Goal: Transaction & Acquisition: Purchase product/service

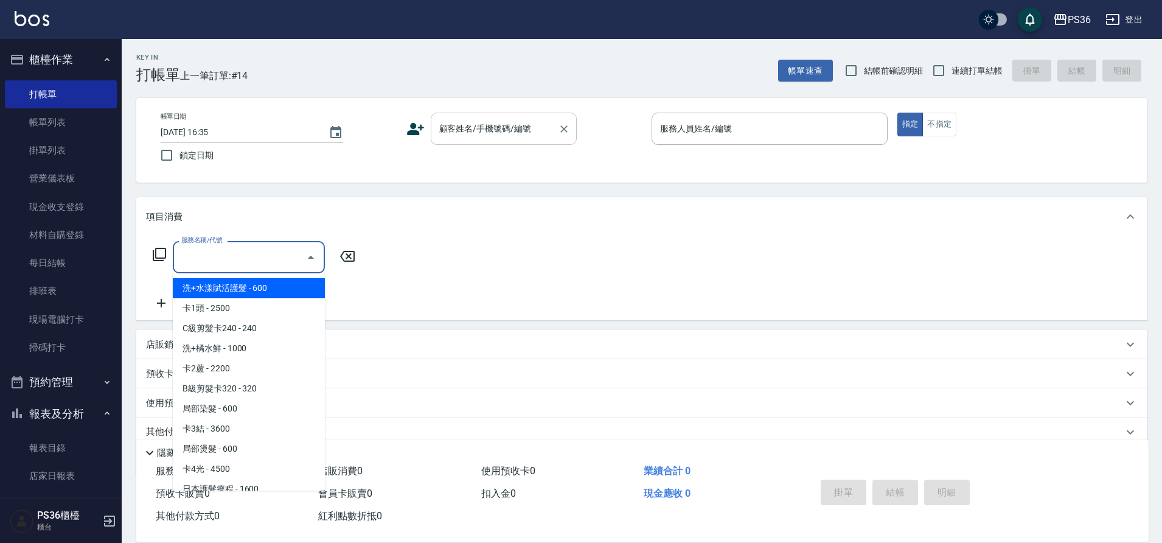
drag, startPoint x: 0, startPoint y: 0, endPoint x: 484, endPoint y: 145, distance: 505.0
click at [484, 145] on div "顧客姓名/手機號碼/編號" at bounding box center [504, 129] width 146 height 32
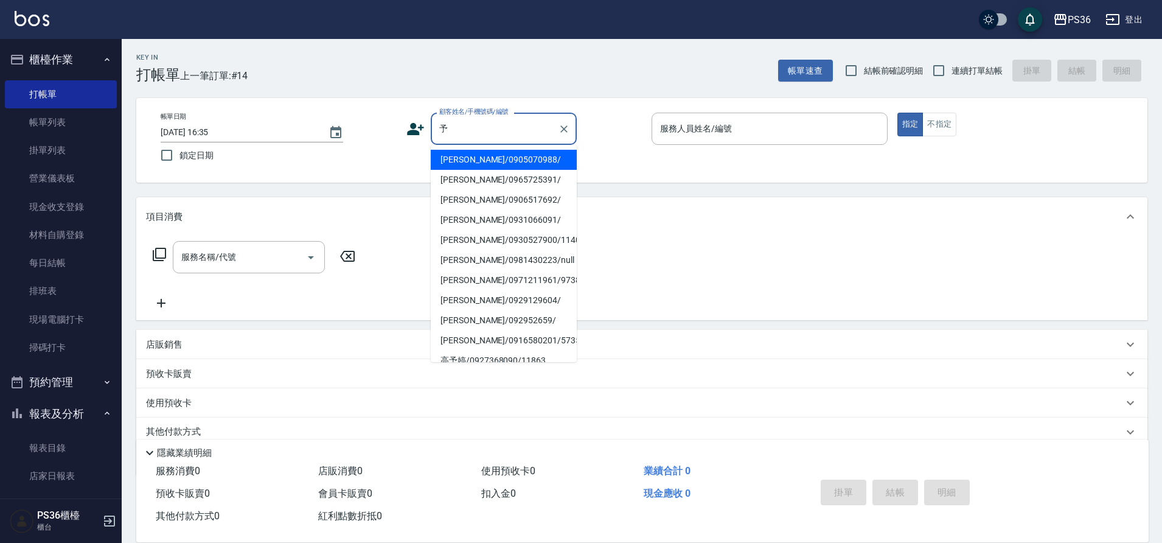
click at [538, 161] on li "[PERSON_NAME]/0905070988/" at bounding box center [504, 160] width 146 height 20
type input "[PERSON_NAME]/0905070988/"
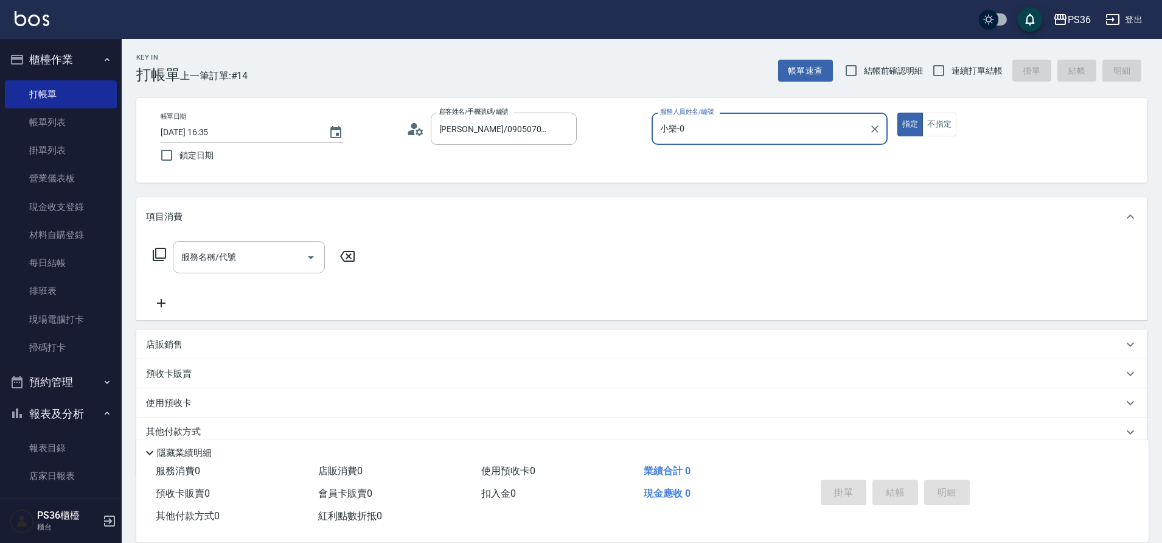
type input "小樂-0"
click at [164, 257] on icon at bounding box center [159, 254] width 15 height 15
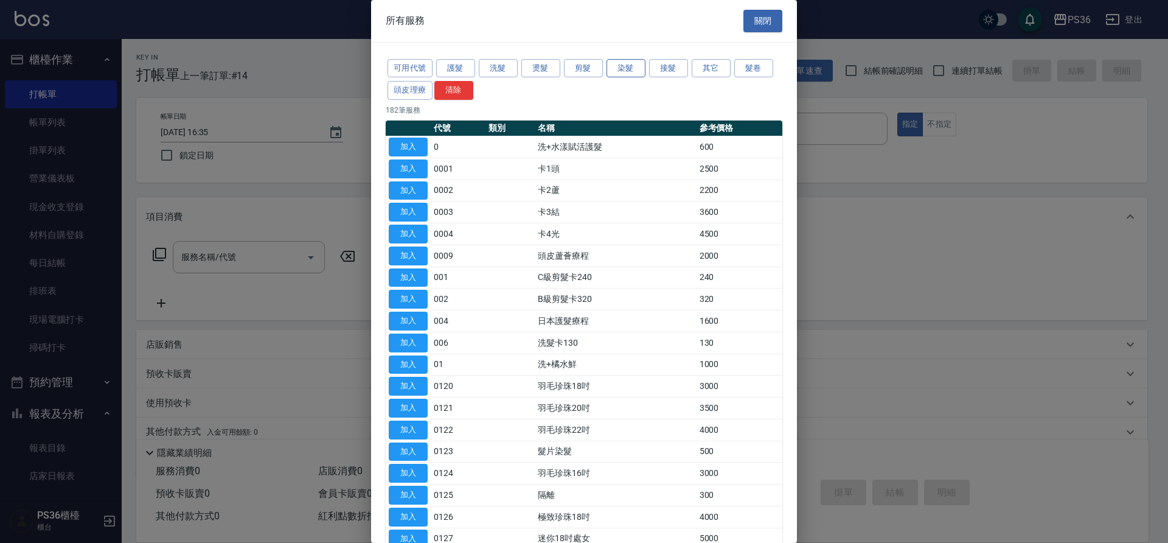
click at [636, 68] on button "染髮" at bounding box center [626, 68] width 39 height 19
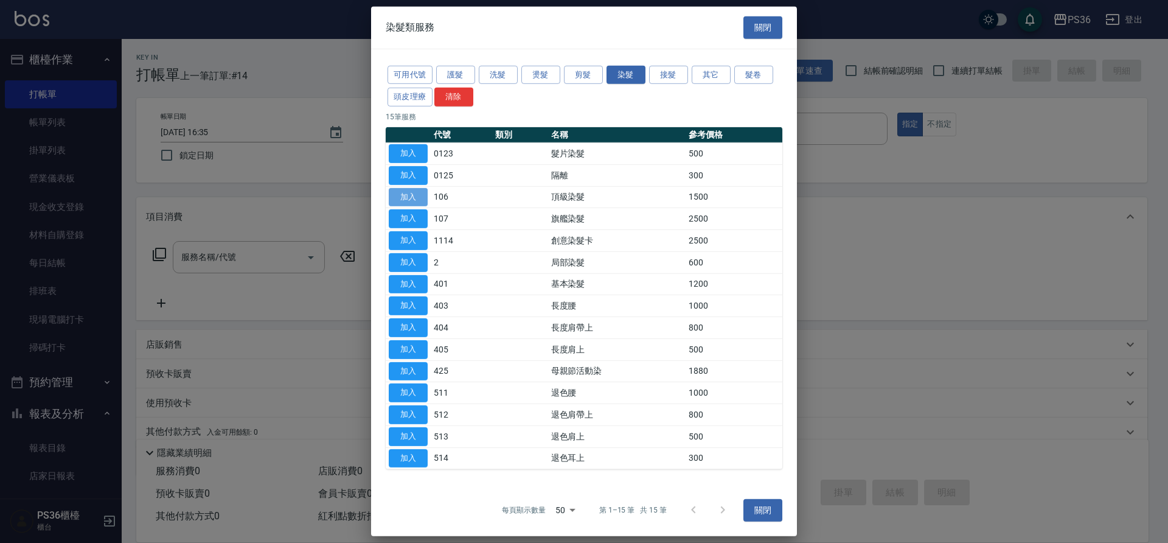
click at [407, 189] on button "加入" at bounding box center [408, 196] width 39 height 19
type input "頂級染髮(106)"
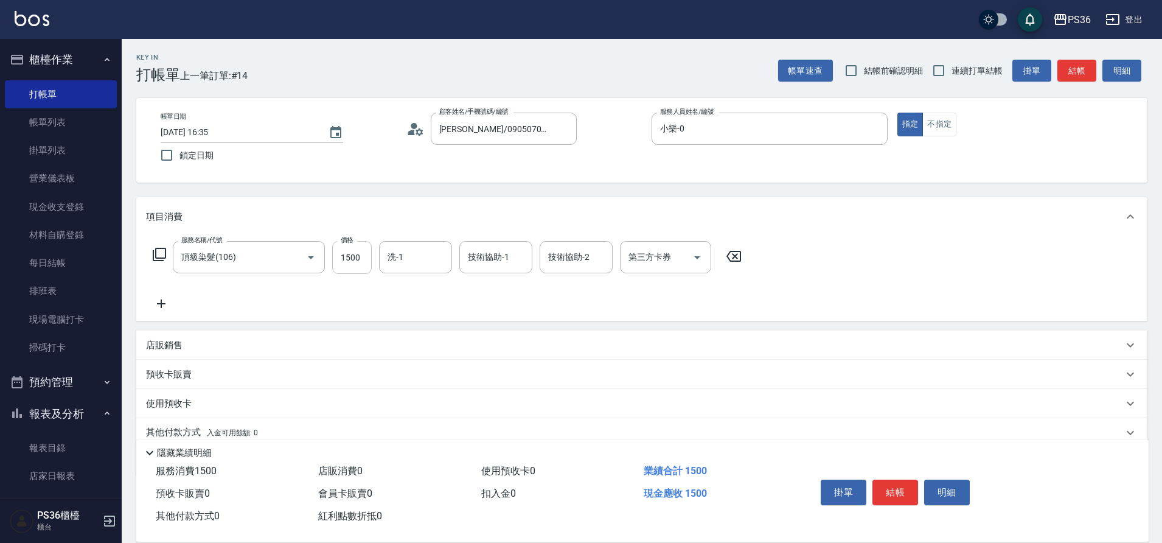
click at [344, 255] on input "1500" at bounding box center [352, 257] width 40 height 33
type input "2000"
click at [160, 250] on icon at bounding box center [159, 254] width 15 height 15
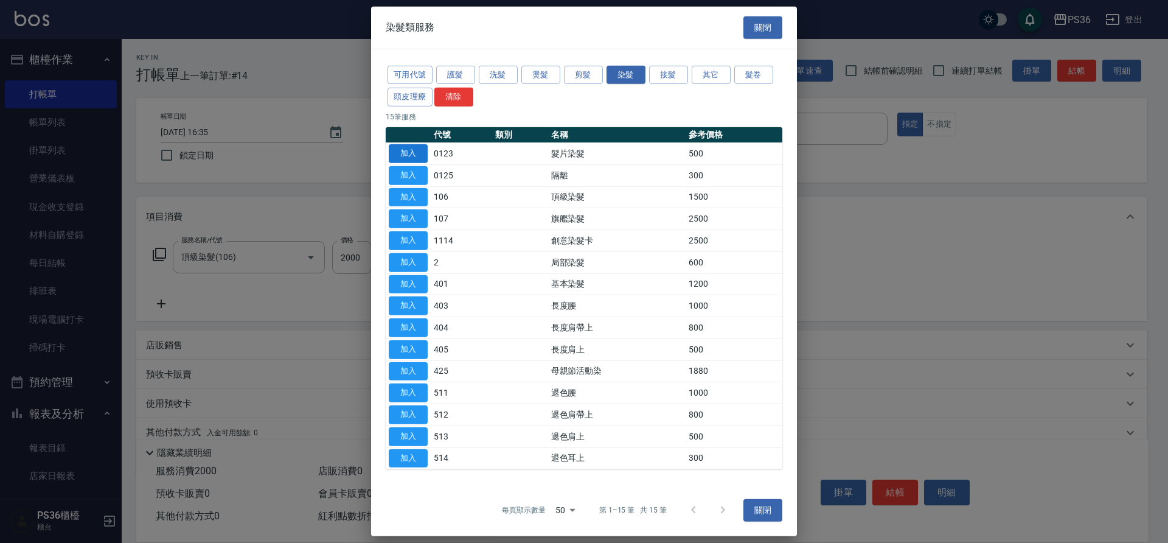
click at [412, 155] on button "加入" at bounding box center [408, 153] width 39 height 19
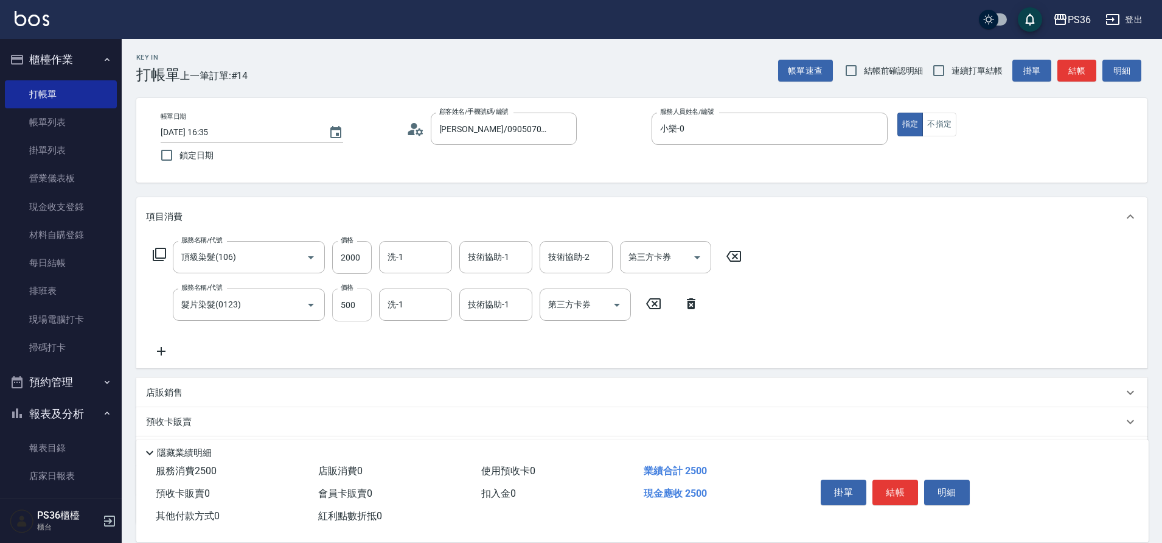
click at [343, 298] on input "500" at bounding box center [352, 304] width 40 height 33
drag, startPoint x: 358, startPoint y: 298, endPoint x: 260, endPoint y: 294, distance: 98.1
click at [349, 309] on input "500" at bounding box center [352, 304] width 40 height 33
click at [363, 310] on input "500" at bounding box center [352, 304] width 40 height 33
drag, startPoint x: 363, startPoint y: 310, endPoint x: 257, endPoint y: 299, distance: 107.0
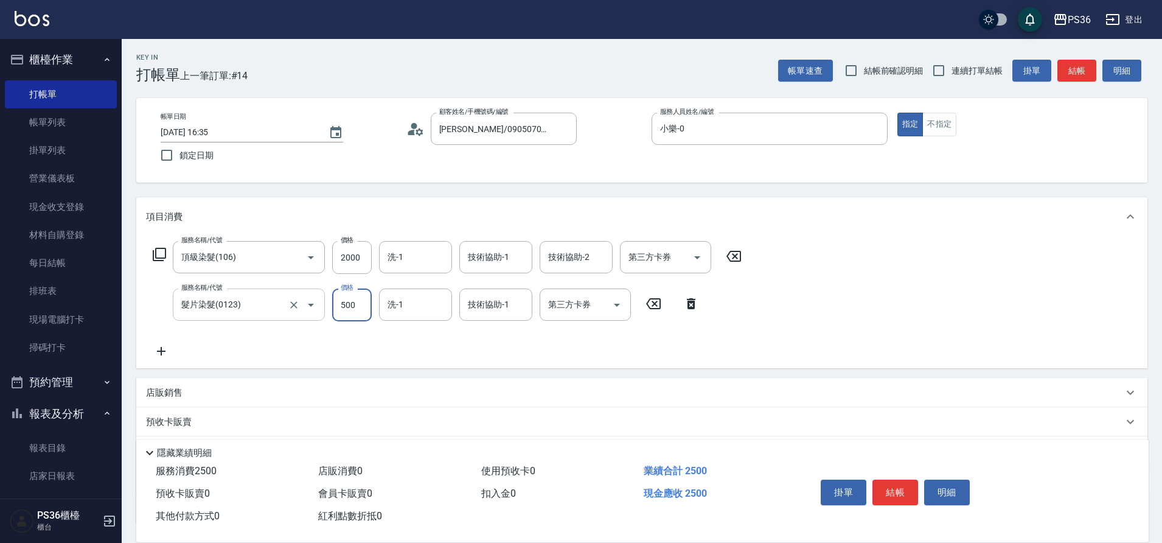
click at [270, 301] on div "服務名稱/代號 髮片染髮(0123) 服務名稱/代號 價格 500 價格 洗-1 洗-1 技術協助-1 技術協助-1 第三方卡券 第三方卡券" at bounding box center [426, 304] width 560 height 33
type input "1000"
click at [165, 256] on icon at bounding box center [159, 254] width 13 height 13
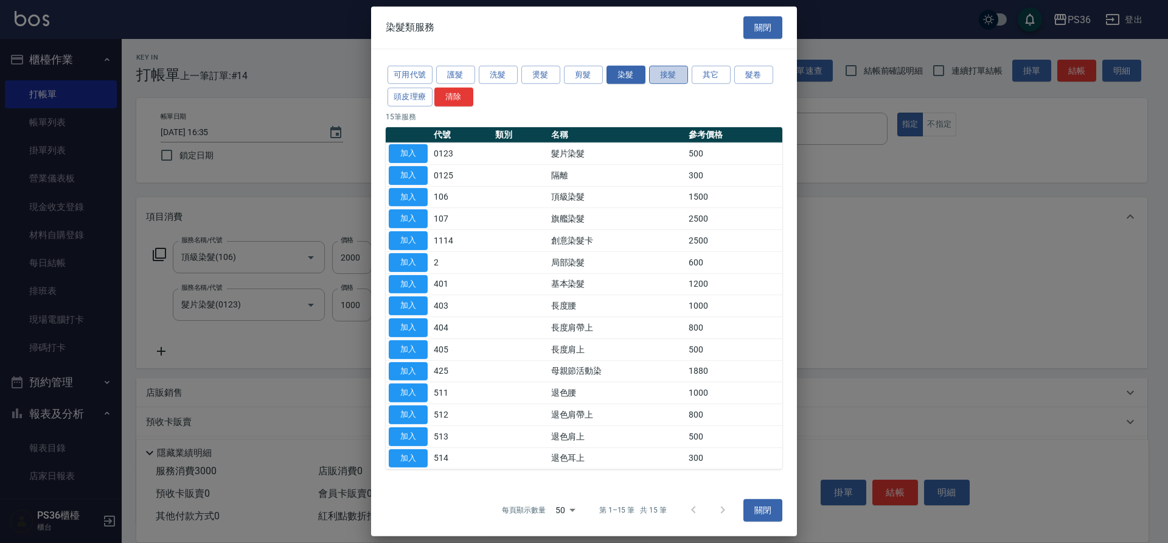
click at [664, 70] on button "接髮" at bounding box center [668, 74] width 39 height 19
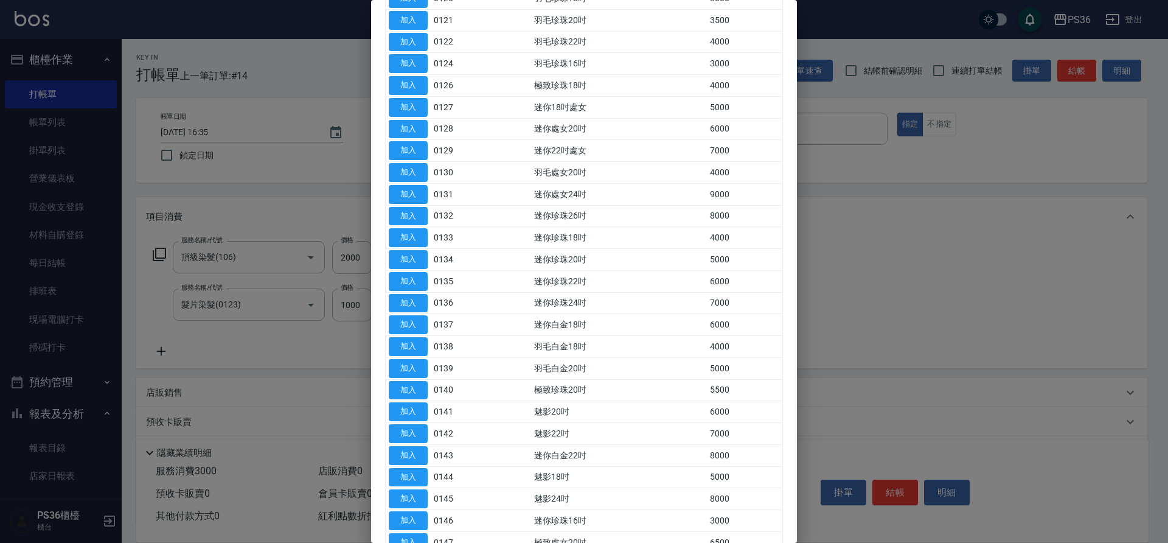
scroll to position [426, 0]
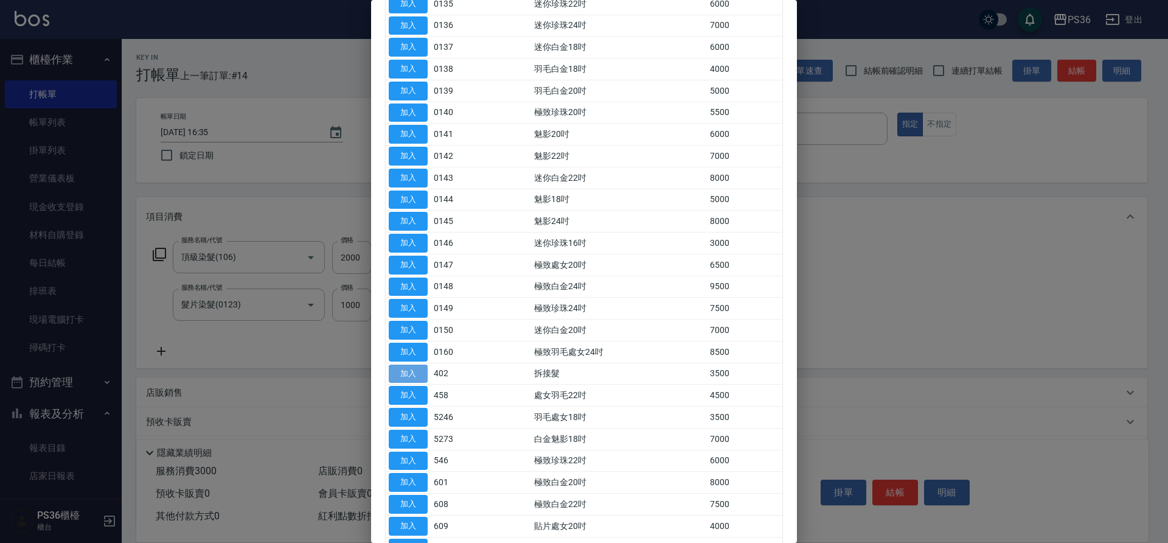
click at [402, 371] on button "加入" at bounding box center [408, 373] width 39 height 19
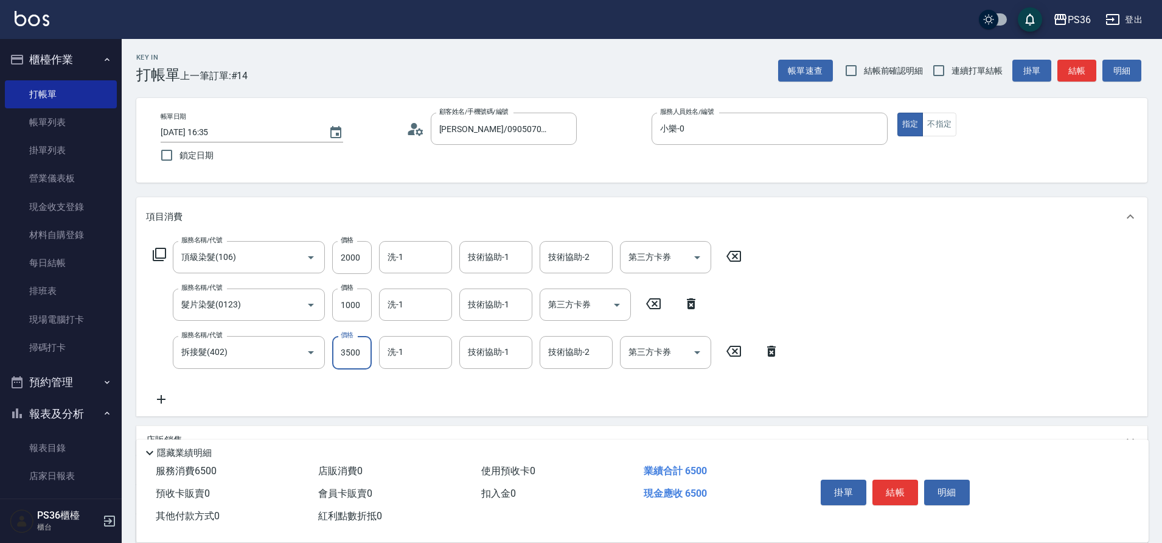
click at [360, 337] on input "3500" at bounding box center [352, 352] width 40 height 33
drag, startPoint x: 372, startPoint y: 354, endPoint x: 333, endPoint y: 368, distance: 41.8
click at [344, 366] on div "服務名稱/代號 拆接髮(402) 服務名稱/代號 價格 3500 價格 洗-1 洗-1 技術協助-1 技術協助-1 技術協助-2 技術協助-2 第三方卡券 第…" at bounding box center [466, 352] width 641 height 33
type input "1500"
click at [889, 481] on button "結帳" at bounding box center [896, 492] width 46 height 26
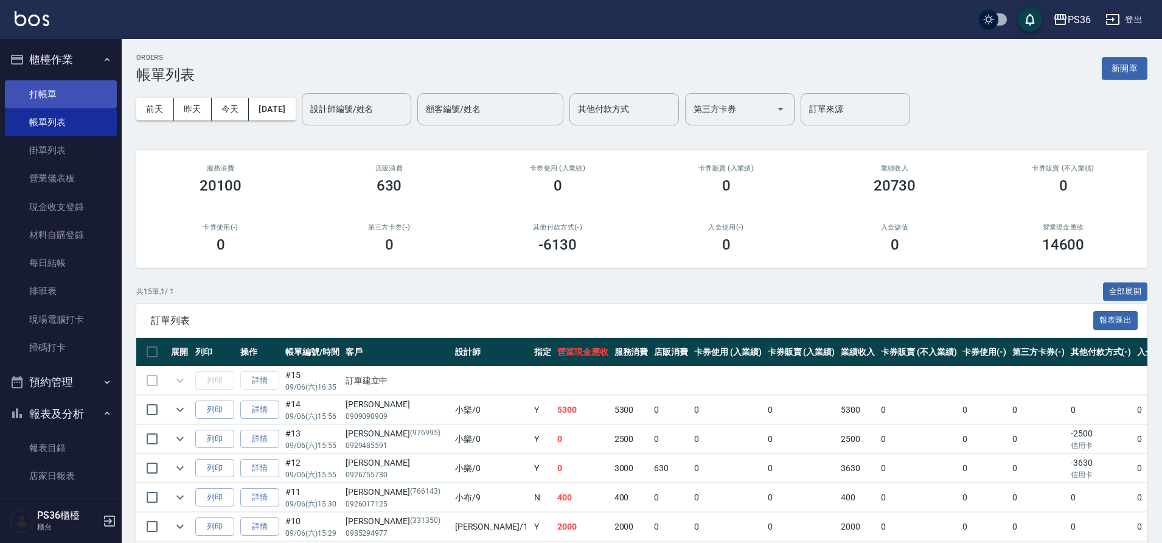
click at [80, 99] on link "打帳單" at bounding box center [61, 94] width 112 height 28
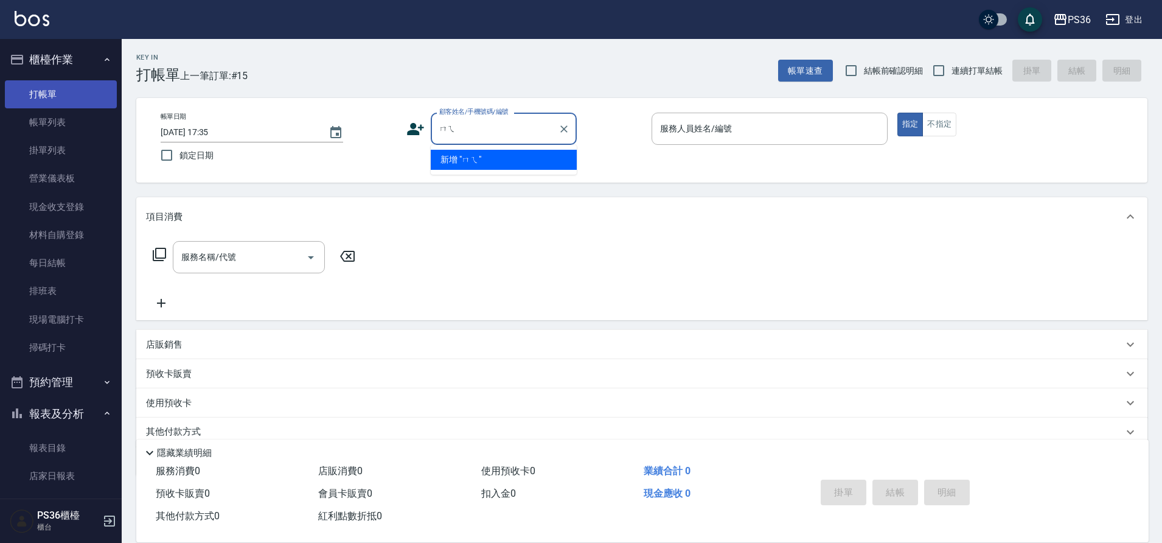
type input "ㄇ"
type input "0909092020"
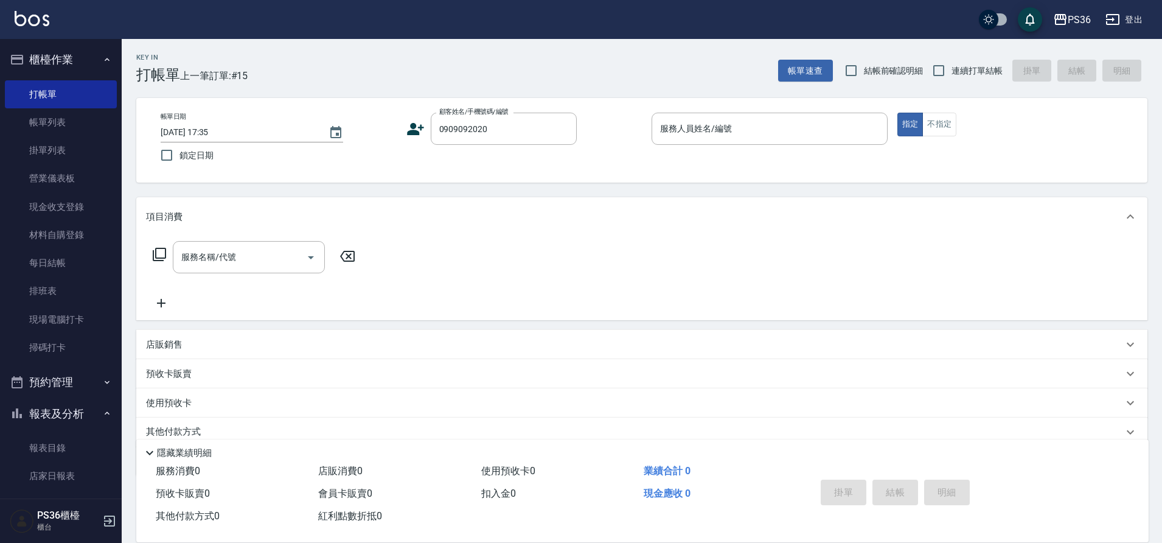
click at [421, 132] on icon at bounding box center [415, 129] width 18 height 18
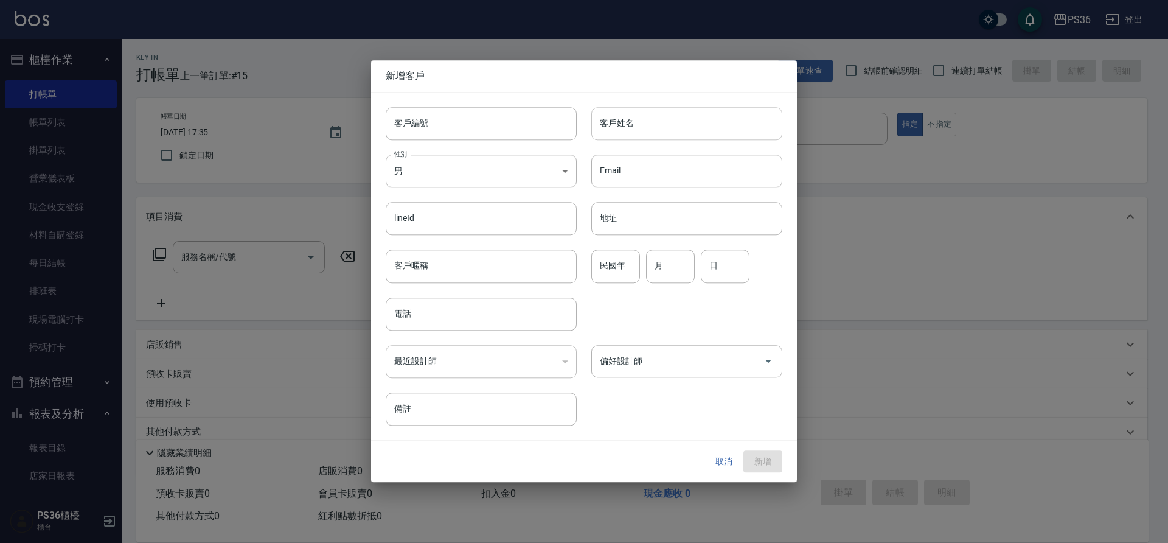
click at [616, 119] on div "客戶姓名 客戶姓名" at bounding box center [686, 123] width 191 height 33
type input "0909092020"
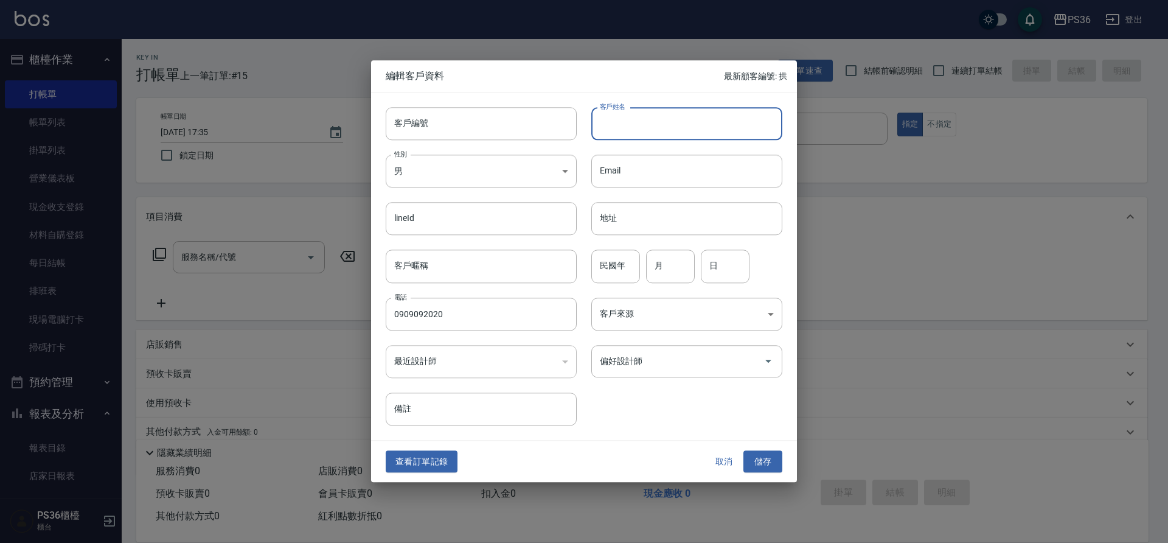
click at [616, 119] on input "客戶姓名" at bounding box center [686, 123] width 191 height 33
type input "[PERSON_NAME]"
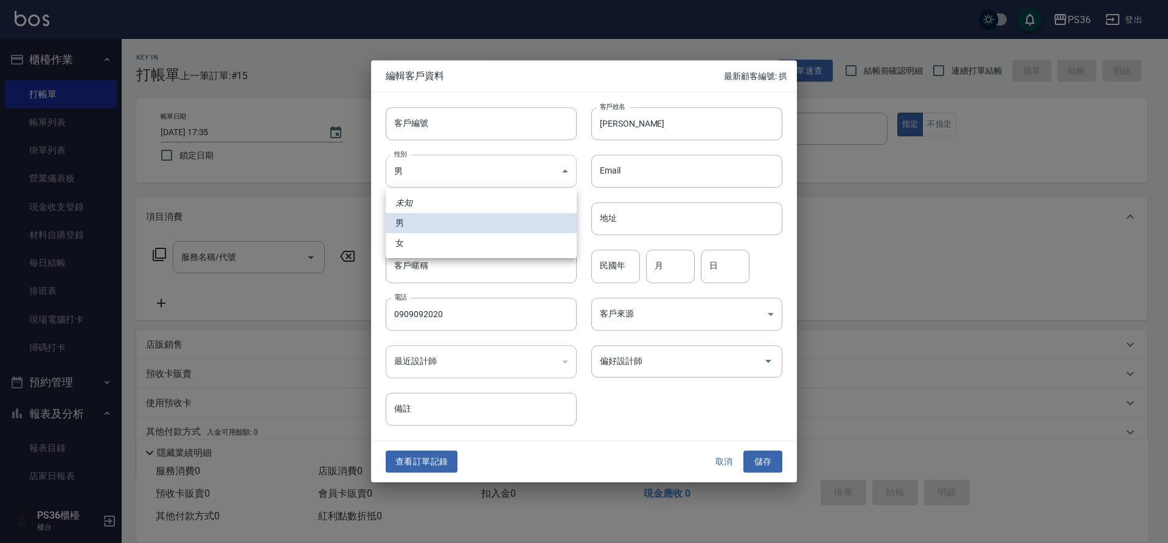
click at [542, 173] on body "PS36 登出 櫃檯作業 打帳單 帳單列表 掛單列表 營業儀表板 現金收支登錄 材料自購登錄 每日結帳 排班表 現場電腦打卡 掃碼打卡 預約管理 預約管理 單…" at bounding box center [584, 296] width 1168 height 593
click at [504, 244] on li "女" at bounding box center [481, 243] width 191 height 20
type input "[DEMOGRAPHIC_DATA]"
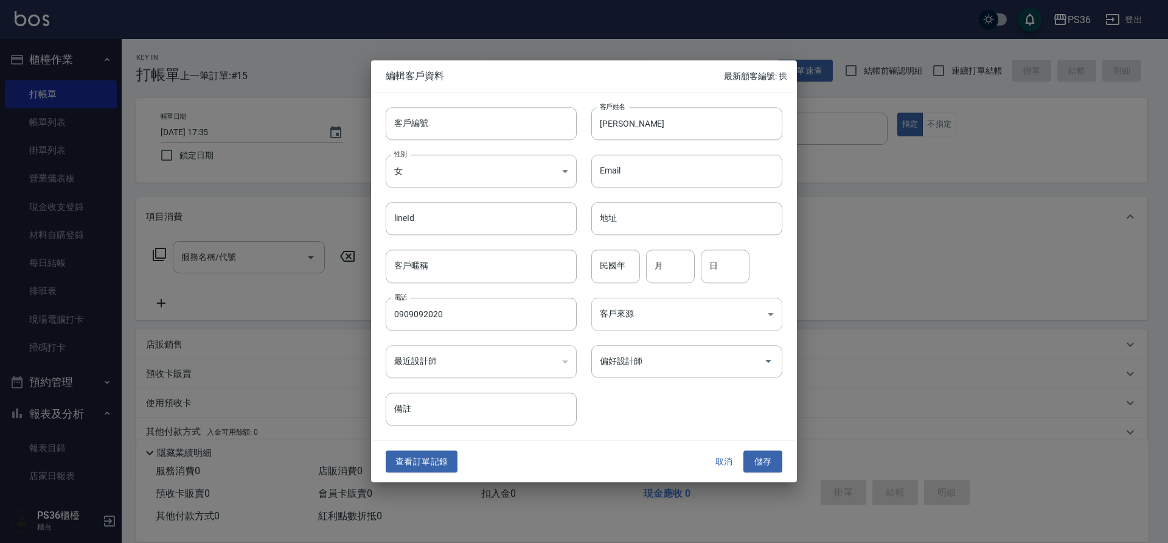
click at [712, 310] on body "PS36 登出 櫃檯作業 打帳單 帳單列表 掛單列表 營業儀表板 現金收支登錄 材料自購登錄 每日結帳 排班表 現場電腦打卡 掃碼打卡 預約管理 預約管理 單…" at bounding box center [584, 296] width 1168 height 593
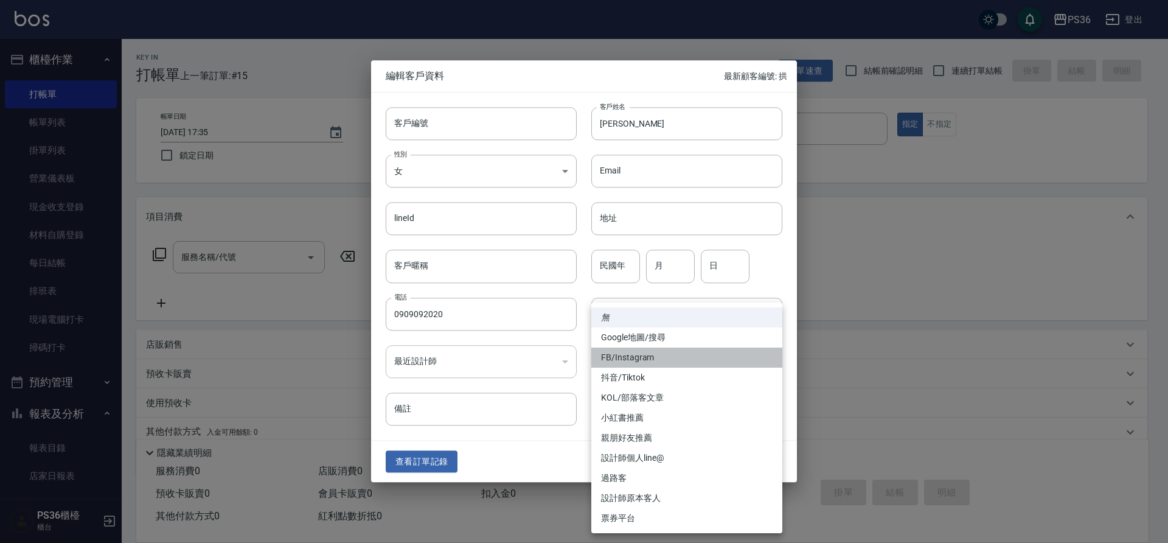
click at [692, 358] on li "FB/Instagram" at bounding box center [686, 357] width 191 height 20
type input "FB/Instagram"
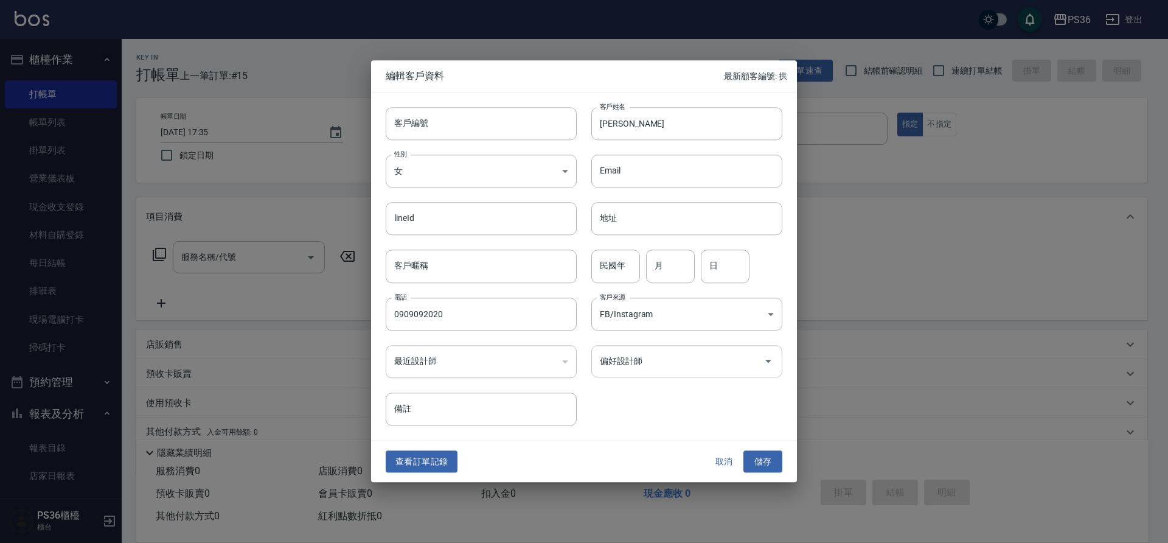
click at [699, 358] on input "偏好設計師" at bounding box center [678, 360] width 162 height 21
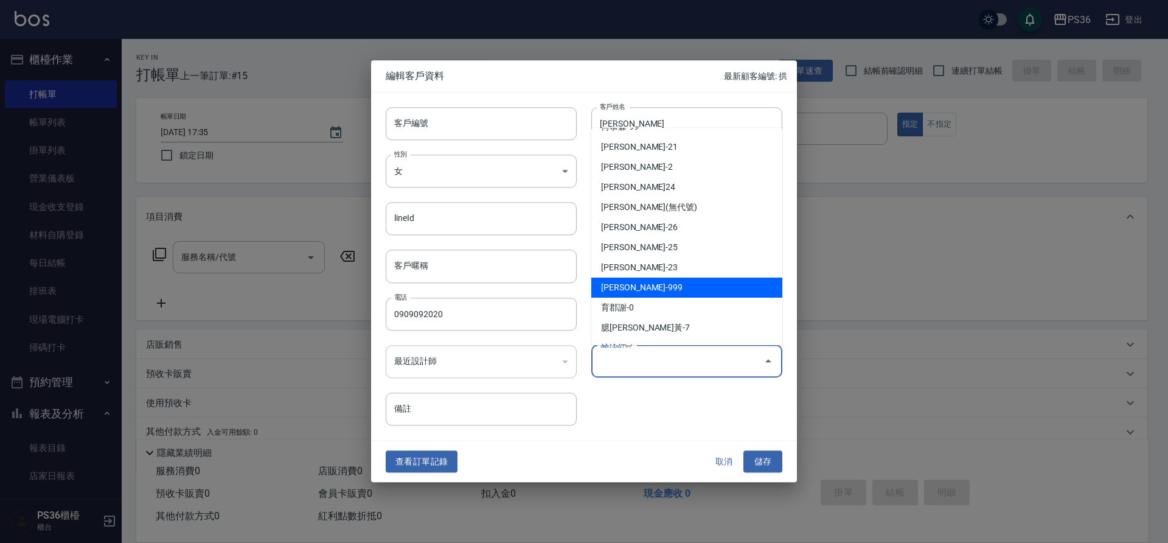
scroll to position [122, 0]
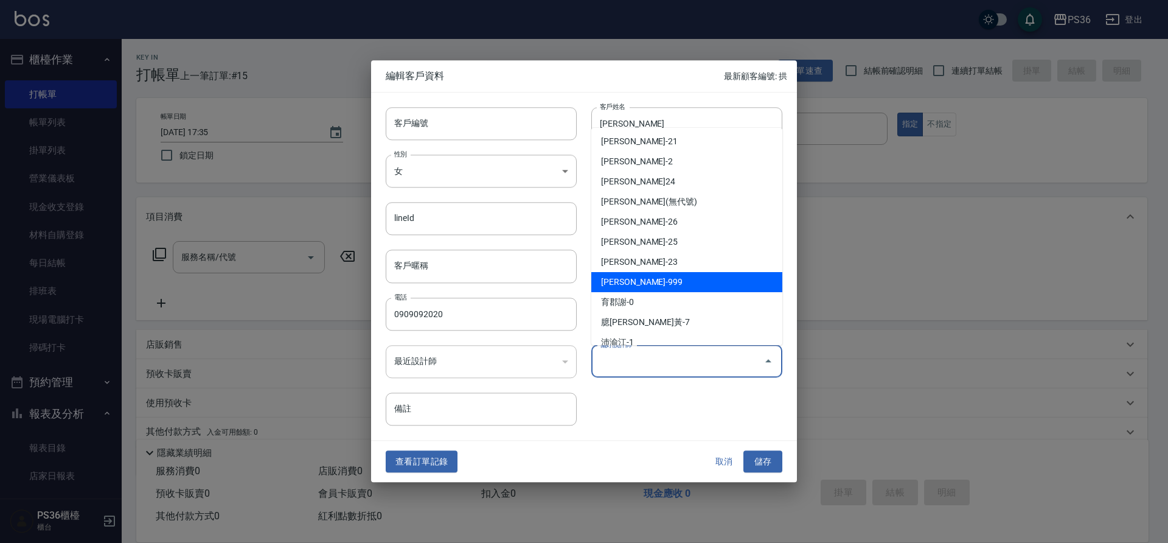
click at [685, 291] on li "[PERSON_NAME]-999" at bounding box center [686, 282] width 191 height 20
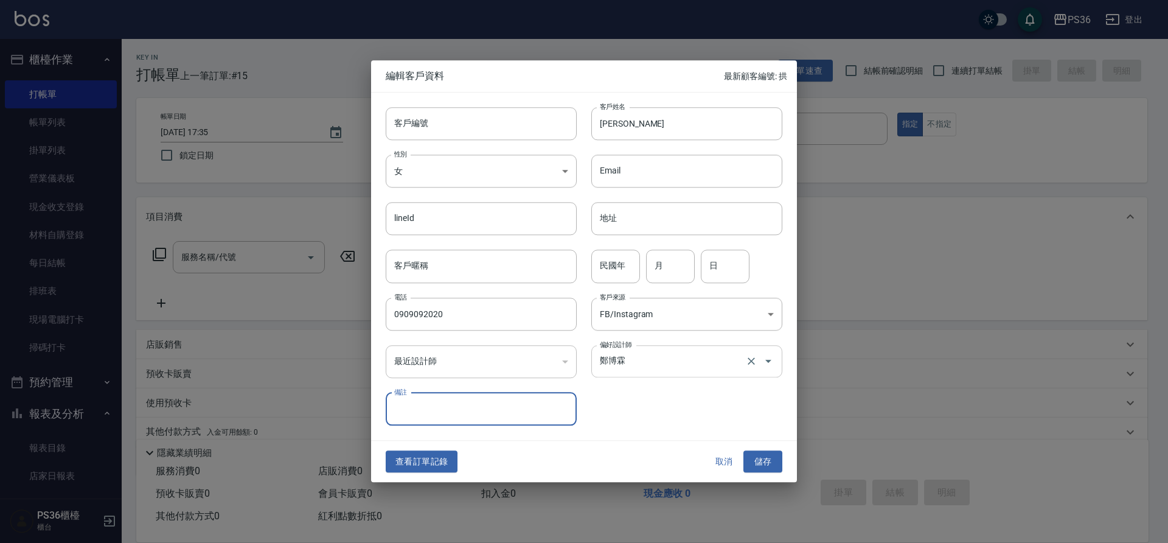
click at [679, 371] on input "鄭博霖" at bounding box center [670, 360] width 146 height 21
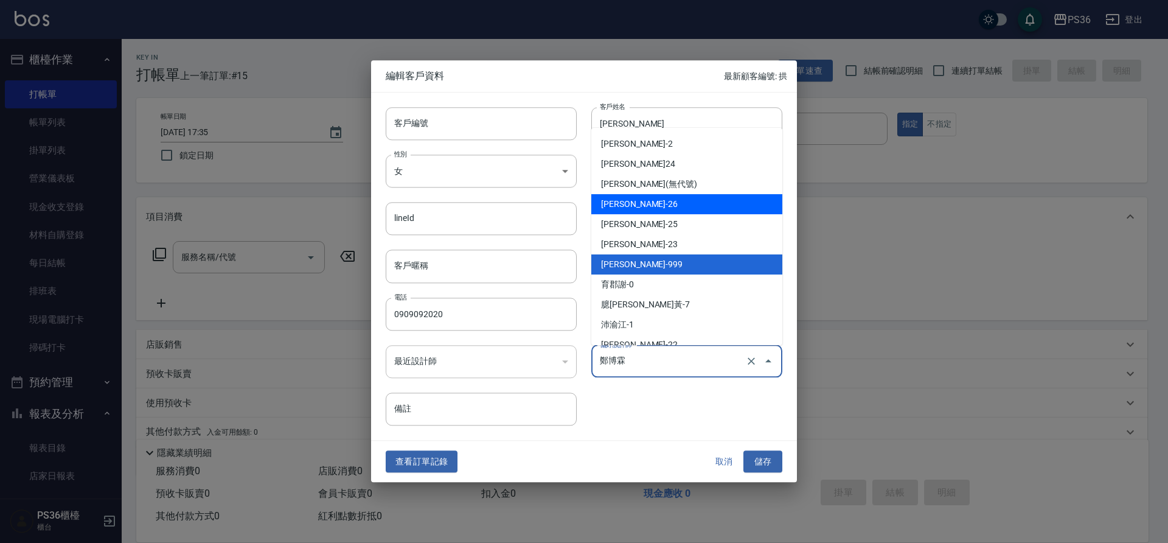
scroll to position [154, 0]
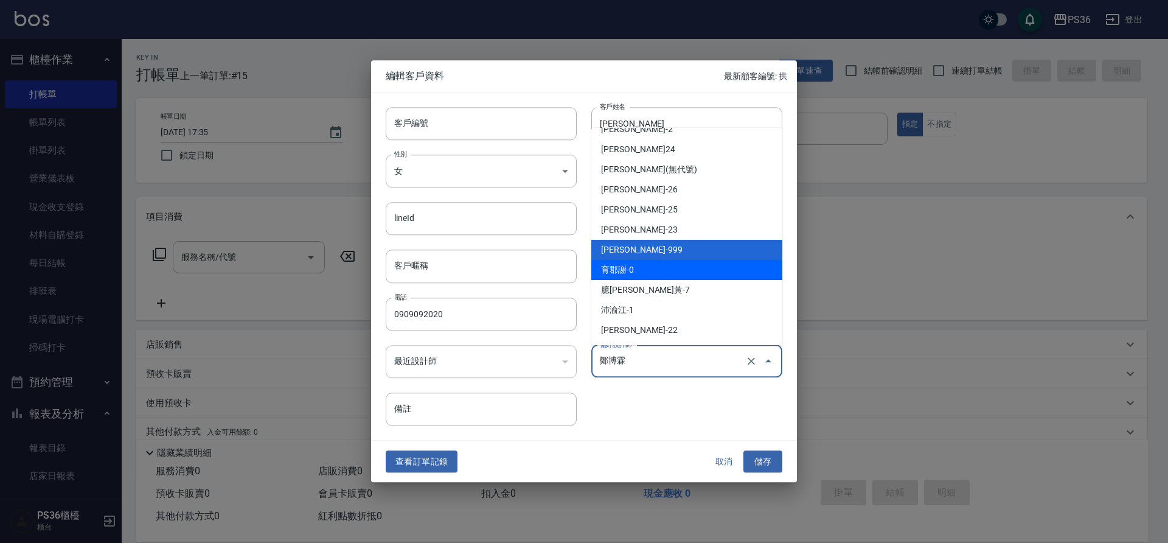
click at [692, 278] on li "育郡謝-0" at bounding box center [686, 270] width 191 height 20
type input "育郡謝"
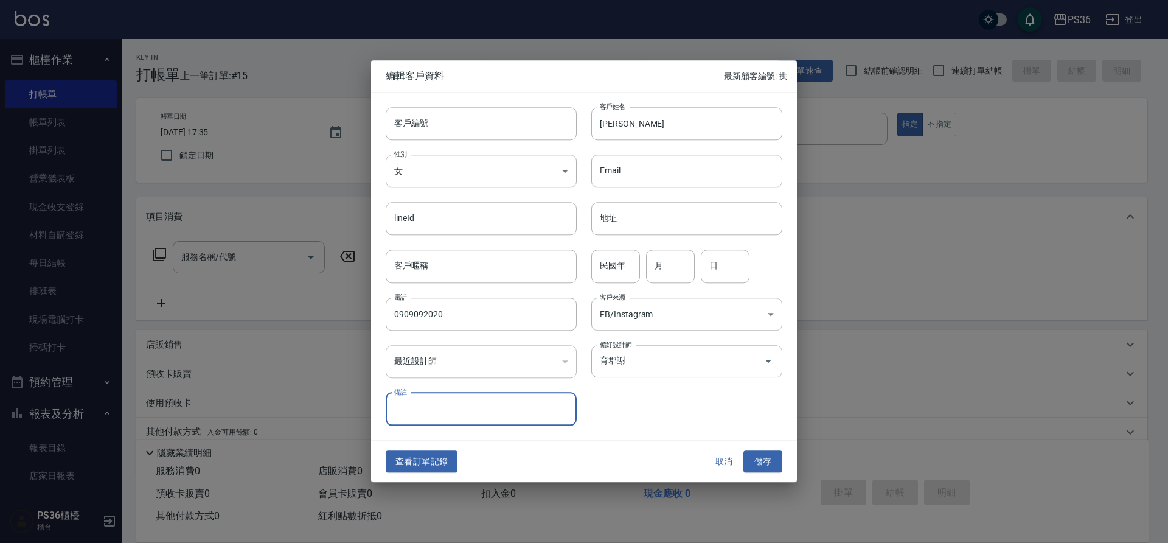
click at [773, 463] on button "儲存" at bounding box center [763, 461] width 39 height 23
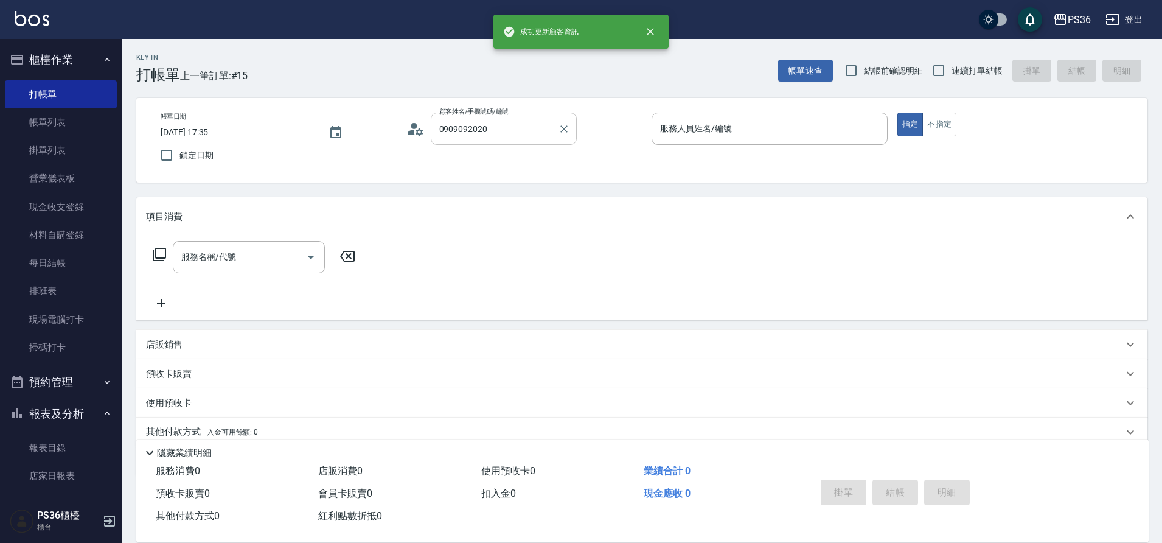
click at [505, 130] on input "0909092020" at bounding box center [494, 128] width 117 height 21
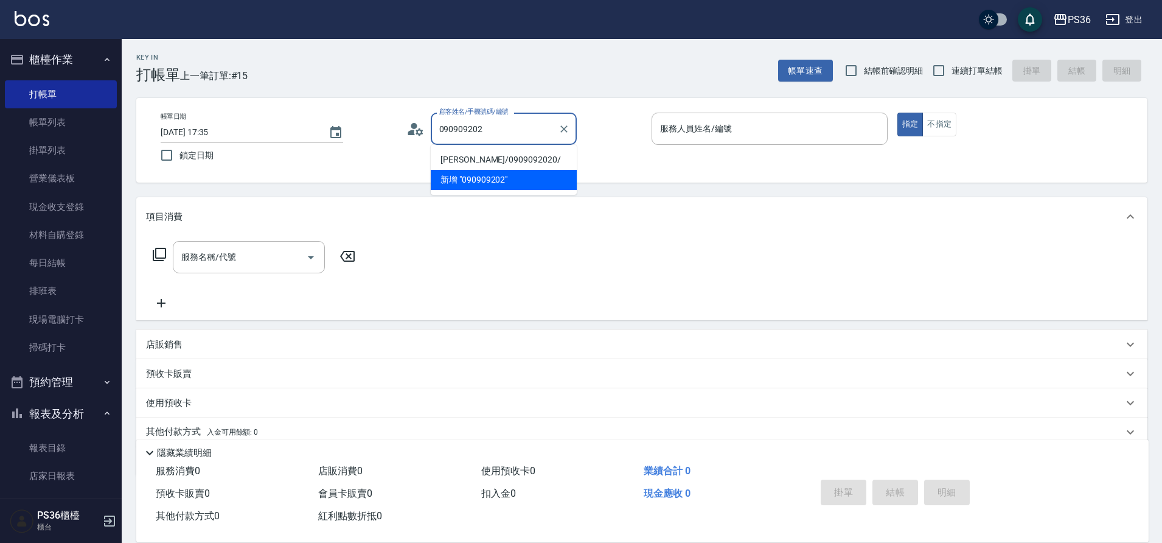
click at [467, 158] on li "[PERSON_NAME]/0909092020/" at bounding box center [504, 160] width 146 height 20
type input "[PERSON_NAME]/0909092020/"
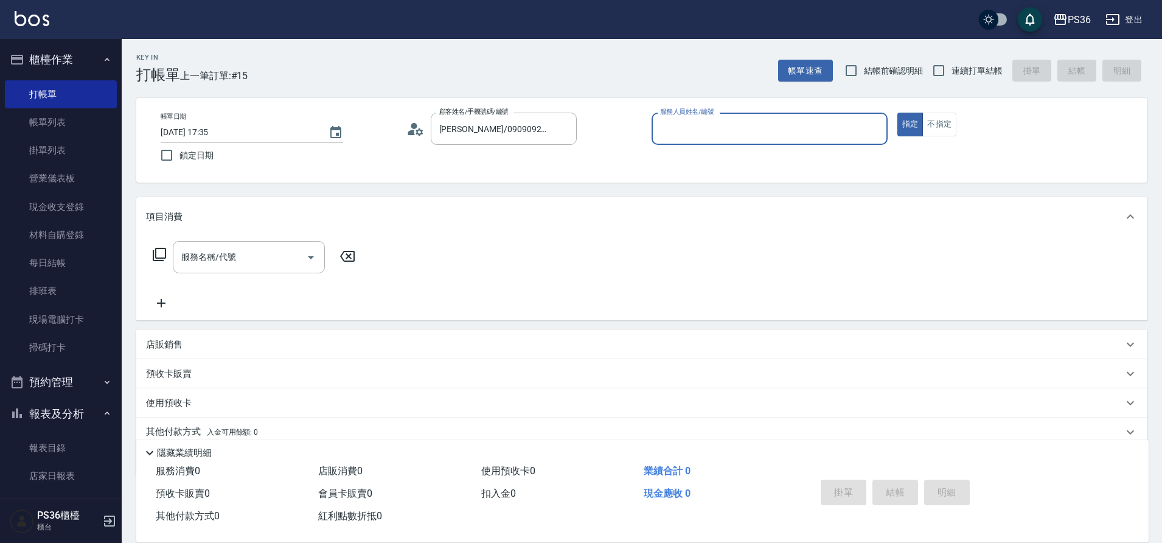
type input "小樂-0"
click at [164, 247] on icon at bounding box center [159, 254] width 15 height 15
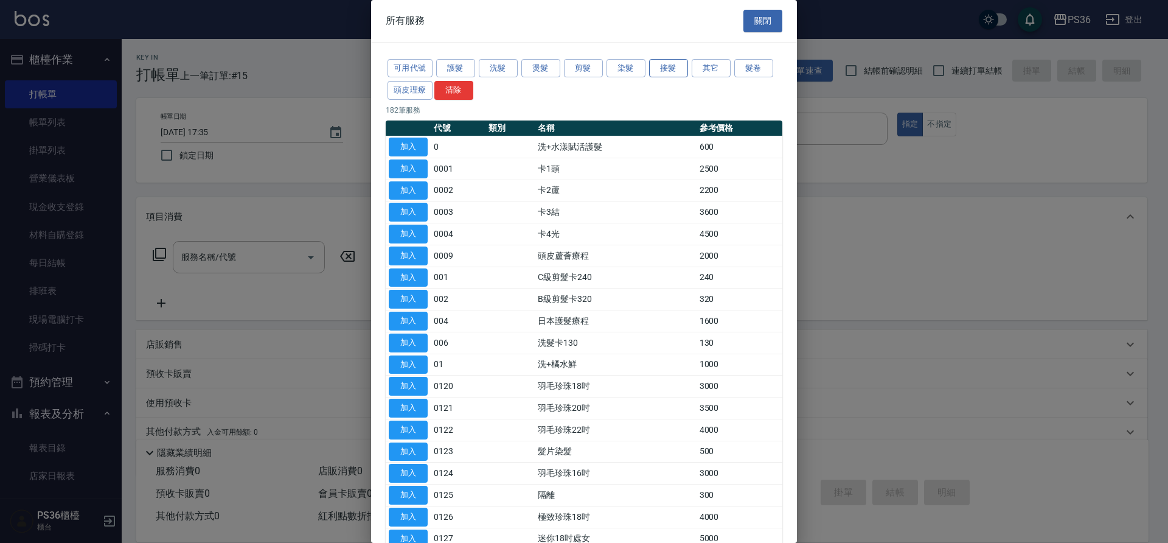
click at [674, 71] on button "接髮" at bounding box center [668, 68] width 39 height 19
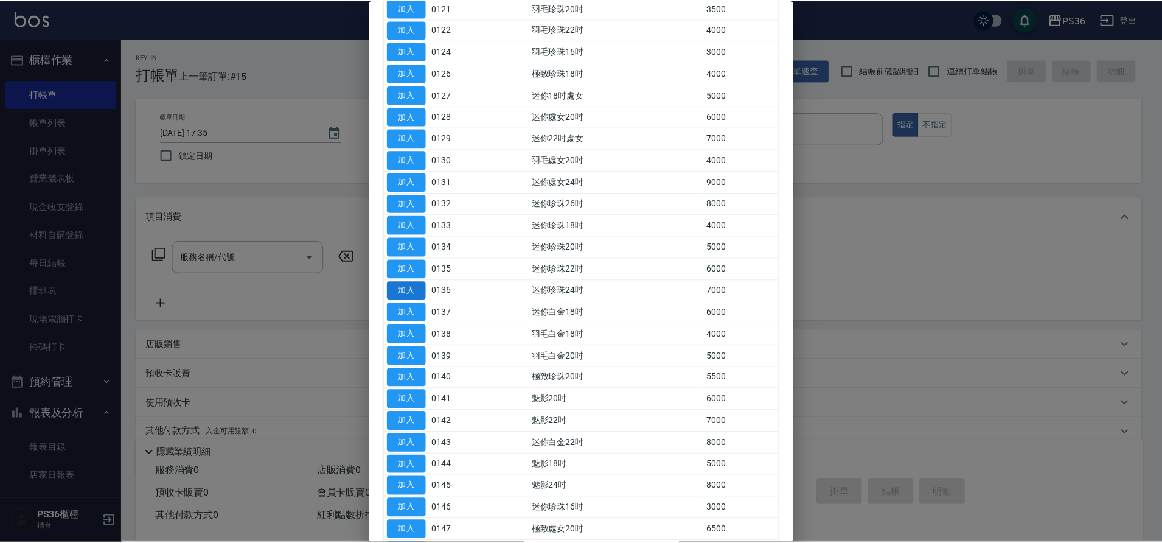
scroll to position [183, 0]
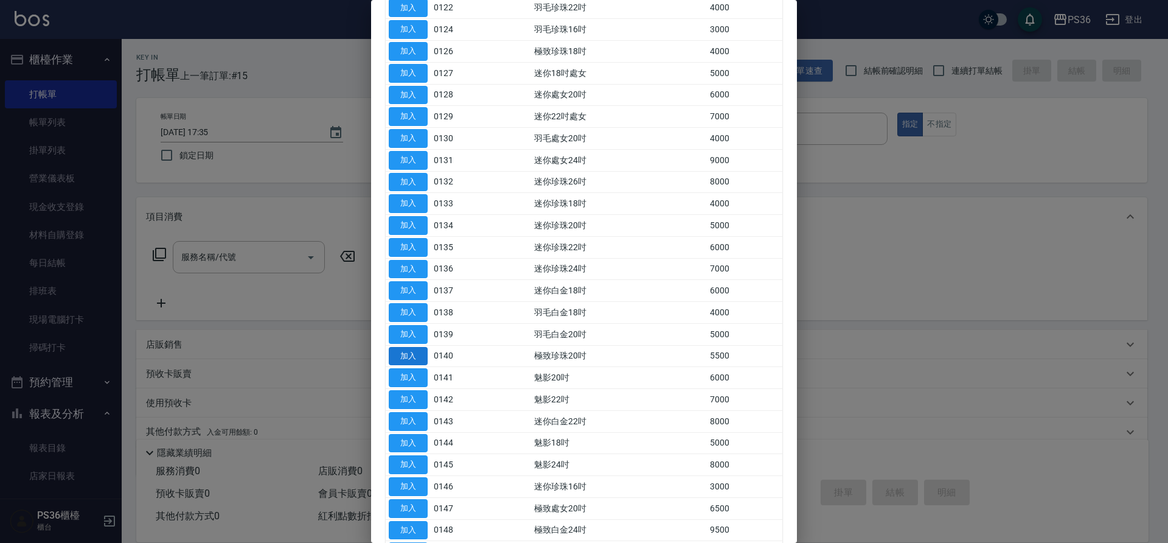
click at [416, 359] on button "加入" at bounding box center [408, 356] width 39 height 19
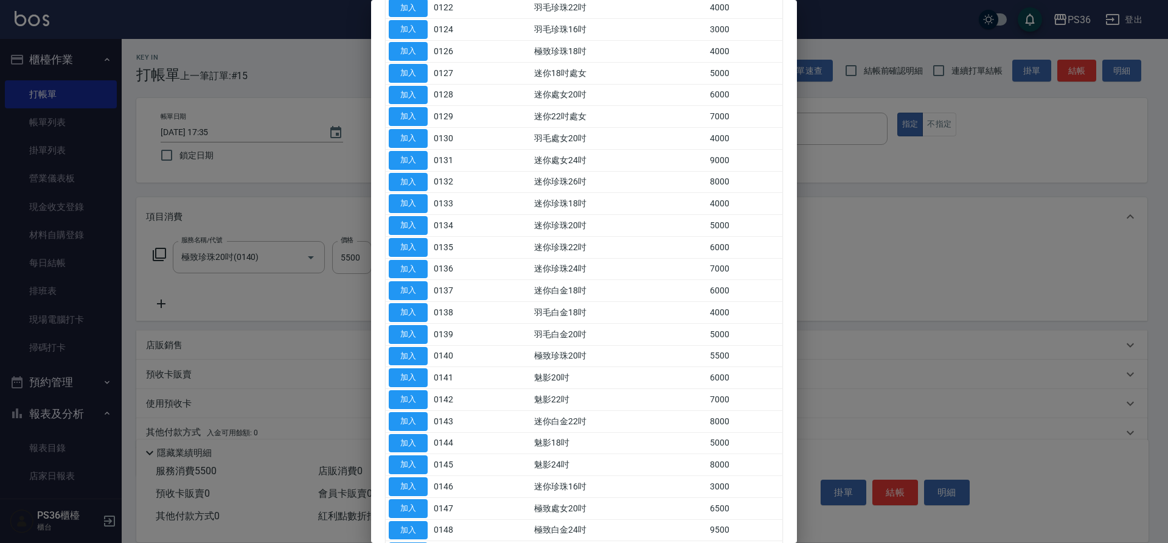
type input "極致珍珠20吋(0140)"
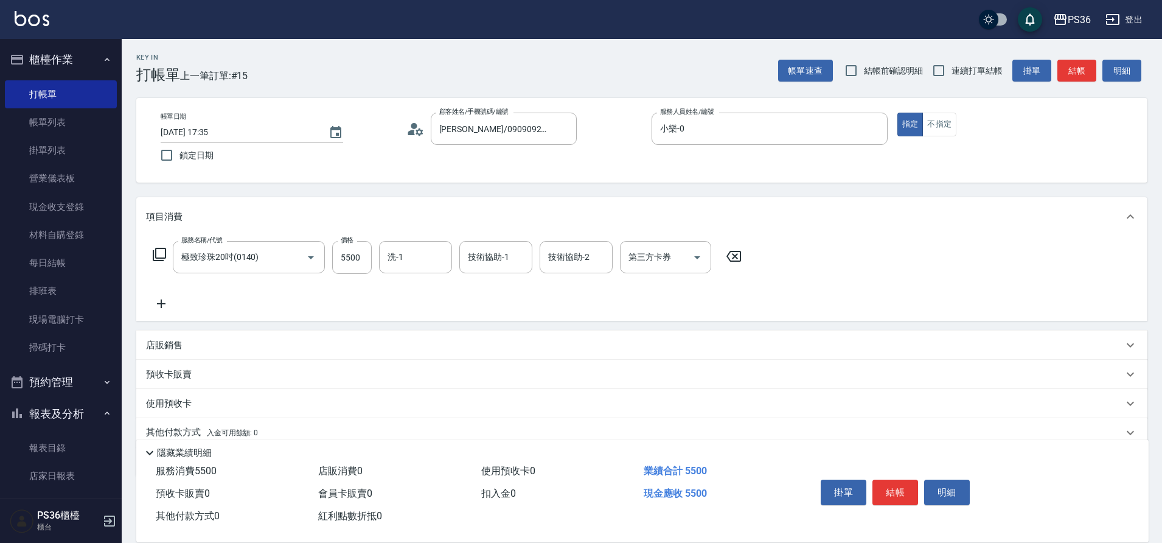
click at [169, 297] on icon at bounding box center [161, 303] width 30 height 15
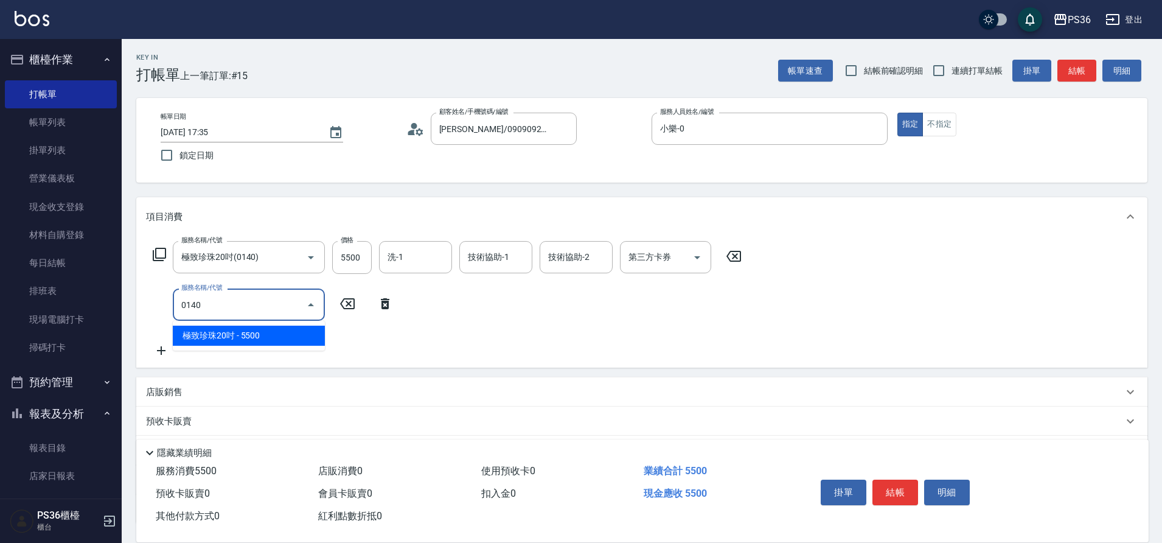
click at [197, 341] on span "極致珍珠20吋 - 5500" at bounding box center [249, 336] width 152 height 20
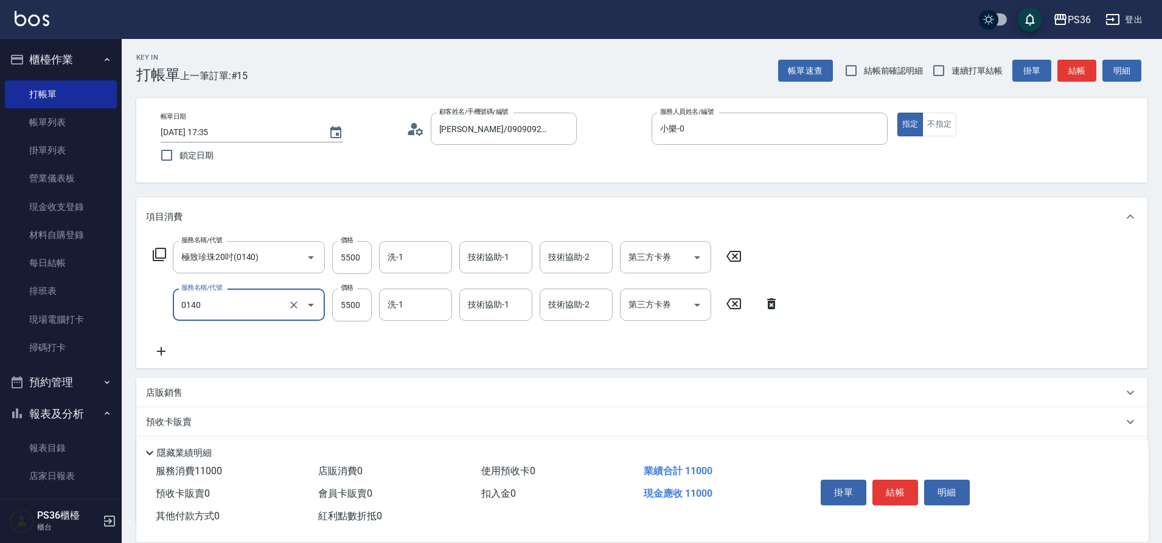
type input "極致珍珠20吋(0140)"
click at [162, 350] on icon at bounding box center [161, 351] width 9 height 9
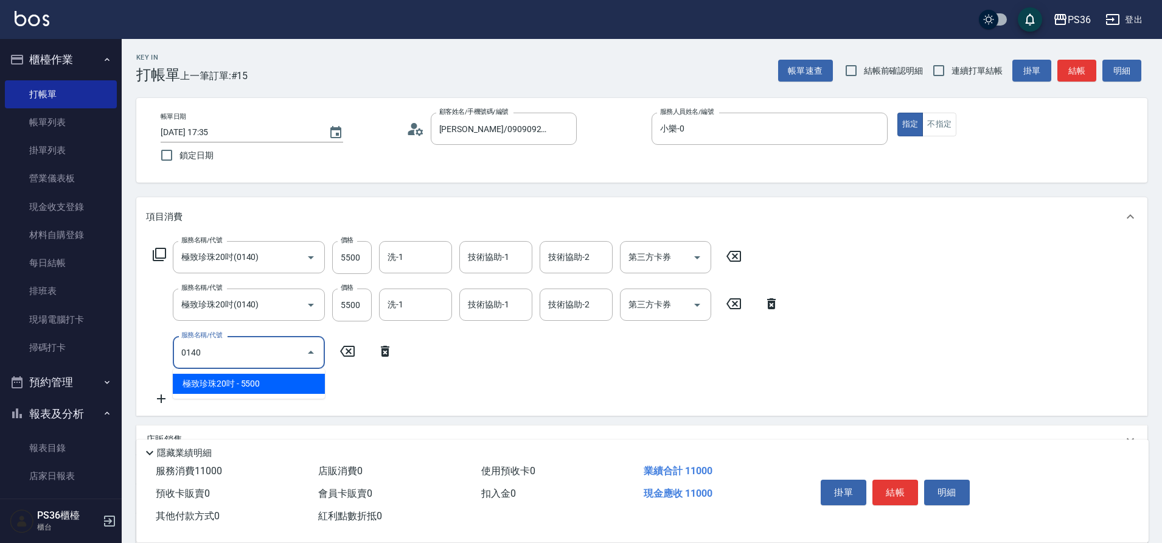
click at [230, 385] on span "極致珍珠20吋 - 5500" at bounding box center [249, 384] width 152 height 20
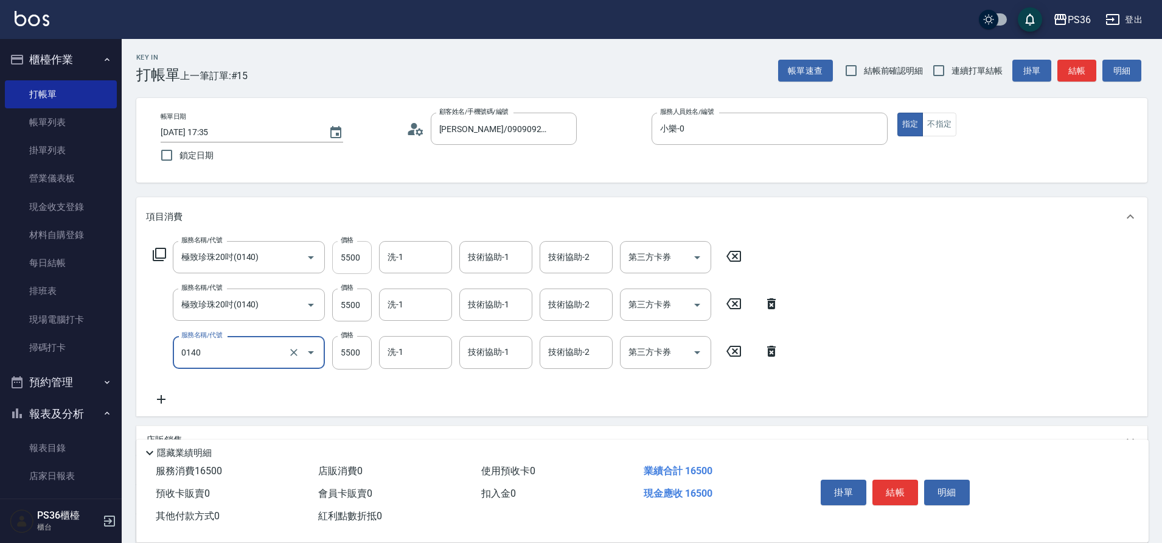
click at [368, 262] on input "5500" at bounding box center [352, 257] width 40 height 33
type input "極致珍珠20吋(0140)"
type input "5000"
click at [355, 306] on input "5500" at bounding box center [352, 304] width 40 height 33
type input "5000"
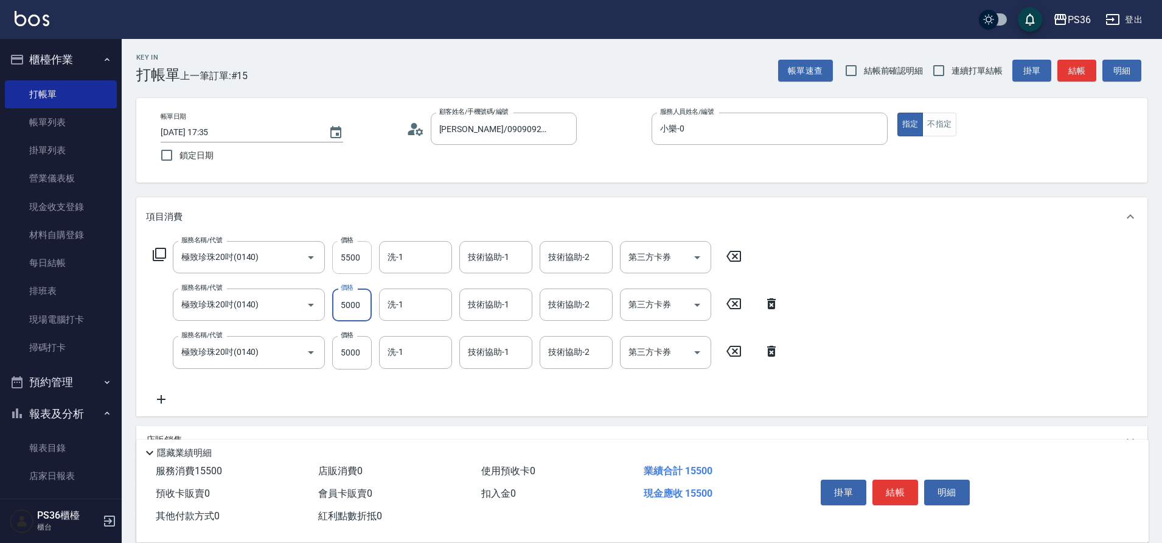
click at [358, 262] on input "5500" at bounding box center [352, 257] width 40 height 33
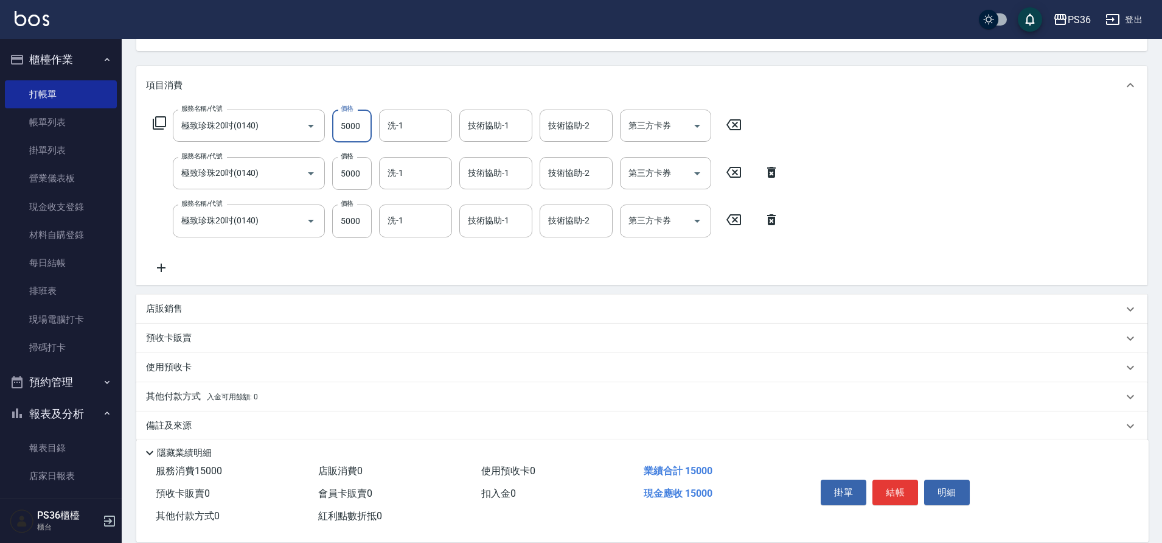
scroll to position [146, 0]
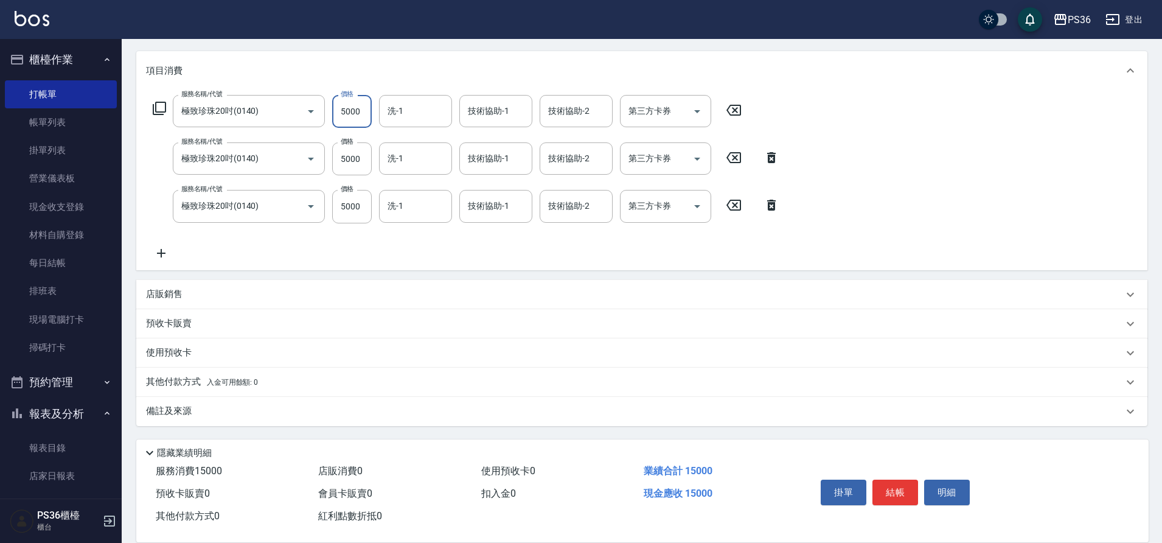
type input "5000"
click at [181, 372] on div "其他付款方式 入金可用餘額: 0" at bounding box center [641, 382] width 1011 height 29
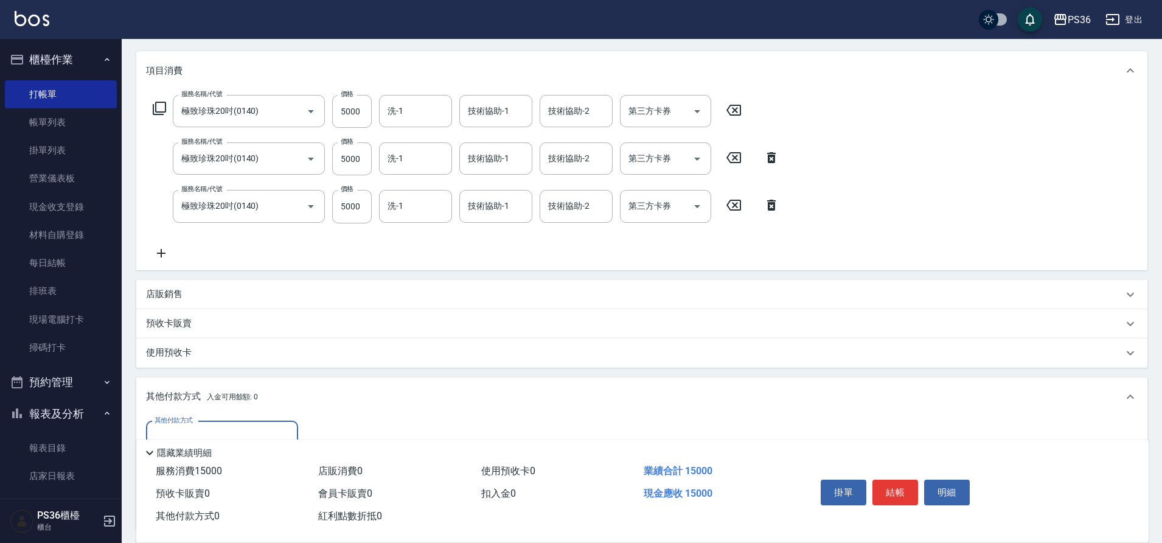
scroll to position [0, 0]
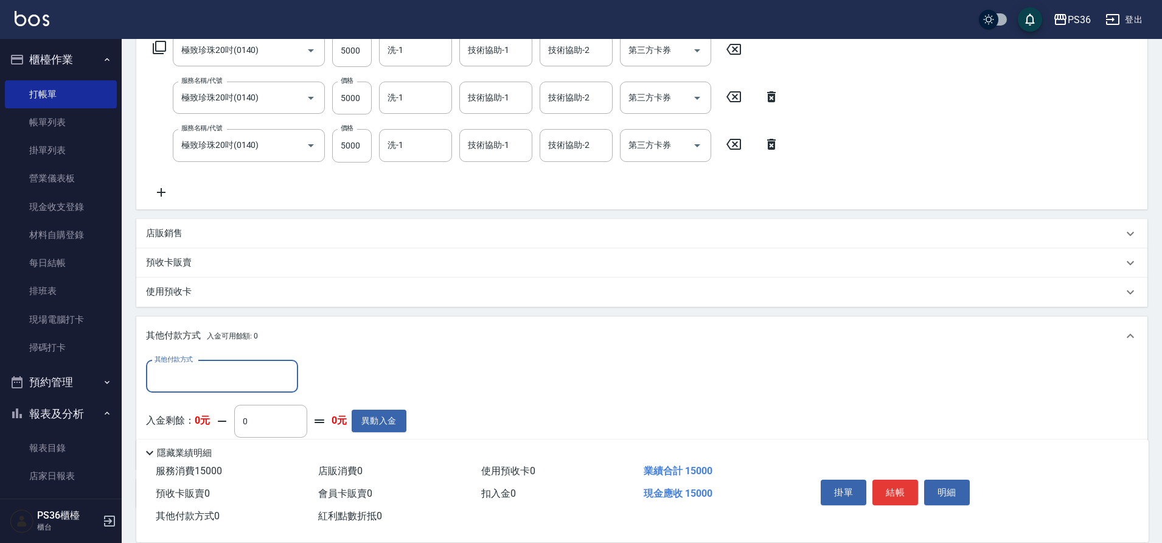
click at [211, 363] on div "其他付款方式" at bounding box center [222, 376] width 152 height 32
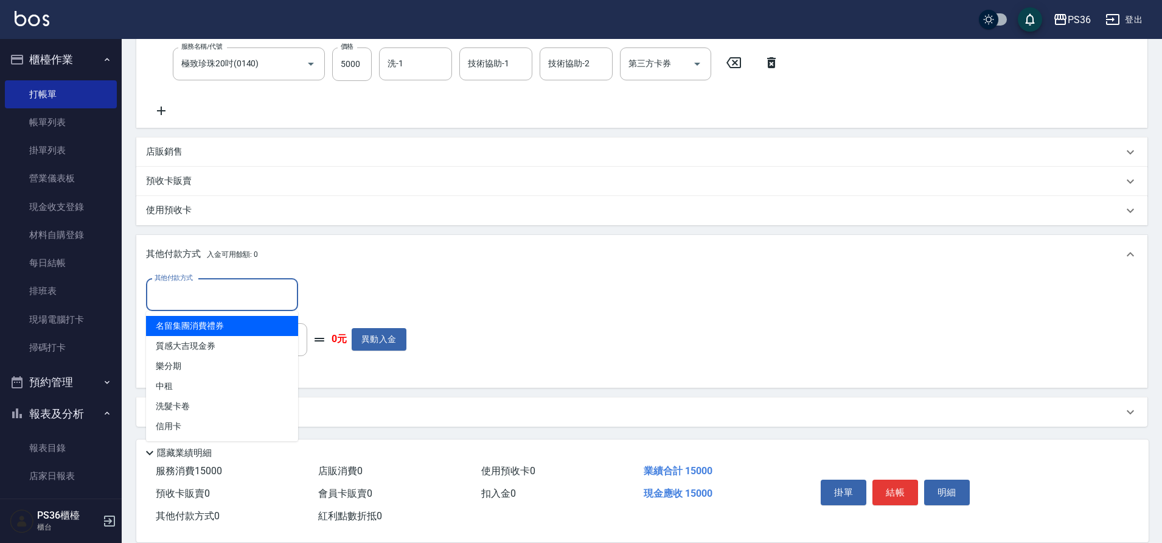
scroll to position [289, 0]
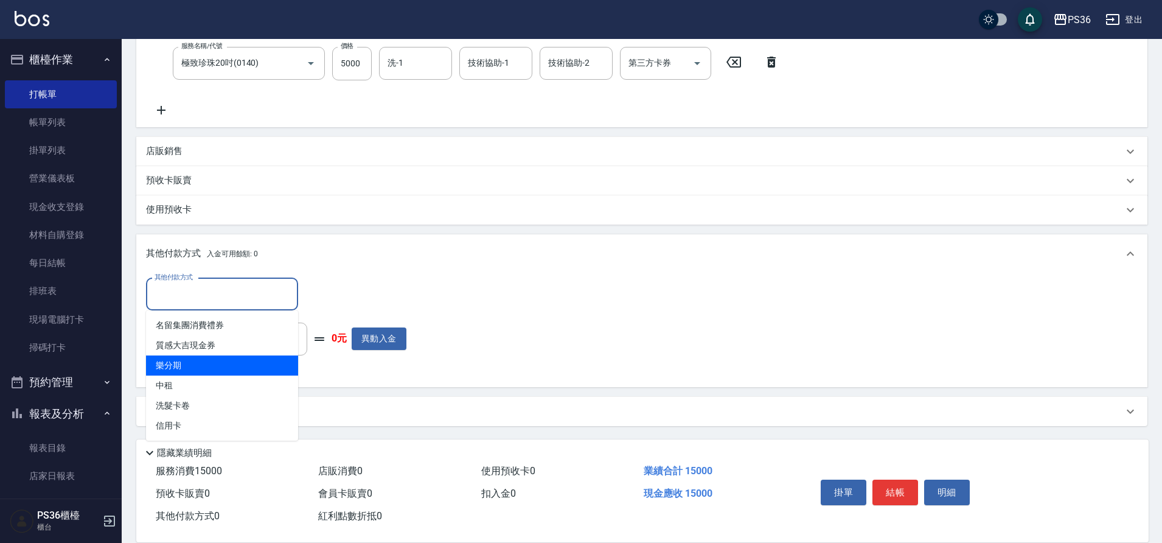
click at [236, 361] on span "樂分期" at bounding box center [222, 365] width 152 height 20
type input "樂分期"
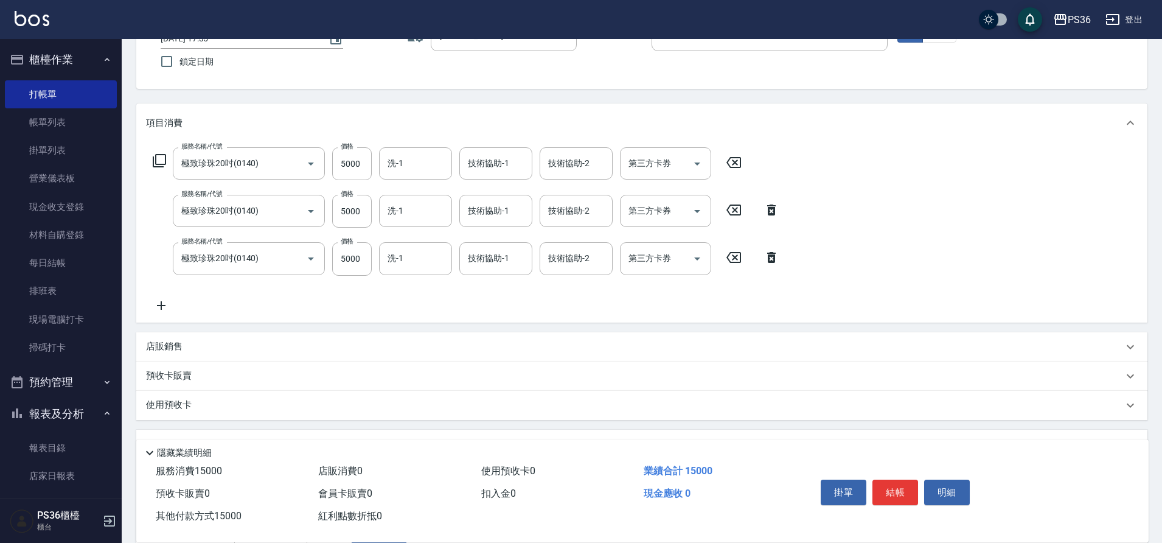
scroll to position [0, 0]
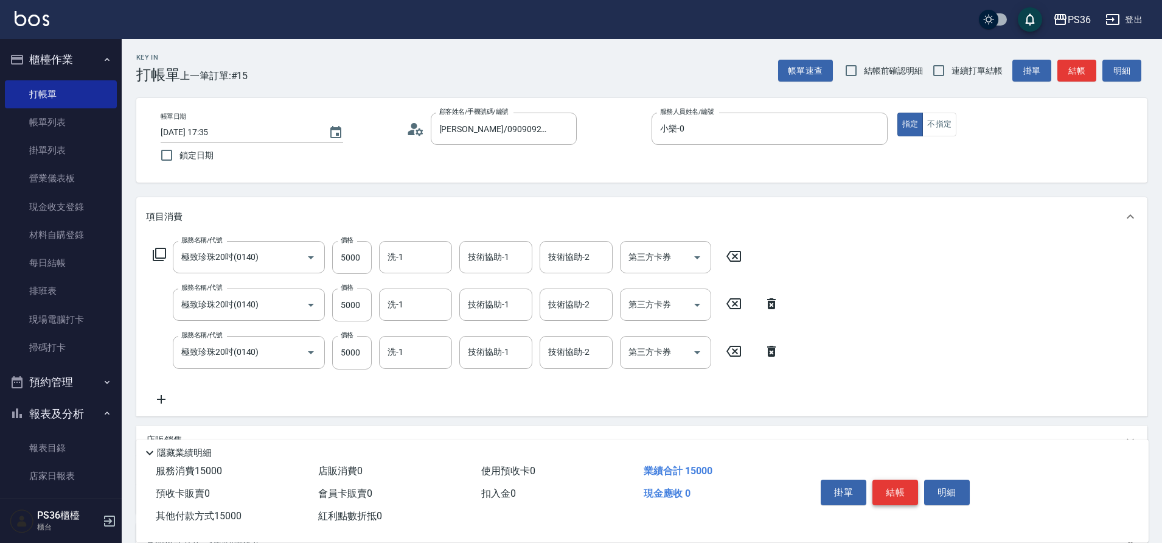
type input "15000"
click at [884, 492] on button "結帳" at bounding box center [896, 492] width 46 height 26
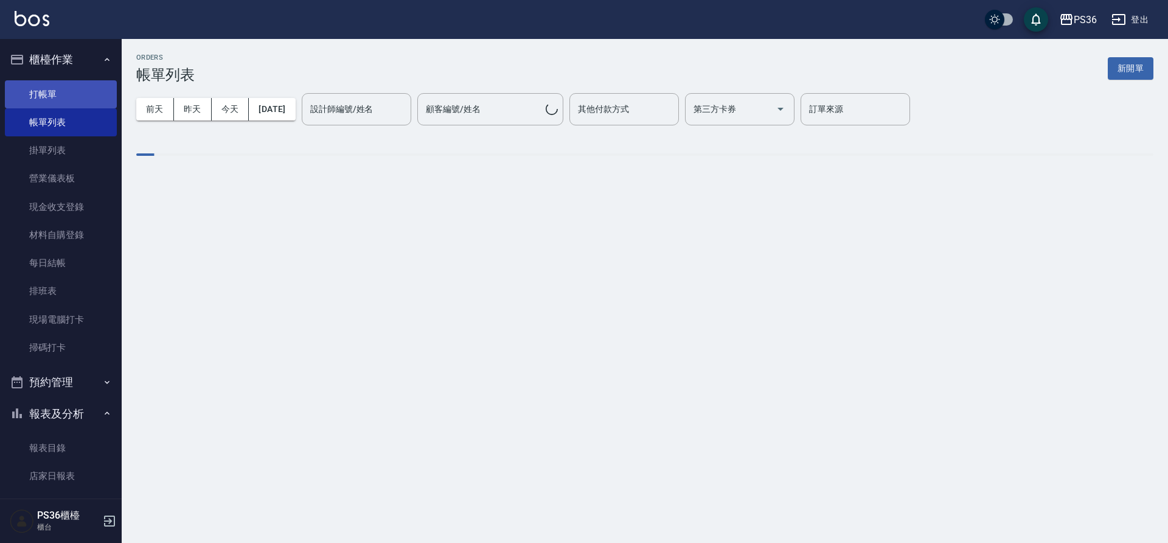
click at [88, 95] on link "打帳單" at bounding box center [61, 94] width 112 height 28
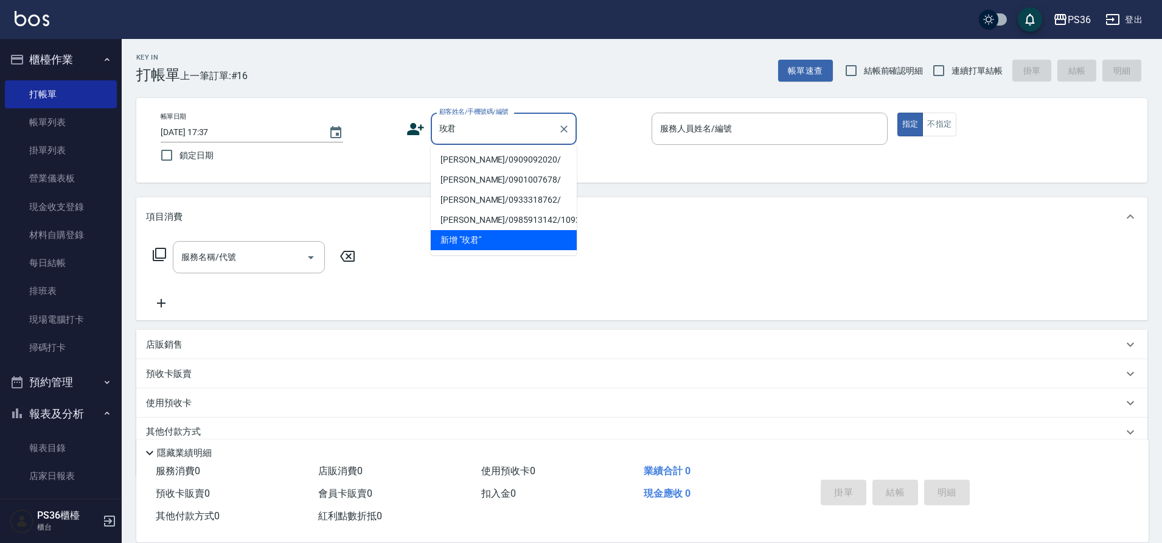
click at [477, 161] on li "[PERSON_NAME]/0909092020/" at bounding box center [504, 160] width 146 height 20
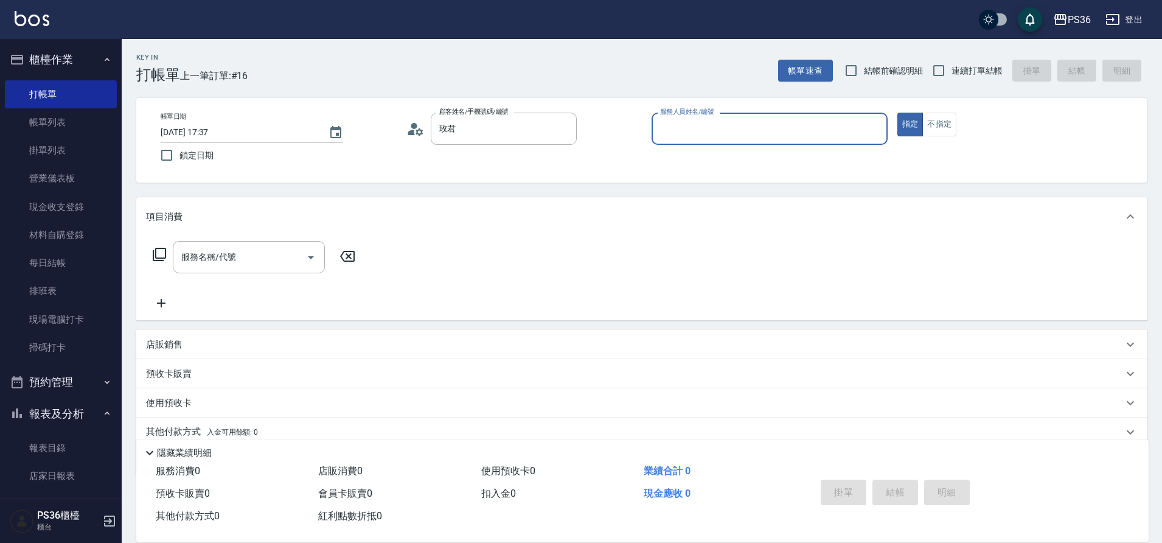
type input "[PERSON_NAME]/0909092020/"
type input "小樂-0"
click at [162, 255] on icon at bounding box center [159, 254] width 15 height 15
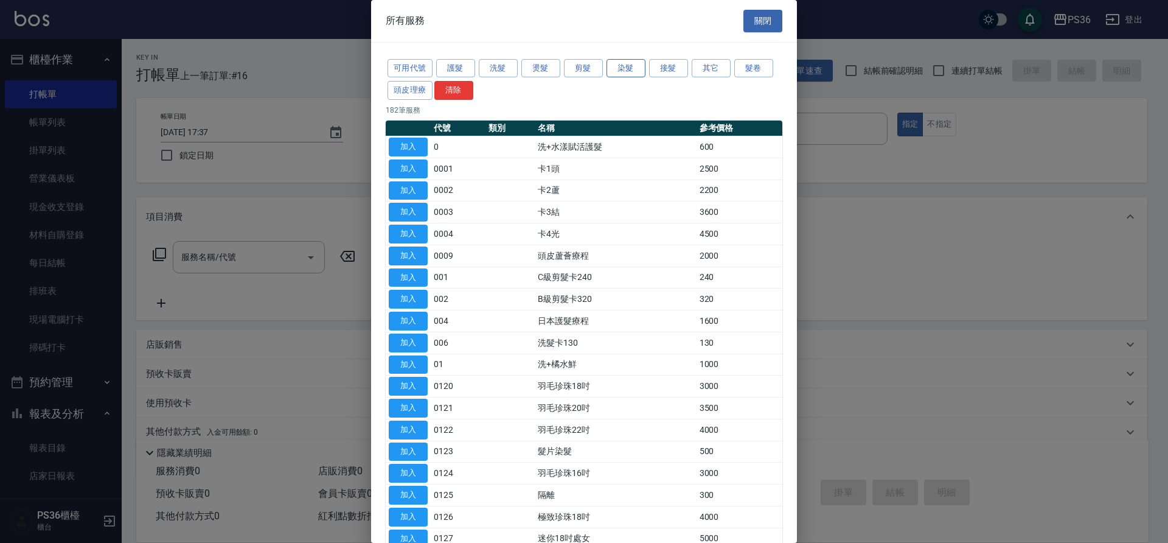
click at [635, 75] on button "染髮" at bounding box center [626, 68] width 39 height 19
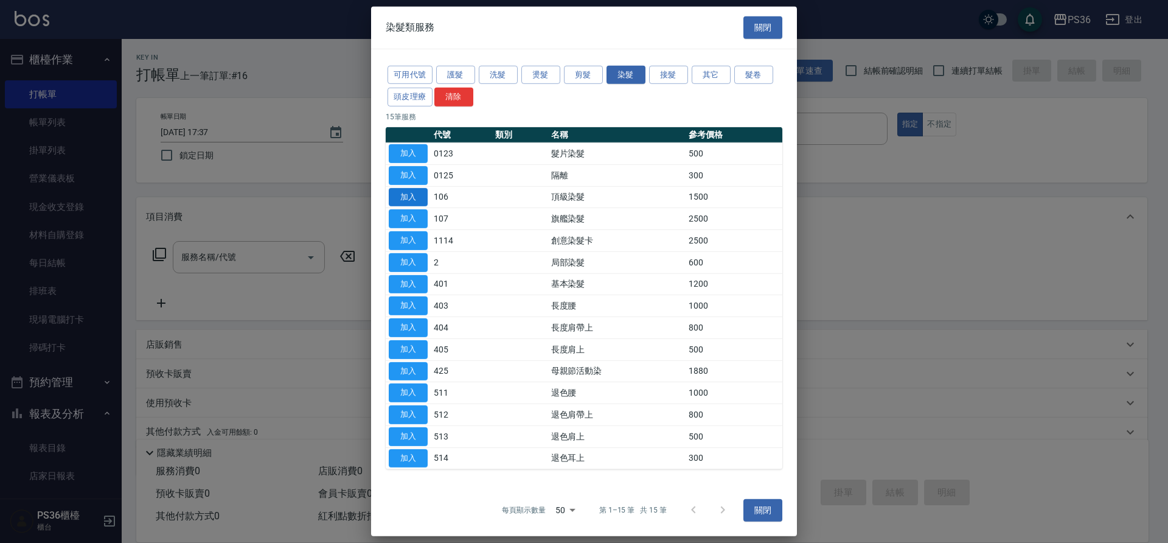
click at [418, 194] on button "加入" at bounding box center [408, 196] width 39 height 19
type input "頂級染髮(106)"
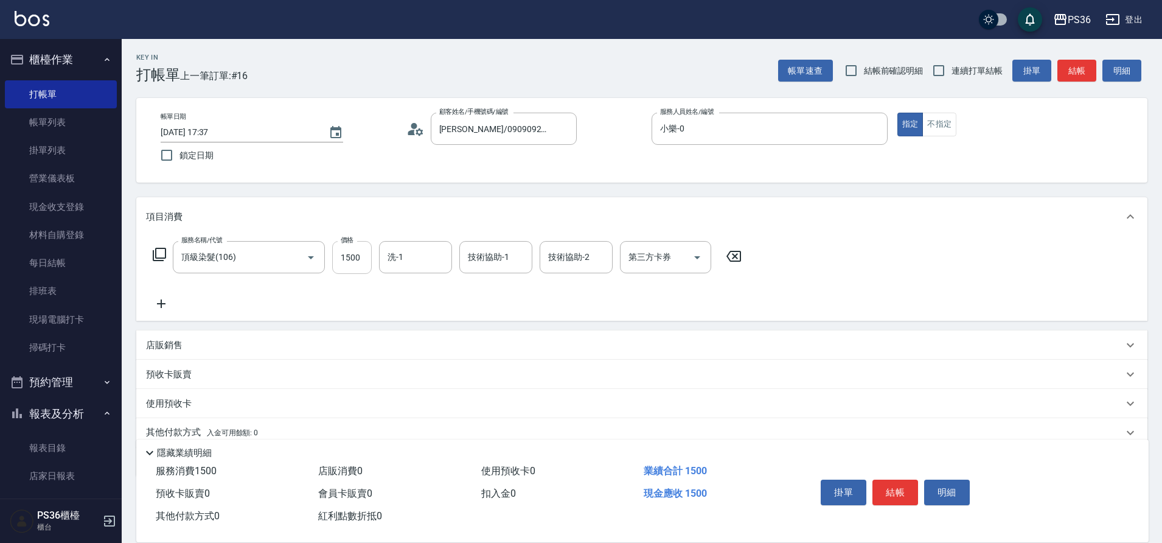
click at [370, 262] on input "1500" at bounding box center [352, 257] width 40 height 33
type input "2000"
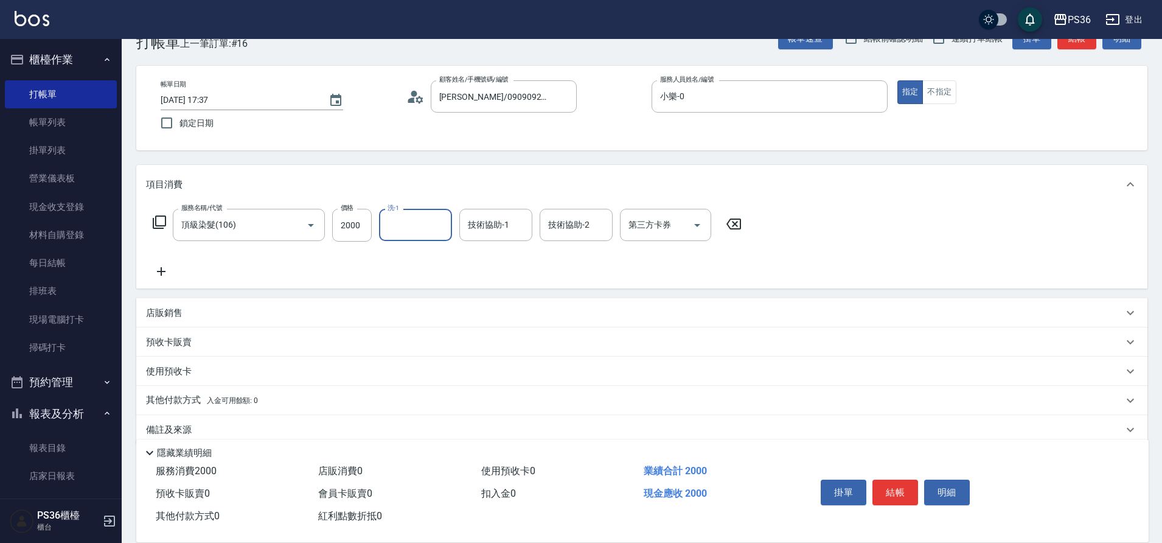
scroll to position [51, 0]
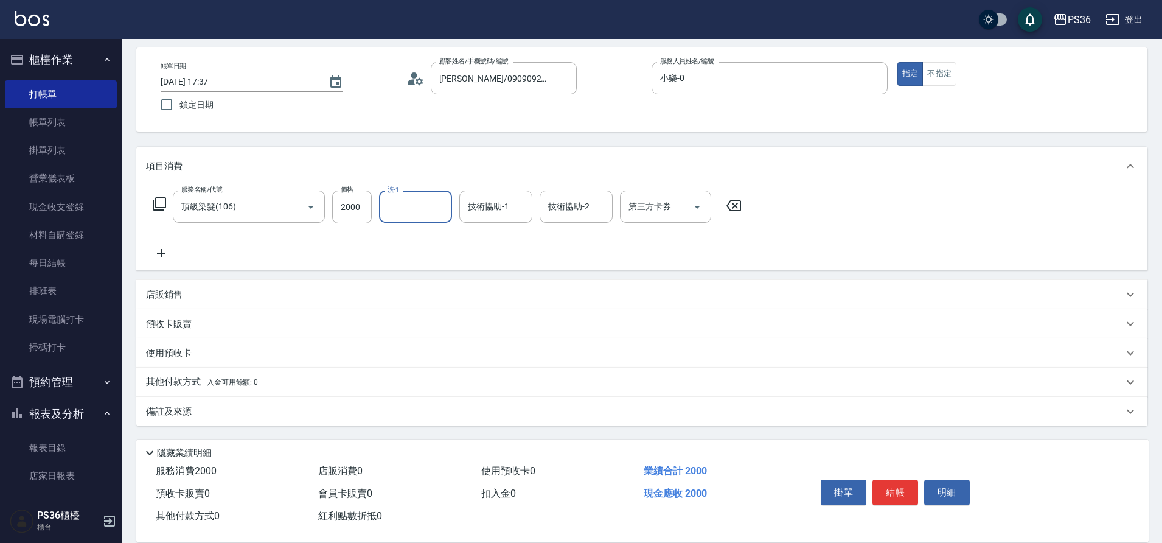
click at [194, 390] on div "其他付款方式 入金可用餘額: 0" at bounding box center [641, 382] width 1011 height 29
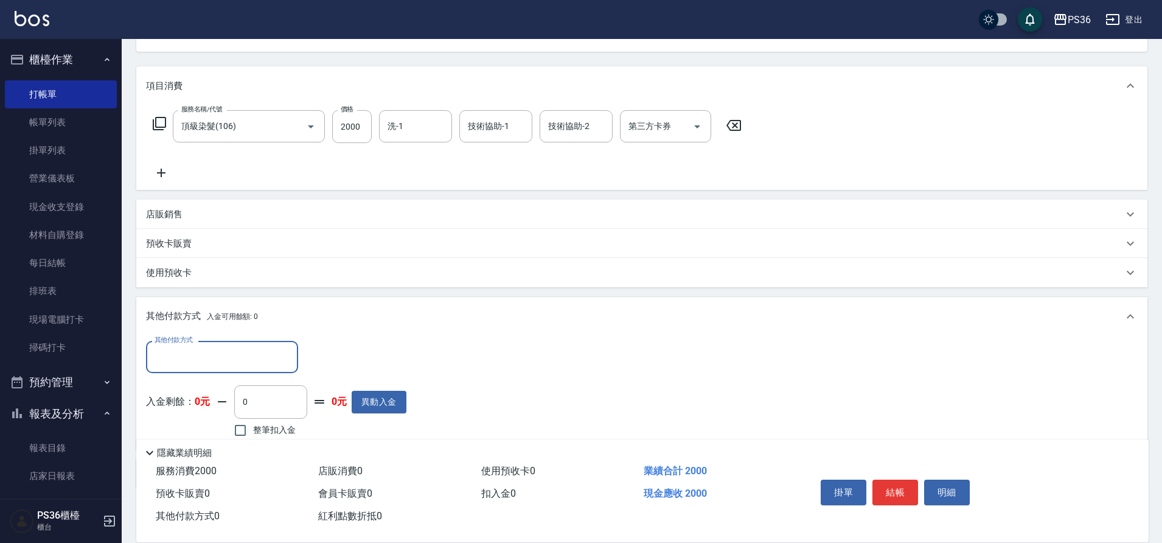
scroll to position [0, 0]
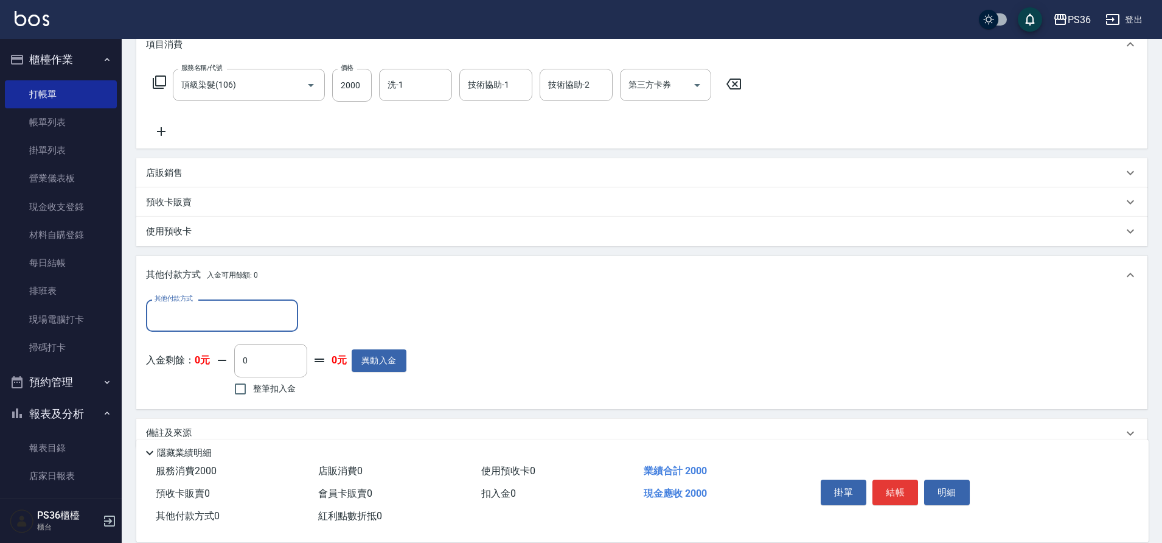
click at [253, 319] on input "其他付款方式" at bounding box center [222, 315] width 141 height 21
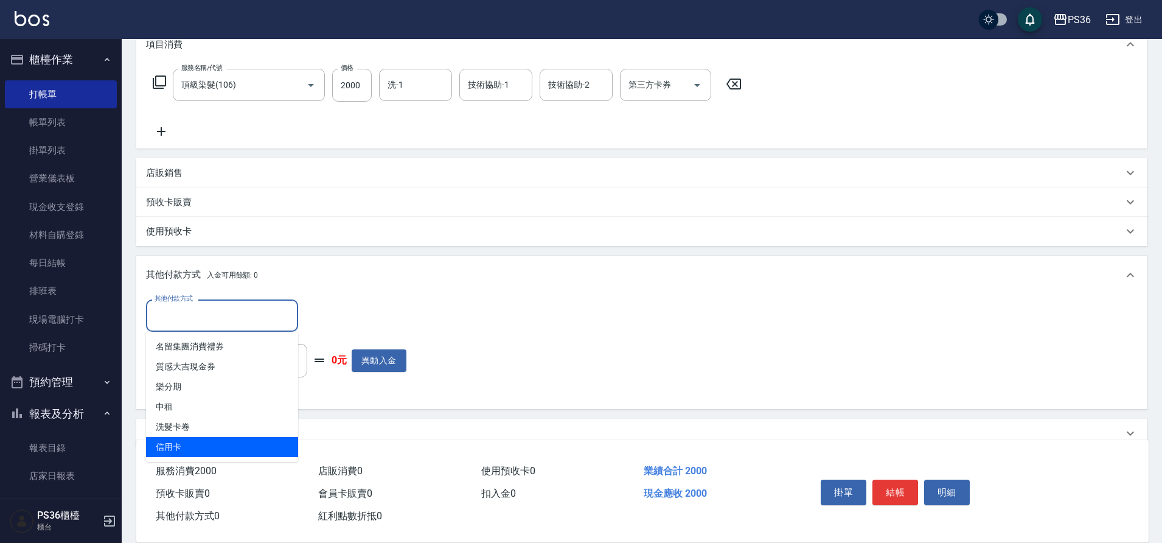
click at [226, 444] on span "信用卡" at bounding box center [222, 447] width 152 height 20
type input "信用卡"
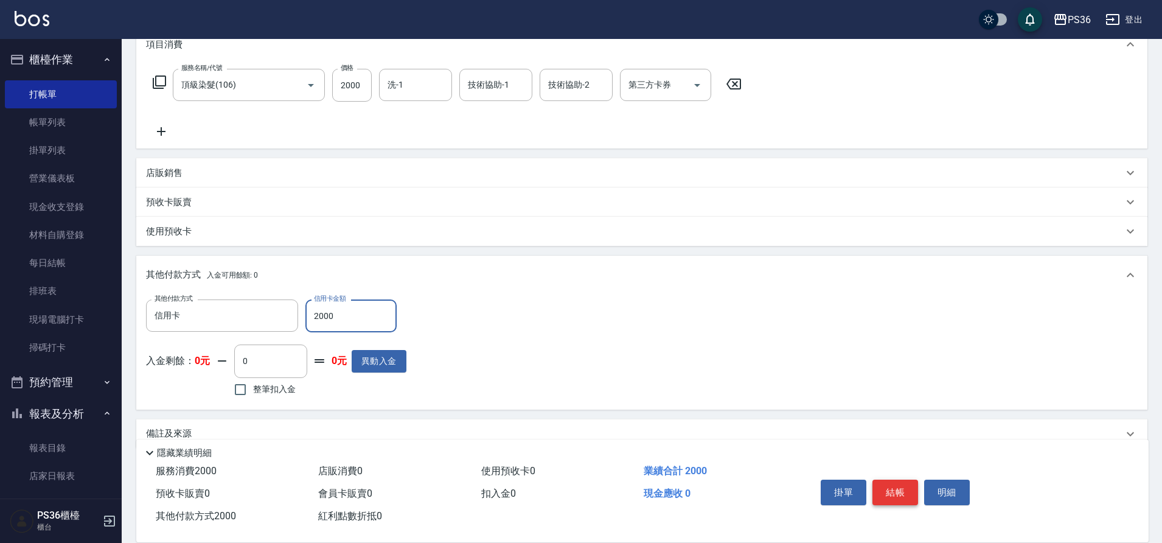
type input "2000"
click at [906, 495] on button "結帳" at bounding box center [896, 492] width 46 height 26
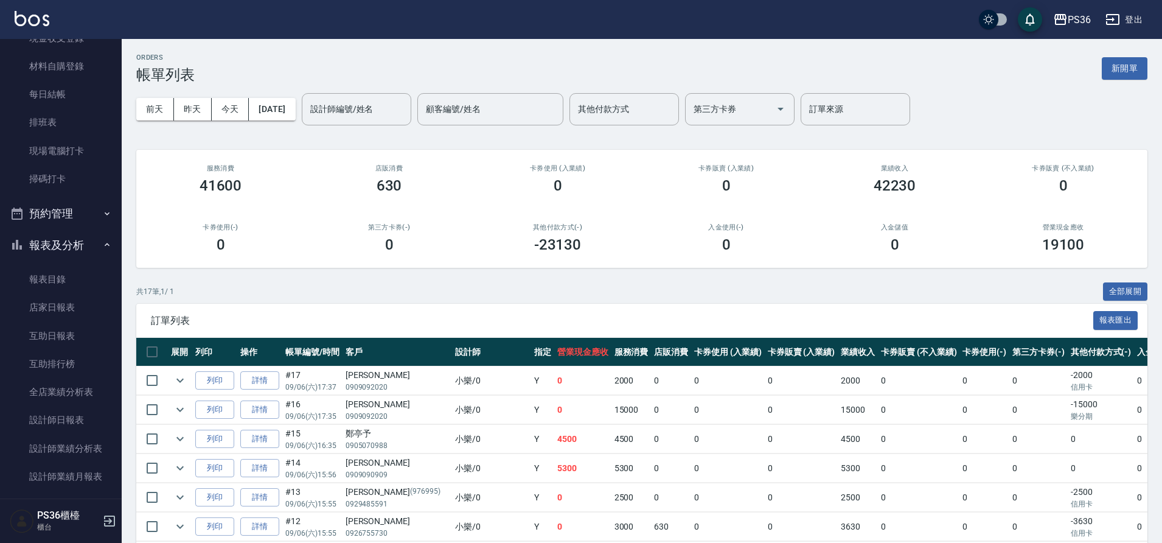
scroll to position [365, 0]
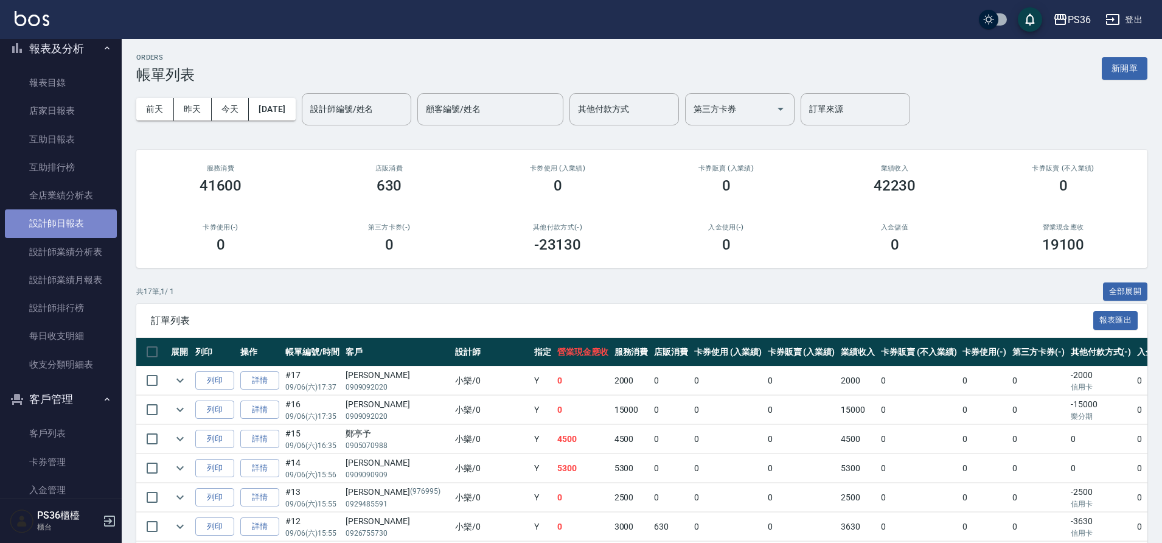
click at [89, 225] on link "設計師日報表" at bounding box center [61, 223] width 112 height 28
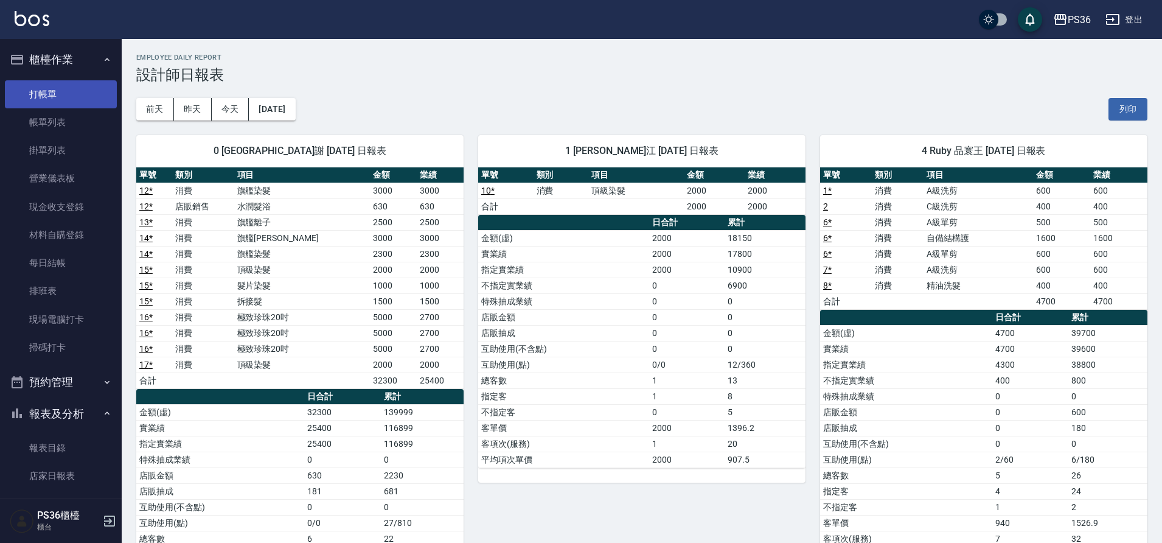
click at [48, 105] on link "打帳單" at bounding box center [61, 94] width 112 height 28
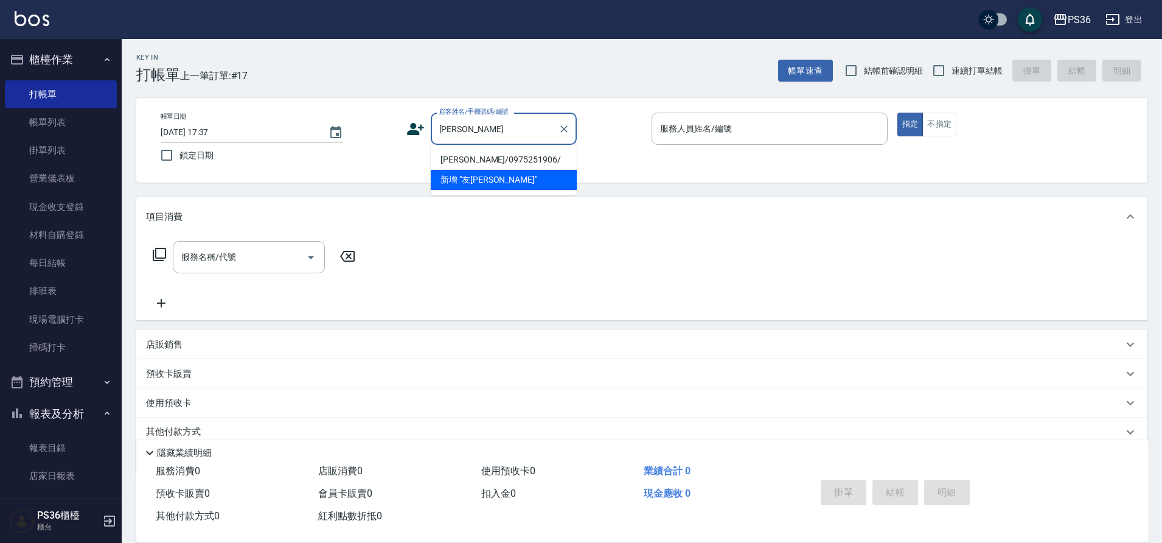
click at [523, 162] on li "[PERSON_NAME]/0975251906/" at bounding box center [504, 160] width 146 height 20
type input "[PERSON_NAME]/0975251906/"
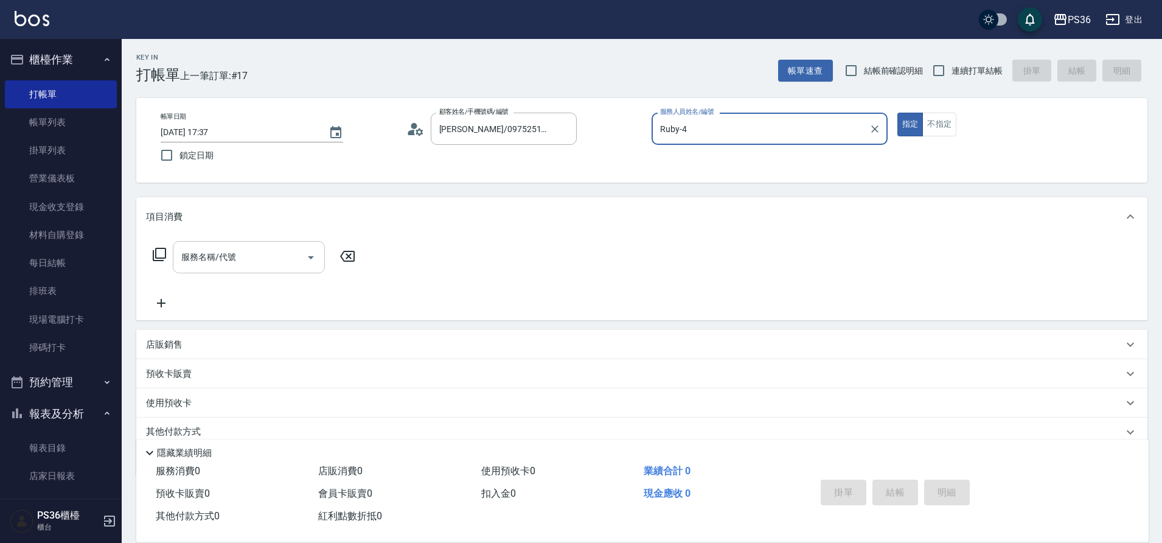
type input "Ruby-4"
click at [207, 259] on input "服務名稱/代號" at bounding box center [239, 256] width 123 height 21
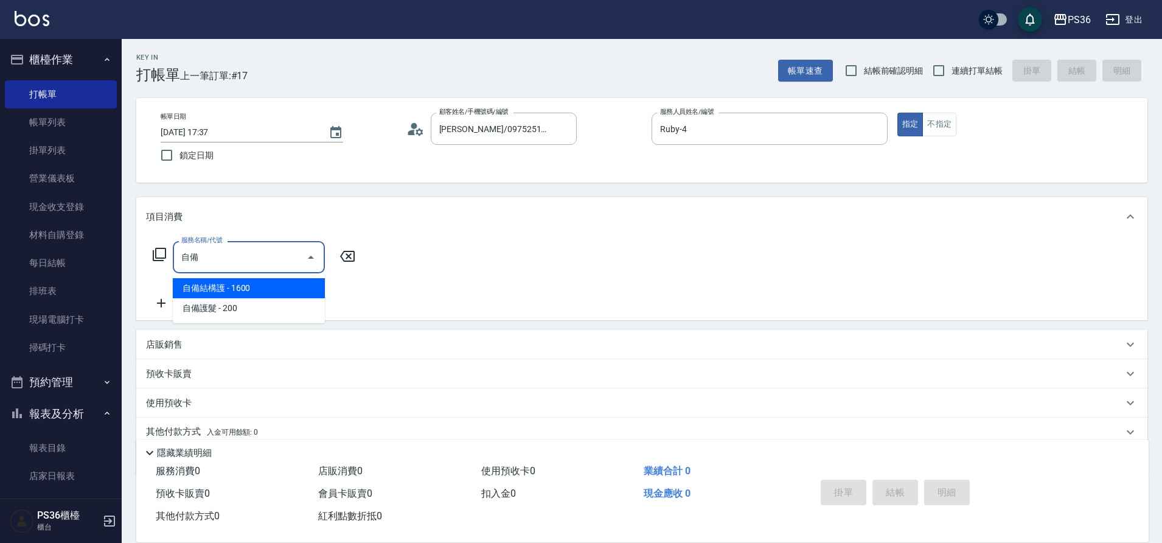
click at [240, 286] on span "自備結構護 - 1600" at bounding box center [249, 288] width 152 height 20
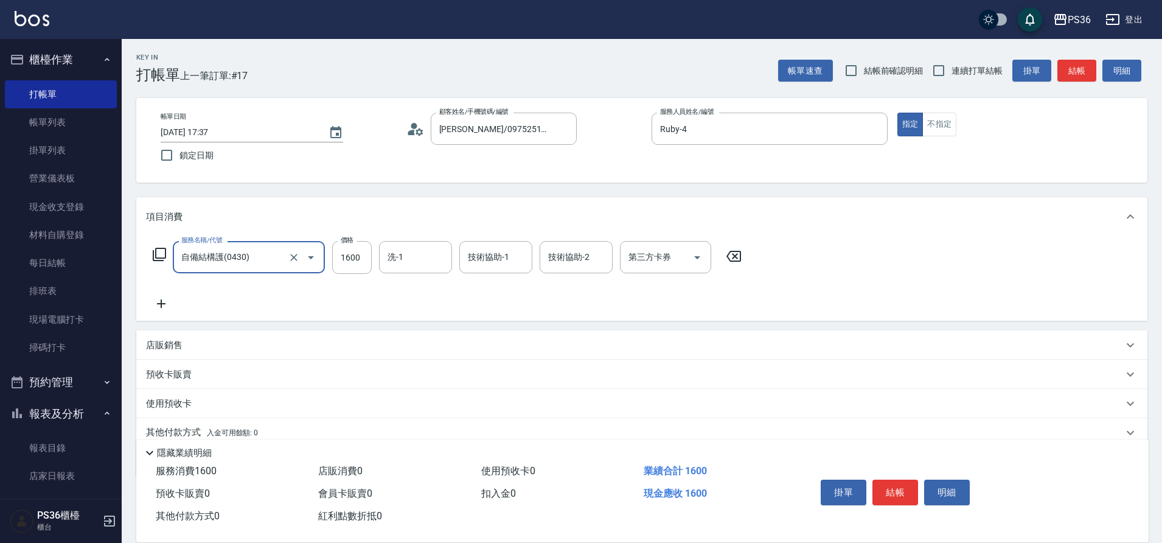
type input "自備結構護(0430)"
click at [156, 309] on icon at bounding box center [161, 303] width 30 height 15
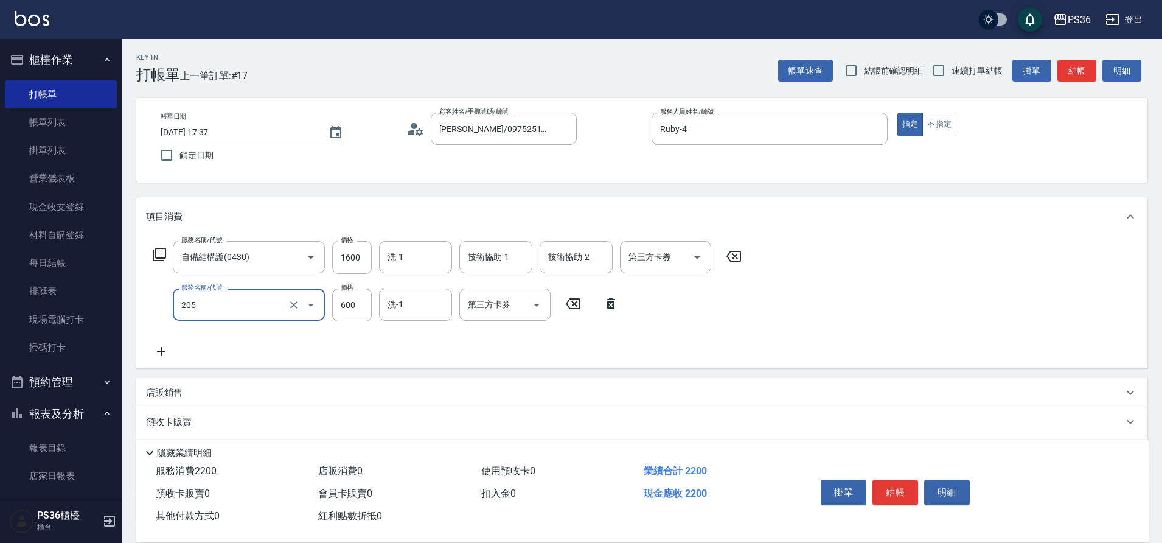
type input "A級洗剪(205)"
click at [277, 356] on div "服務名稱/代號 自備結構護(0430) 服務名稱/代號 價格 1600 價格 洗-1 洗-1 技術協助-1 技術協助-1 技術協助-2 技術協助-2 第三方卡…" at bounding box center [447, 299] width 603 height 117
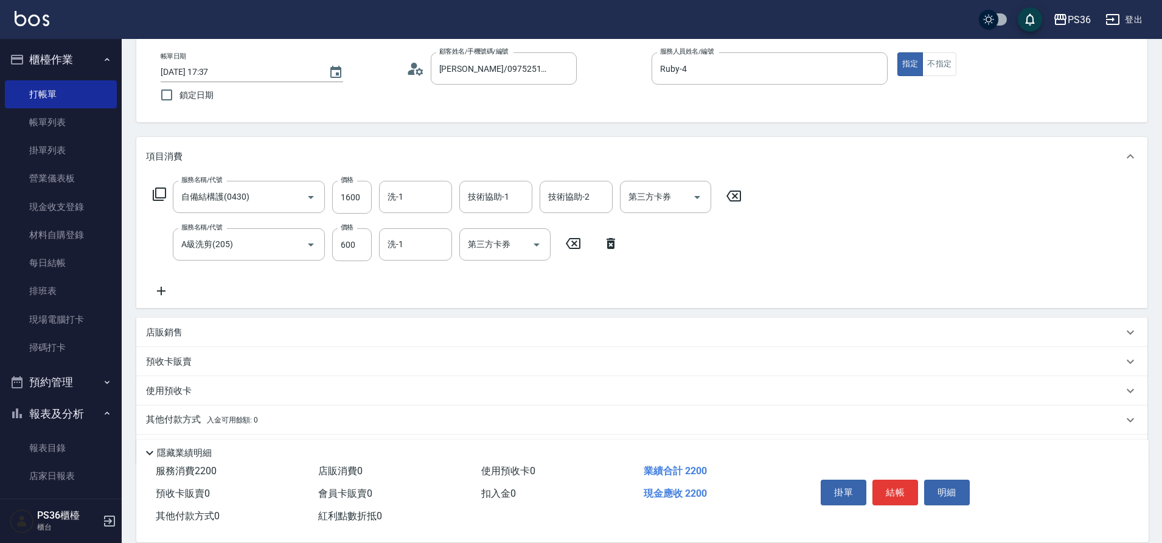
scroll to position [61, 0]
click at [175, 326] on p "店販銷售" at bounding box center [164, 332] width 37 height 13
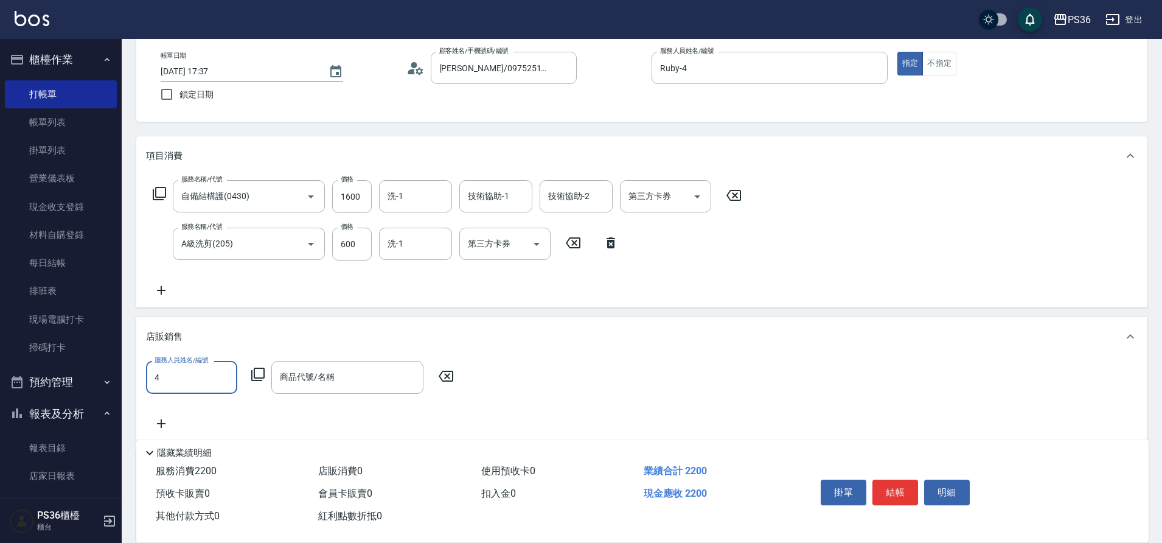
type input "Ruby-4"
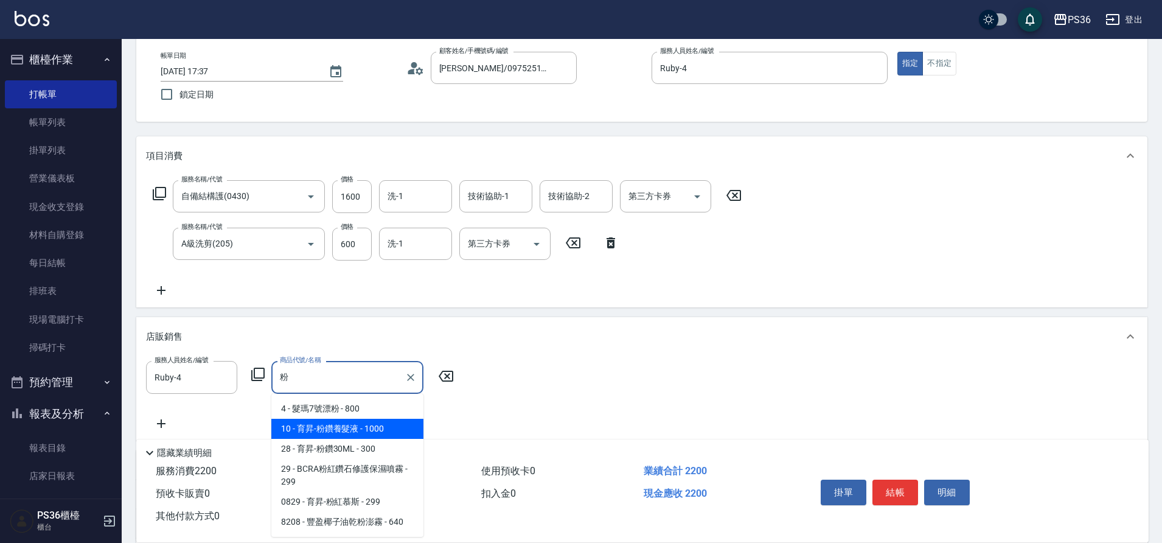
type input "育昇-粉鑽養髮液"
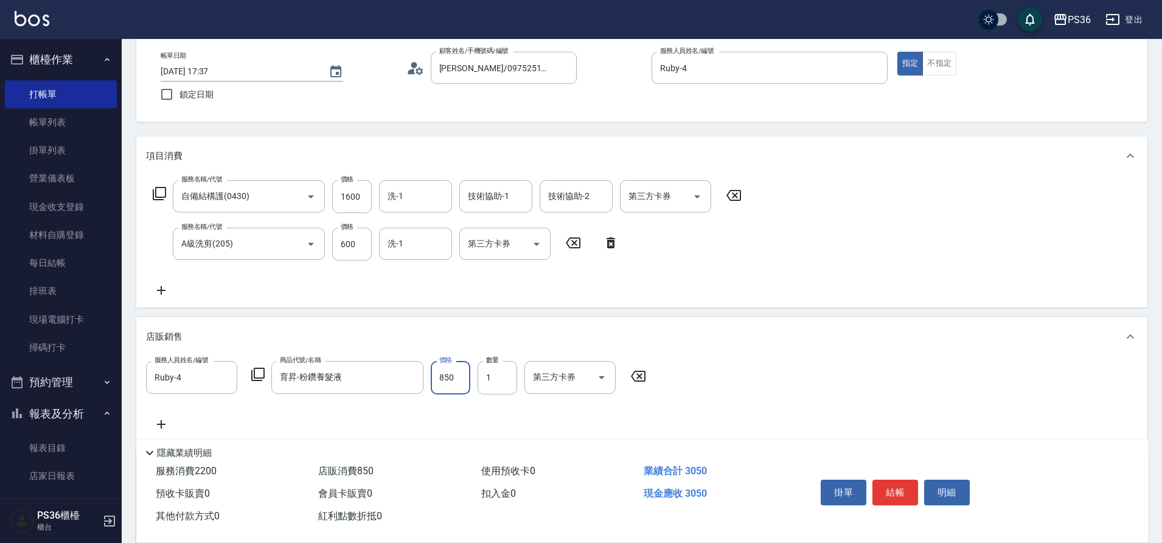
click at [446, 375] on input "850" at bounding box center [451, 377] width 40 height 33
click at [460, 375] on input "850" at bounding box center [451, 377] width 40 height 33
click at [452, 371] on input "850" at bounding box center [451, 377] width 40 height 33
click at [448, 376] on input "850" at bounding box center [451, 377] width 40 height 33
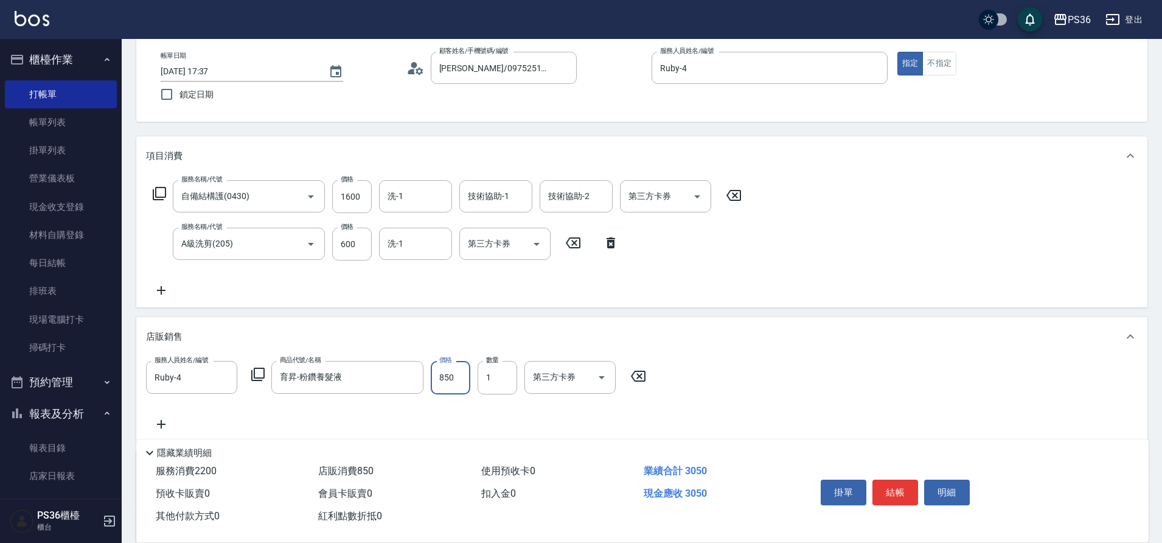
click at [448, 376] on input "850" at bounding box center [451, 377] width 40 height 33
click at [447, 376] on input "850" at bounding box center [451, 377] width 40 height 33
click at [443, 376] on input "850" at bounding box center [451, 377] width 40 height 33
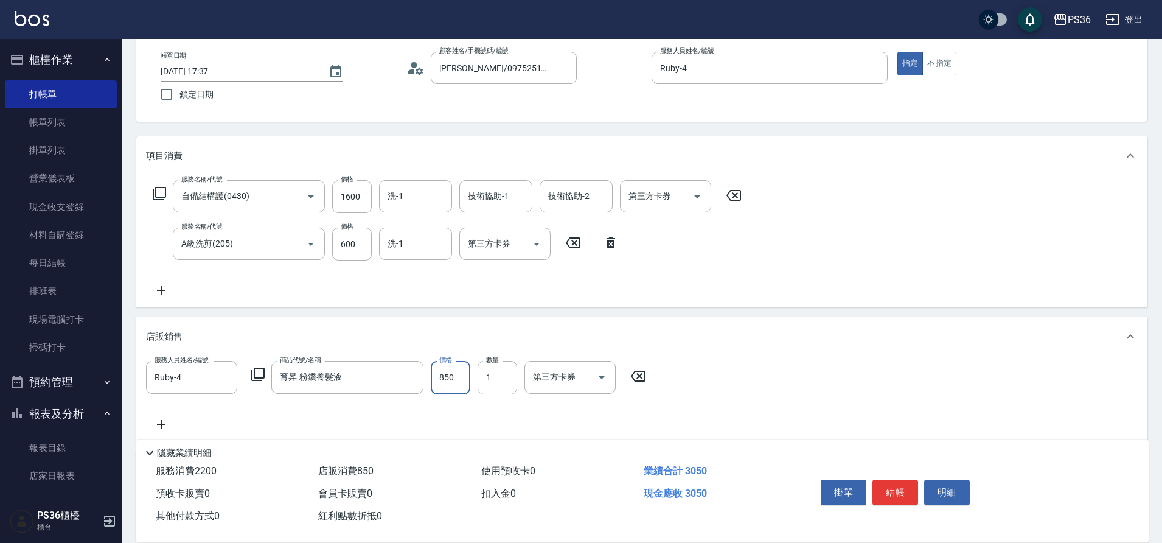
click at [459, 375] on input "850" at bounding box center [451, 377] width 40 height 33
click at [453, 384] on input "850" at bounding box center [451, 377] width 40 height 33
click at [448, 379] on input "850" at bounding box center [451, 377] width 40 height 33
click at [448, 382] on input "850" at bounding box center [451, 377] width 40 height 33
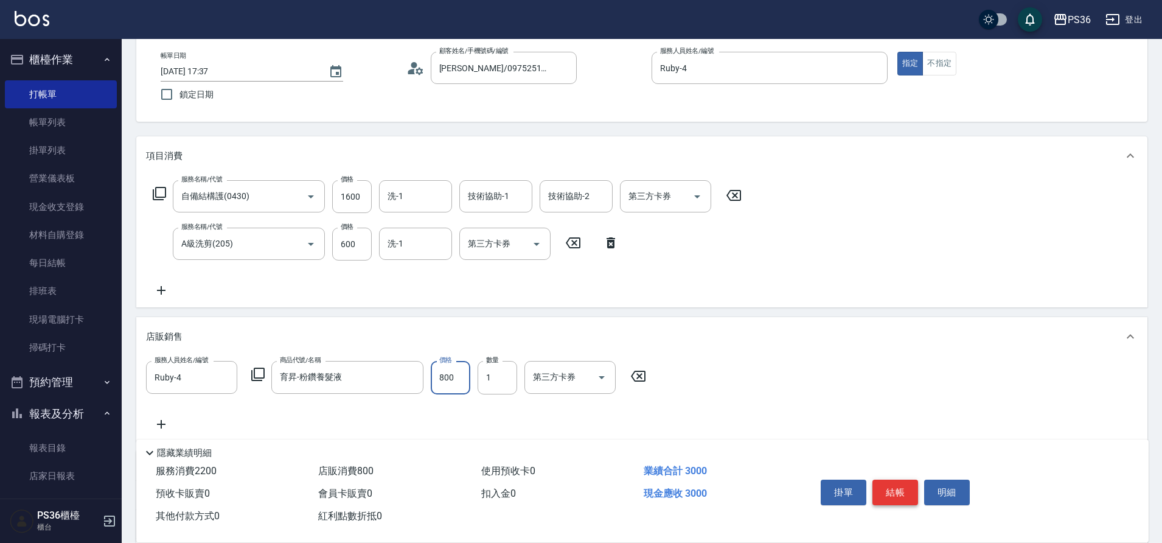
type input "800"
click at [901, 491] on button "結帳" at bounding box center [896, 492] width 46 height 26
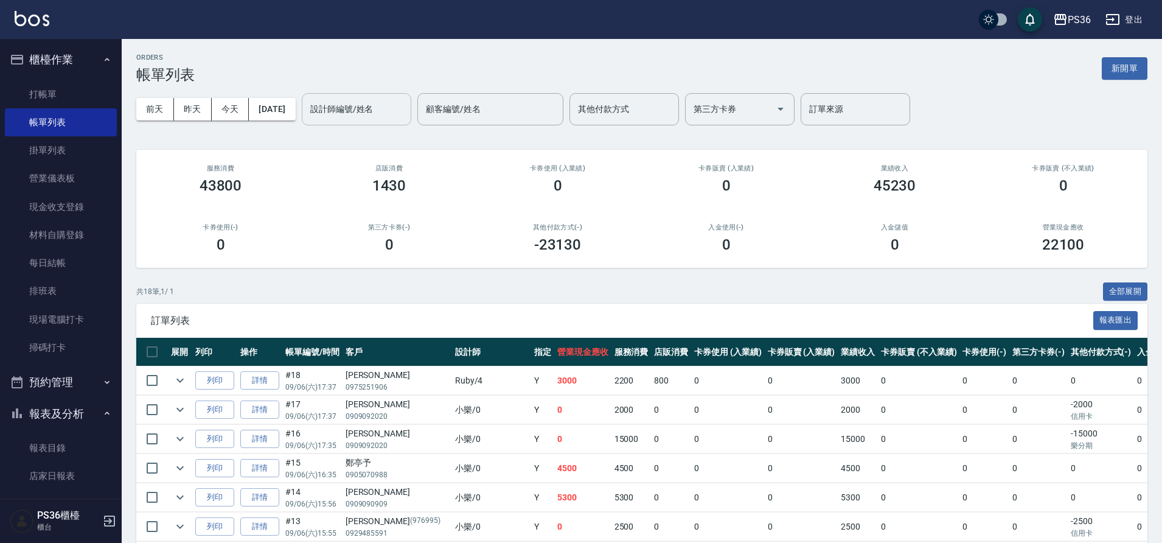
click at [326, 104] on div "設計師編號/姓名" at bounding box center [357, 109] width 110 height 32
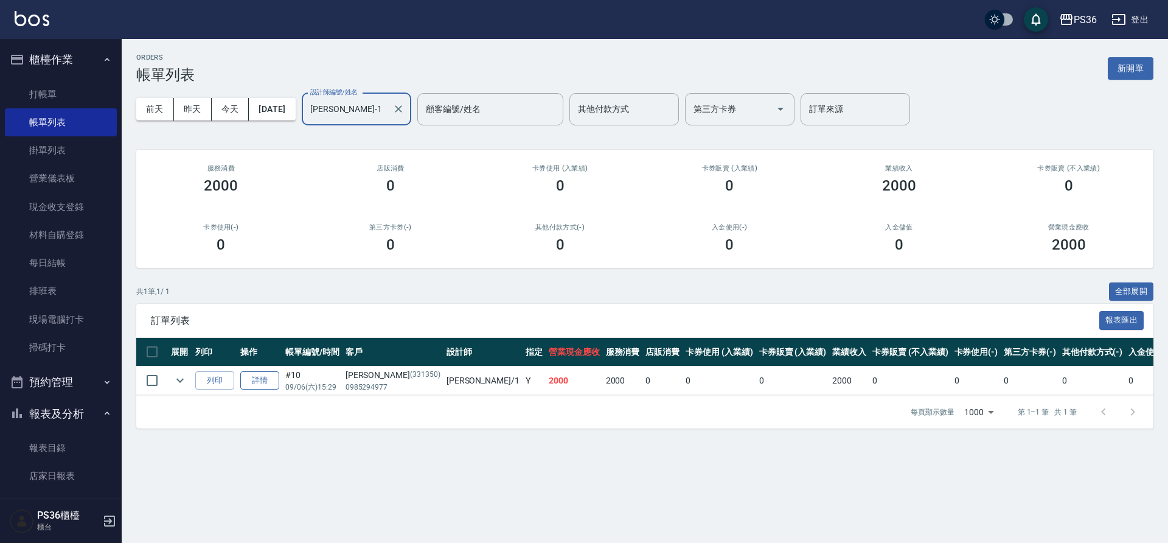
type input "[PERSON_NAME]-1"
click at [264, 375] on link "詳情" at bounding box center [259, 380] width 39 height 19
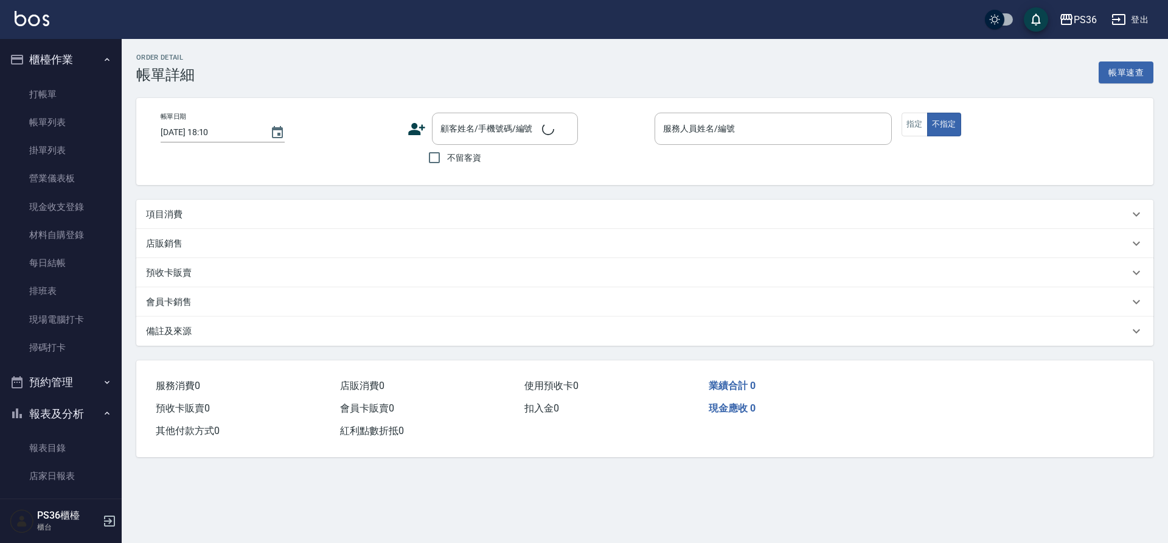
type input "[DATE] 15:29"
type input "[PERSON_NAME]-1"
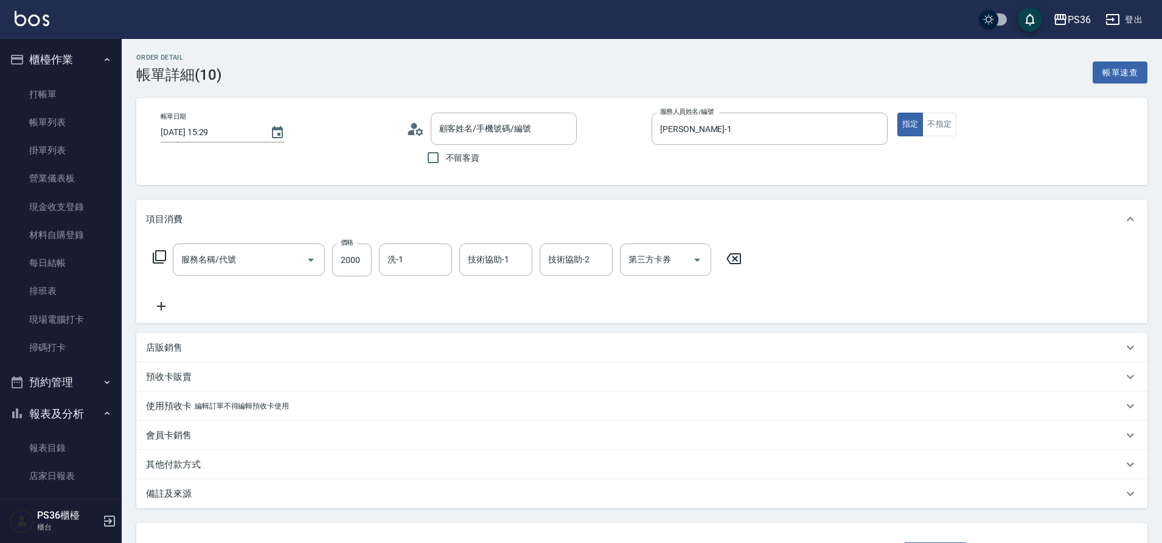
type input "[PERSON_NAME]/0985294977/331350"
type input "頂級染髮(106)"
click at [169, 461] on p "其他付款方式" at bounding box center [173, 464] width 55 height 13
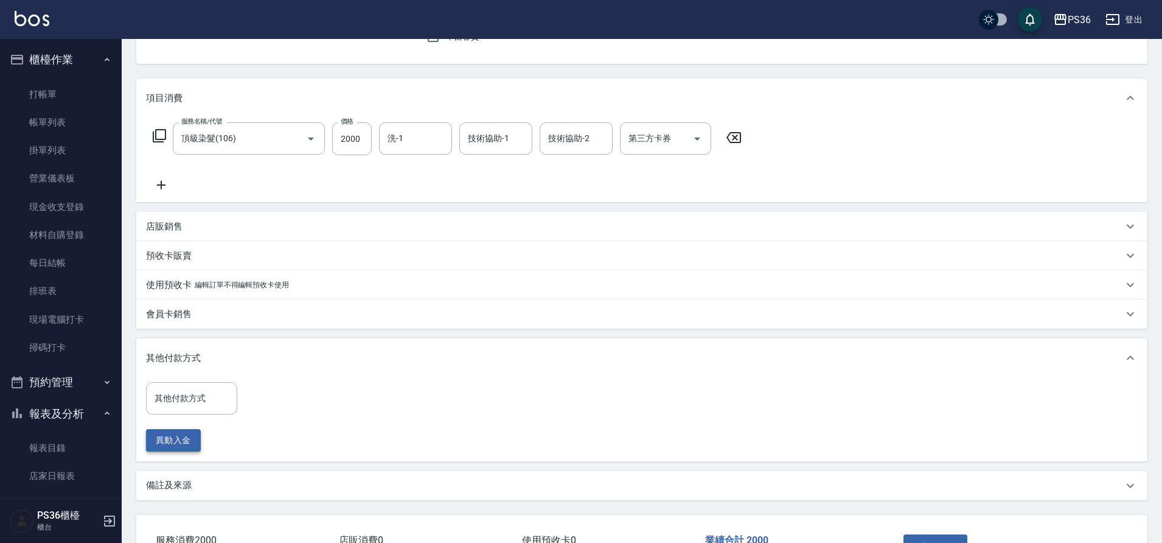
scroll to position [122, 0]
click at [195, 410] on div "其他付款方式" at bounding box center [191, 398] width 91 height 32
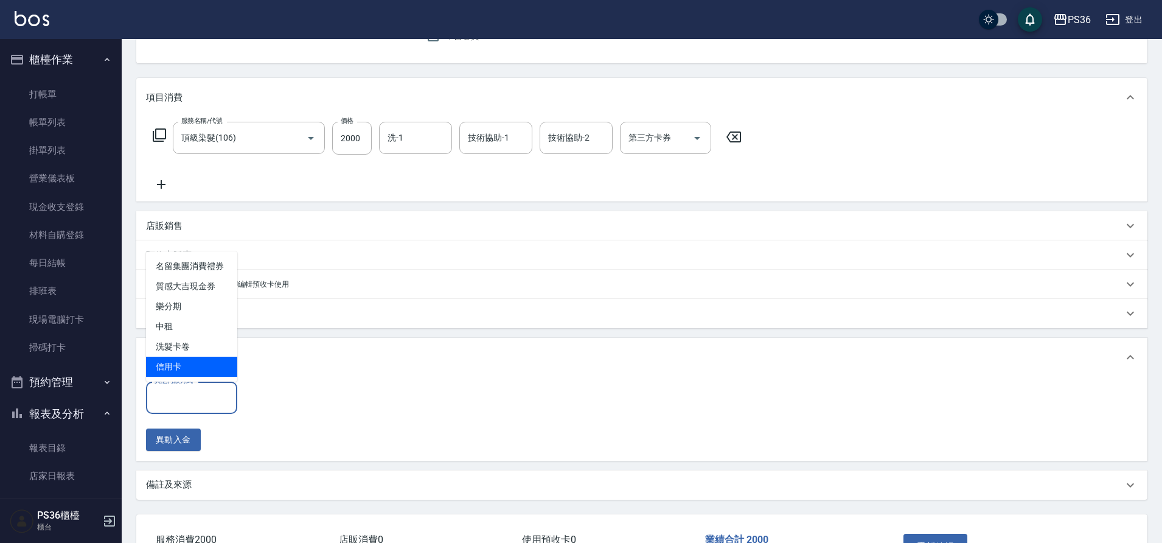
click at [188, 371] on span "信用卡" at bounding box center [191, 367] width 91 height 20
type input "信用卡"
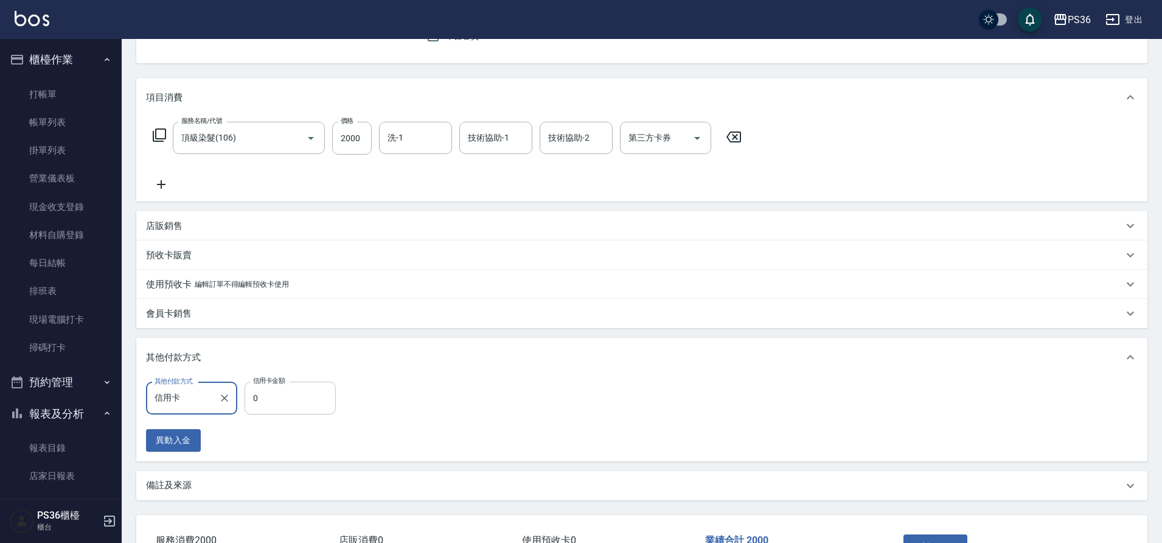
click at [269, 410] on input "0" at bounding box center [290, 398] width 91 height 33
type input "2000"
click at [156, 187] on icon at bounding box center [161, 184] width 30 height 15
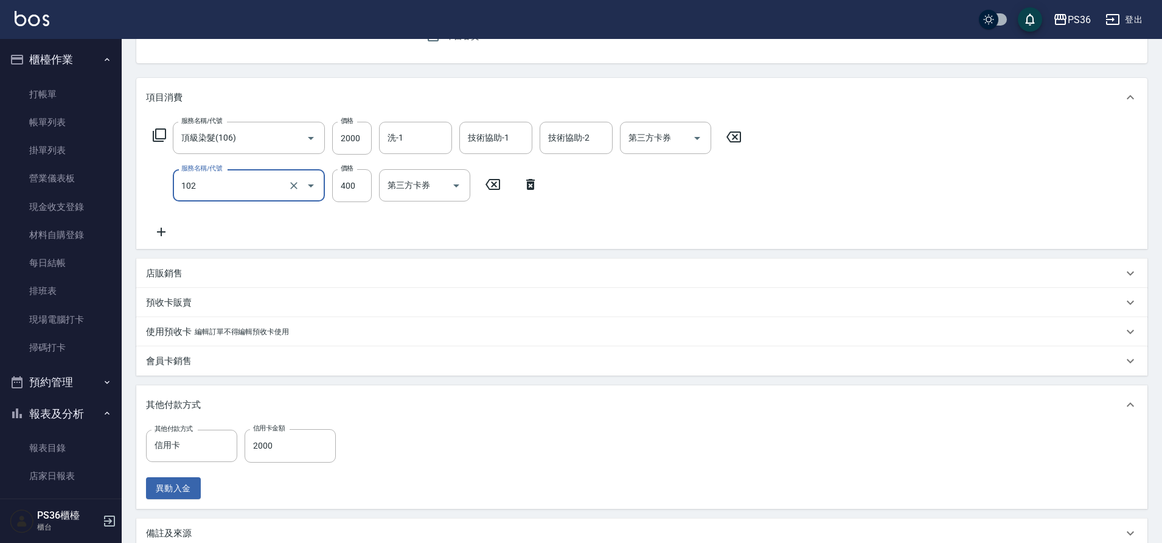
type input "精油洗髮(102)"
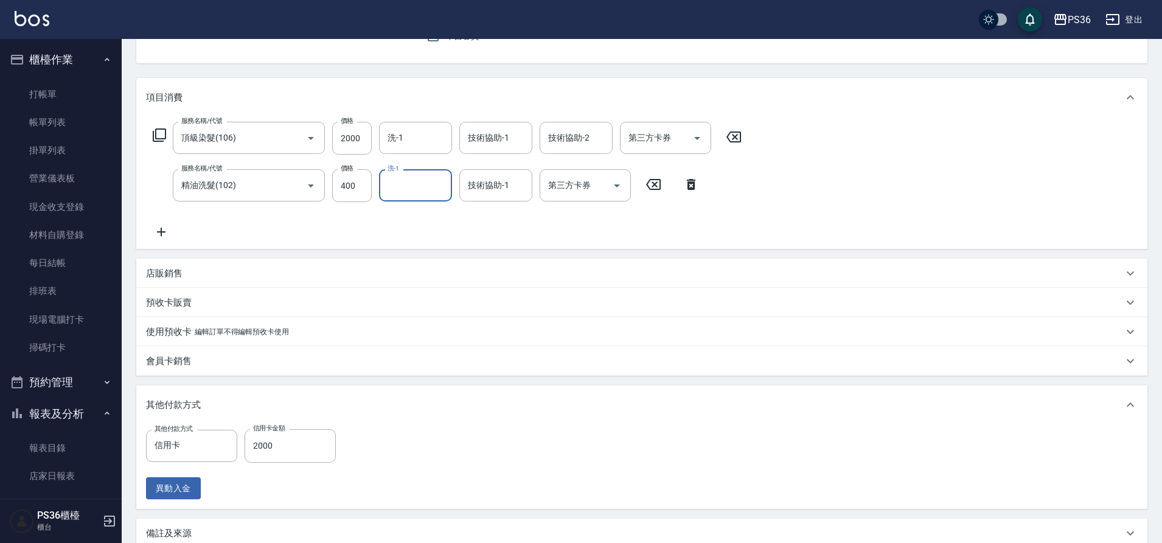
scroll to position [258, 0]
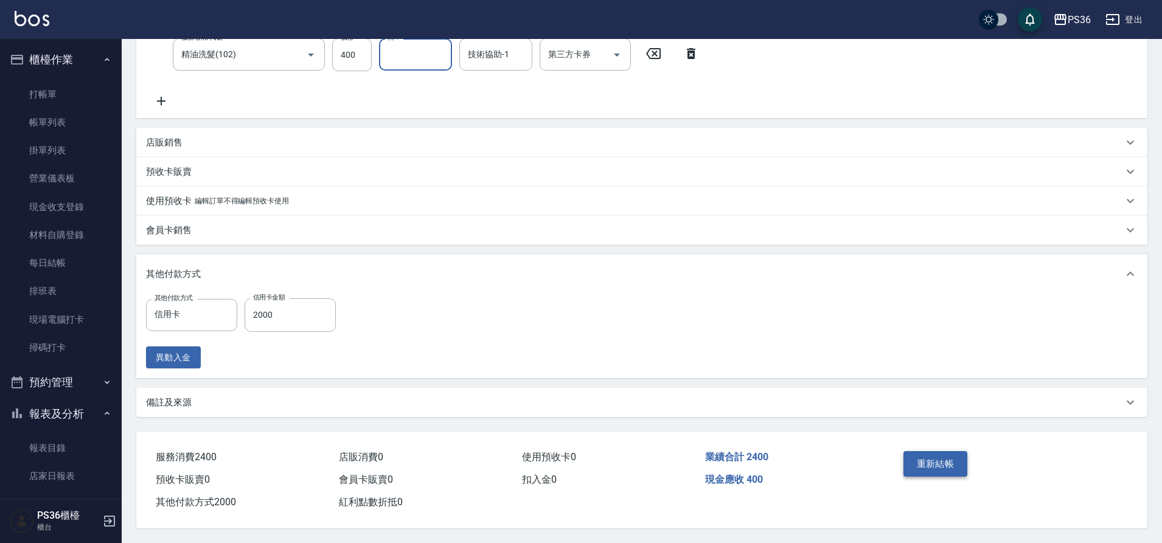
click at [906, 465] on button "重新結帳" at bounding box center [936, 464] width 65 height 26
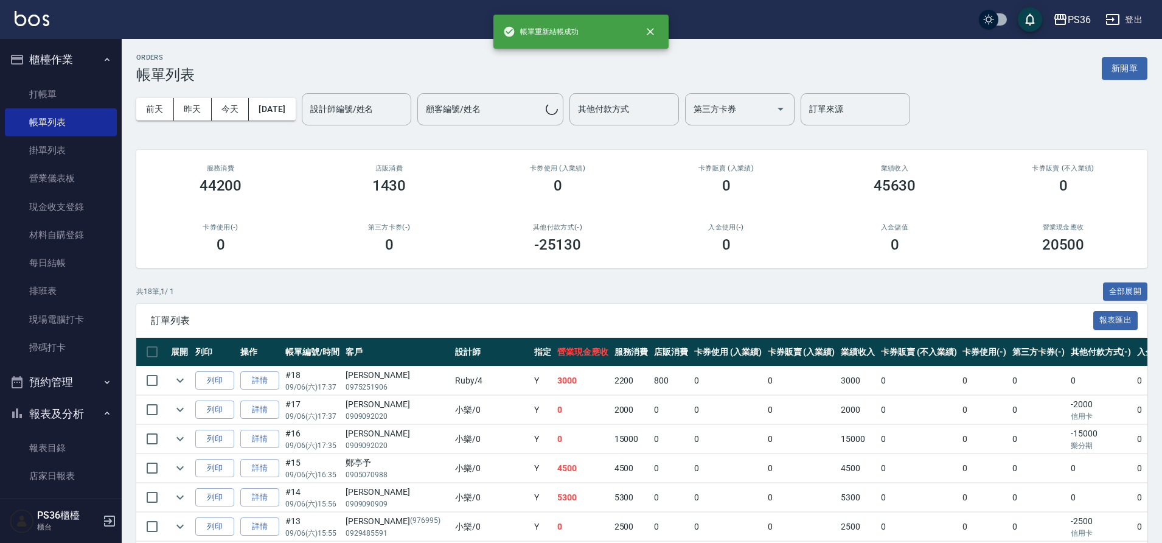
scroll to position [243, 0]
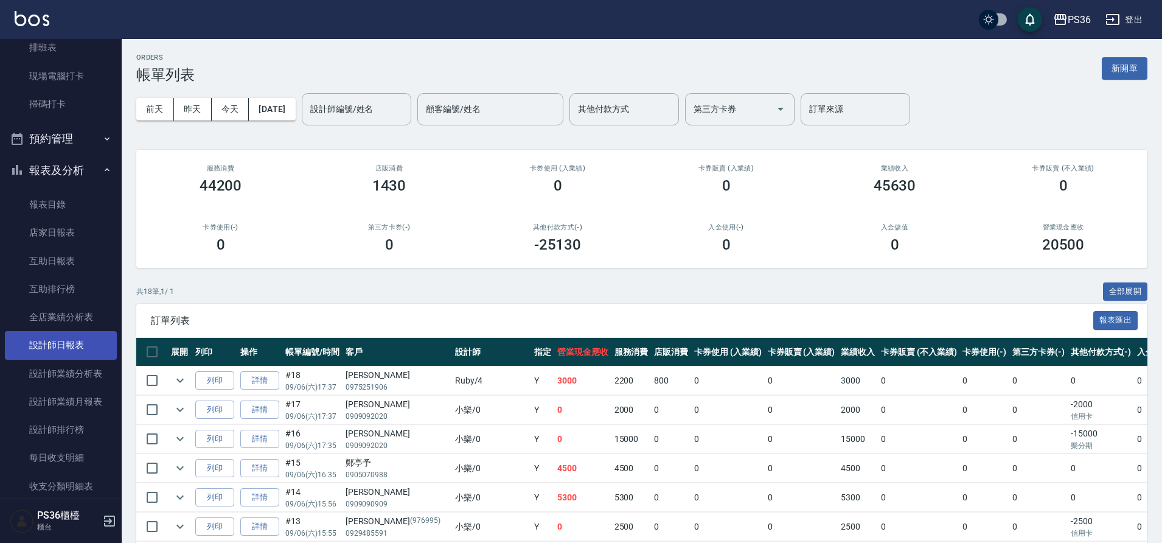
click at [47, 343] on link "設計師日報表" at bounding box center [61, 345] width 112 height 28
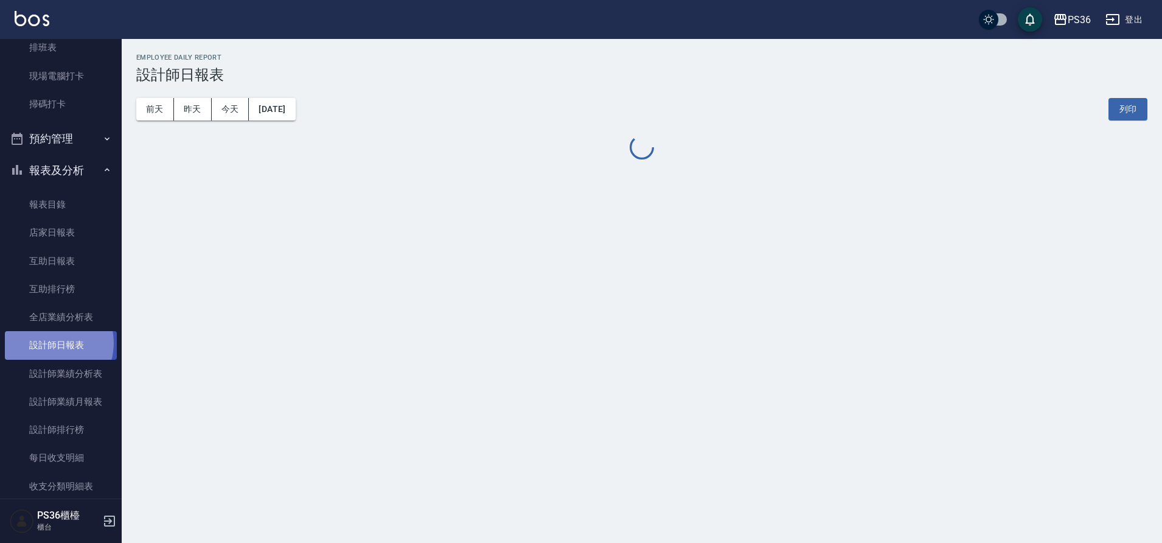
click at [47, 343] on link "設計師日報表" at bounding box center [61, 345] width 112 height 28
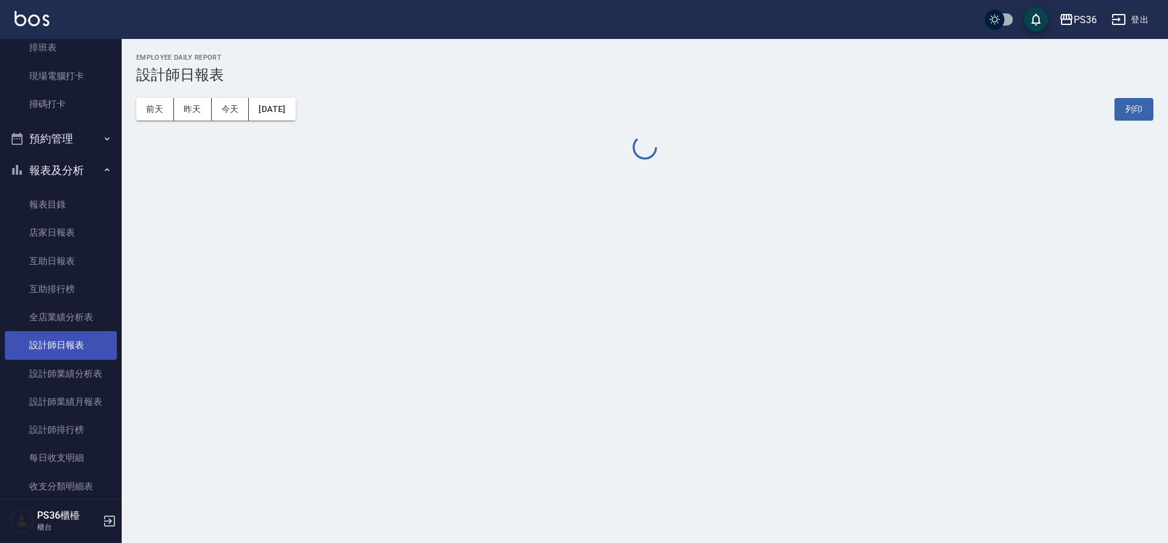
click at [47, 343] on link "設計師日報表" at bounding box center [61, 345] width 112 height 28
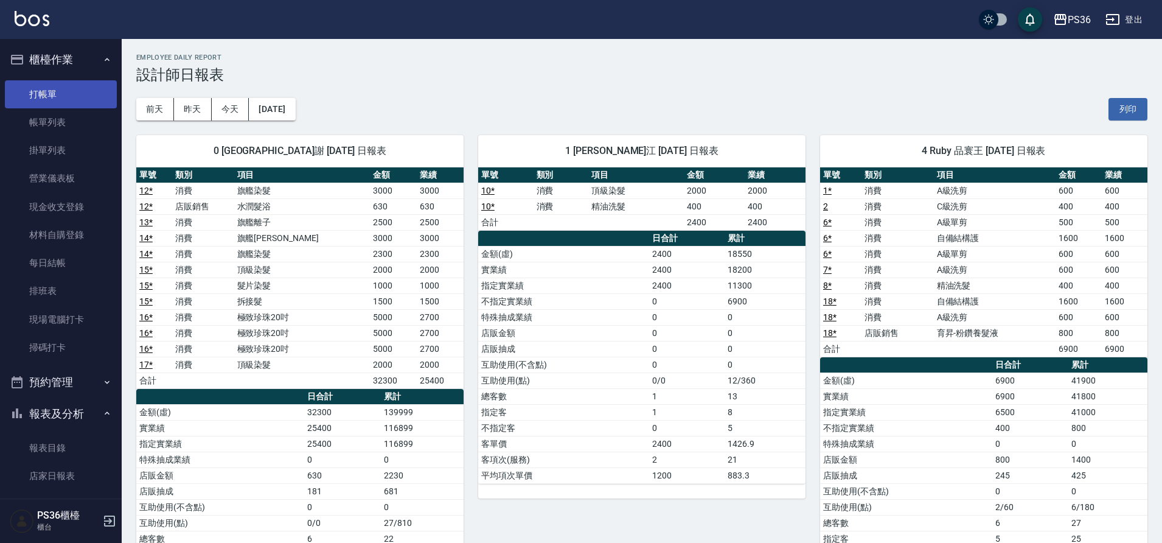
click at [59, 87] on link "打帳單" at bounding box center [61, 94] width 112 height 28
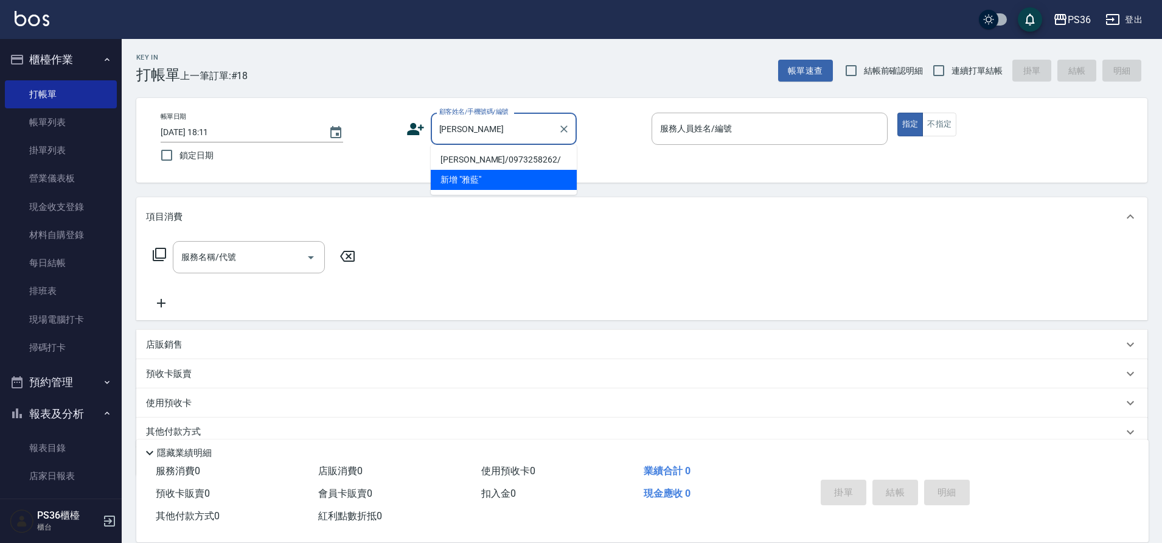
click at [474, 157] on li "[PERSON_NAME]/0973258262/" at bounding box center [504, 160] width 146 height 20
type input "[PERSON_NAME]/0973258262/"
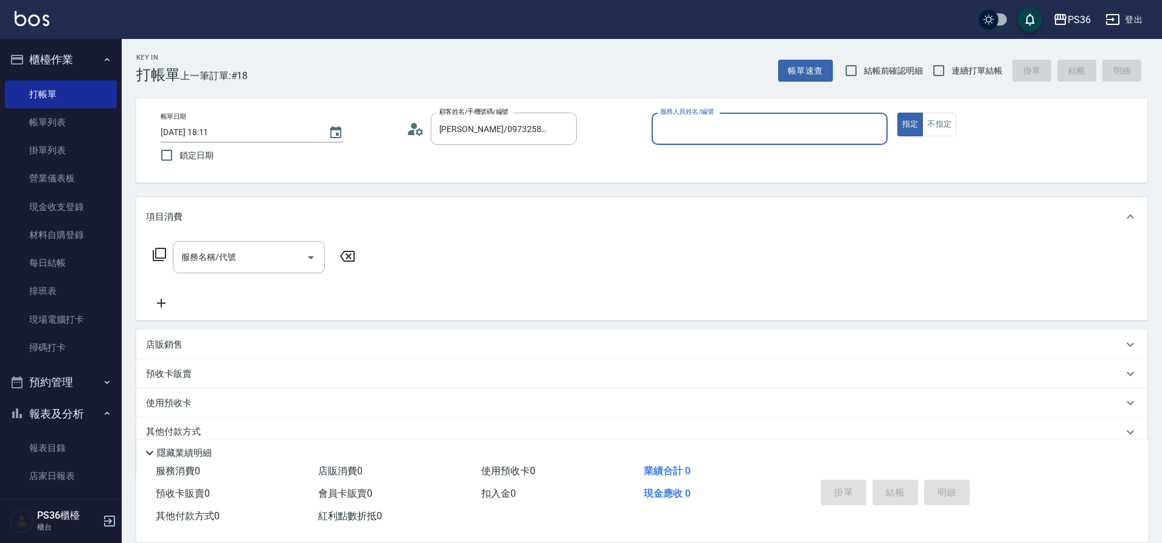
type input "Ruby-4"
click at [224, 263] on input "服務名稱/代號" at bounding box center [239, 256] width 123 height 21
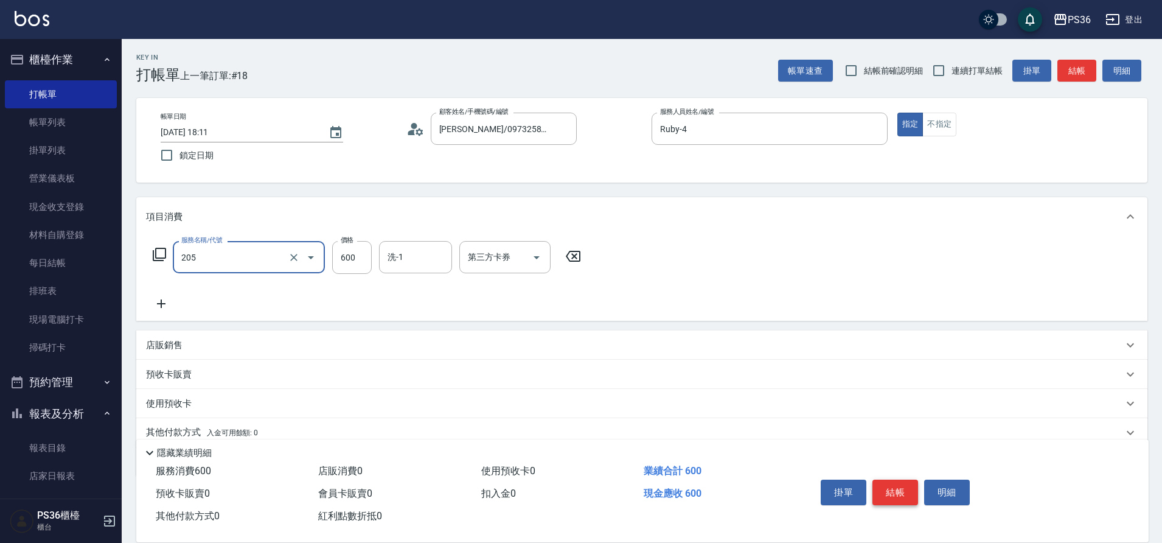
type input "A級洗剪(205)"
click at [893, 491] on button "結帳" at bounding box center [896, 492] width 46 height 26
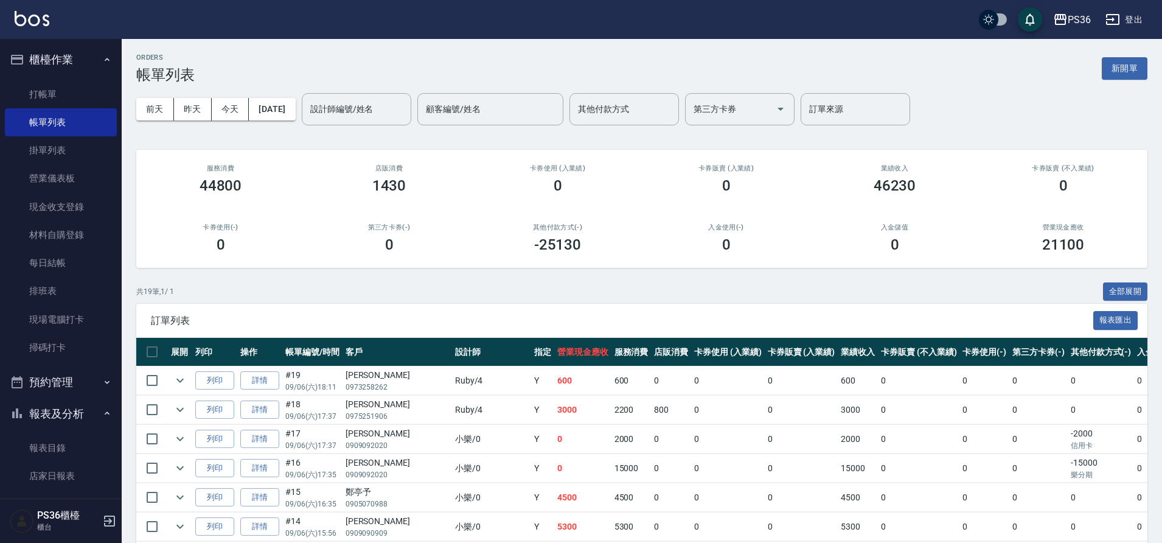
drag, startPoint x: 918, startPoint y: 489, endPoint x: 880, endPoint y: 442, distance: 60.2
drag, startPoint x: 880, startPoint y: 442, endPoint x: 65, endPoint y: 92, distance: 887.0
click at [65, 92] on link "打帳單" at bounding box center [61, 94] width 112 height 28
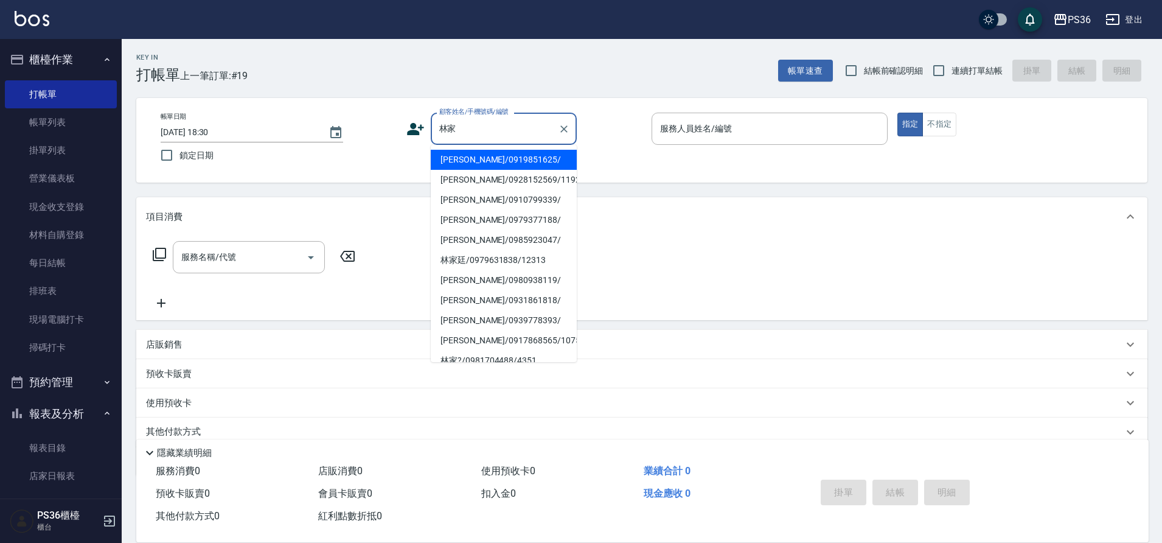
click at [501, 157] on li "[PERSON_NAME]/0919851625/" at bounding box center [504, 160] width 146 height 20
type input "[PERSON_NAME]/0919851625/"
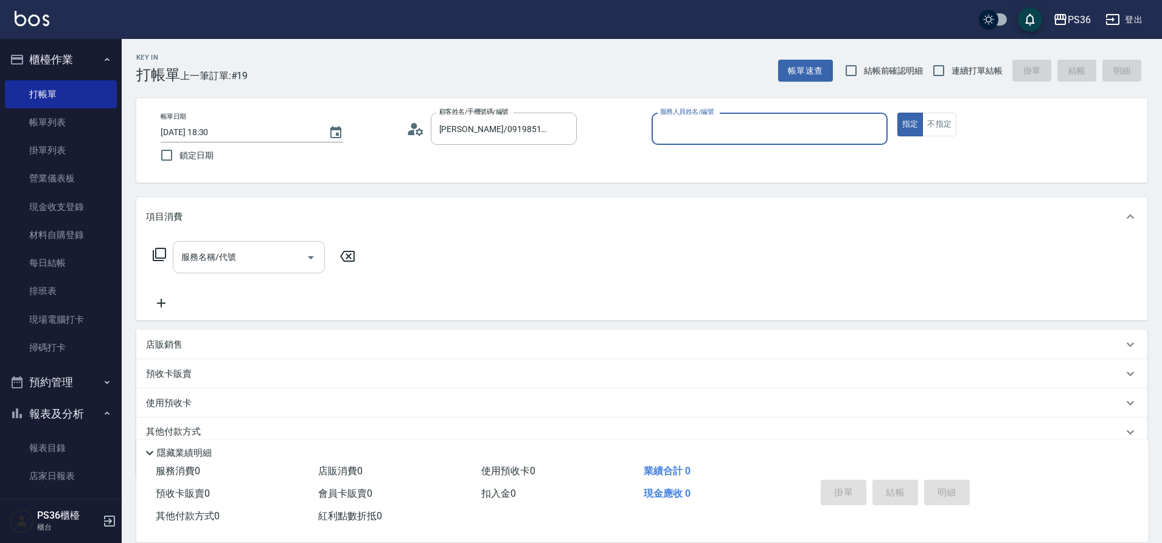
type input "Ruby-4"
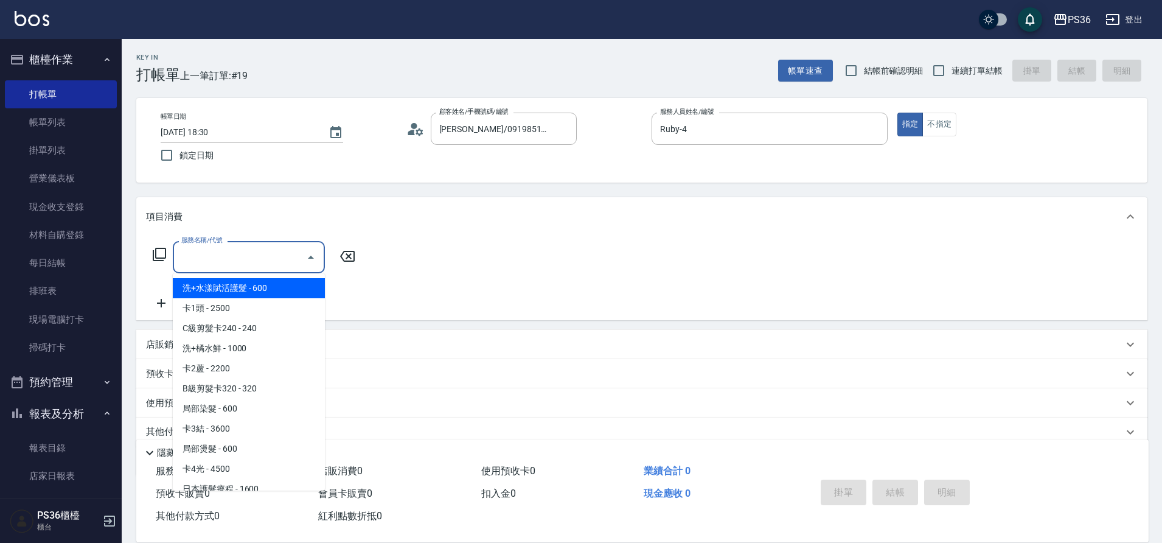
click at [269, 248] on input "服務名稱/代號" at bounding box center [239, 256] width 123 height 21
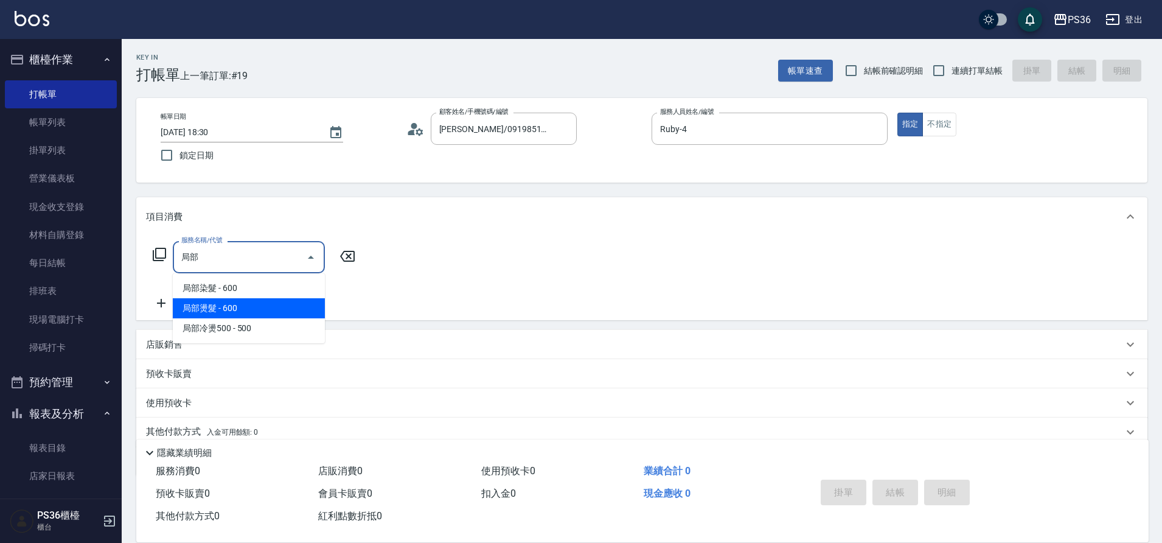
click at [237, 299] on span "局部燙髮 - 600" at bounding box center [249, 308] width 152 height 20
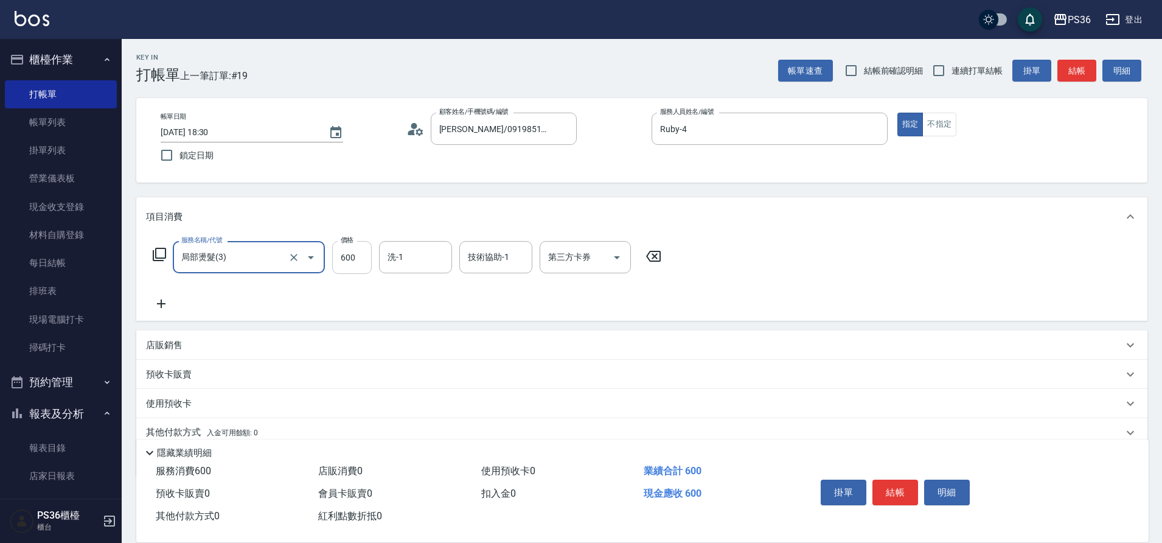
type input "局部燙髮(3)"
click at [344, 250] on input "600" at bounding box center [352, 257] width 40 height 33
type input "2000"
click at [887, 483] on button "結帳" at bounding box center [896, 492] width 46 height 26
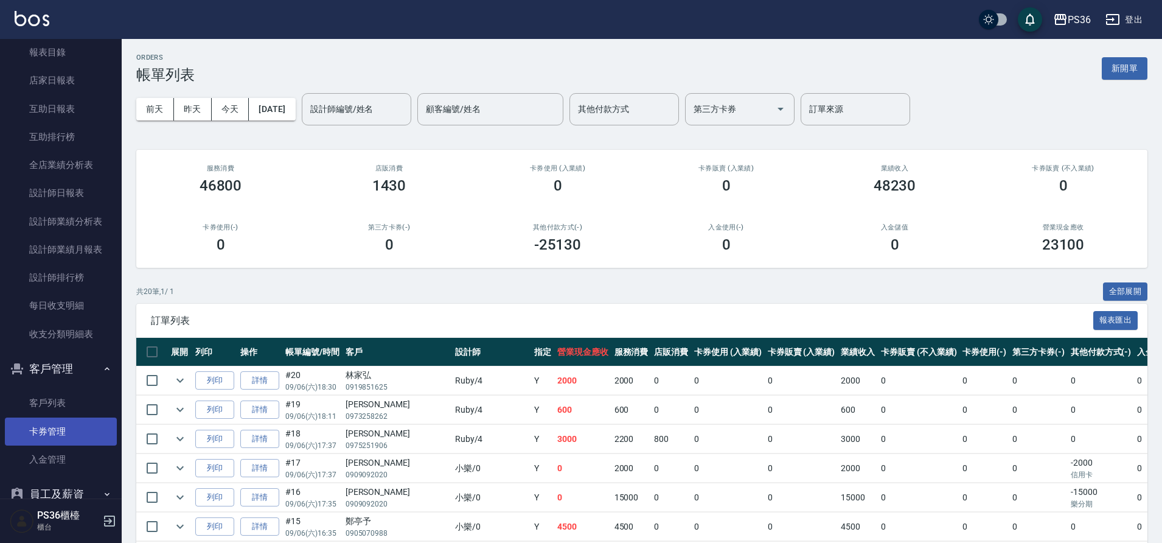
scroll to position [426, 0]
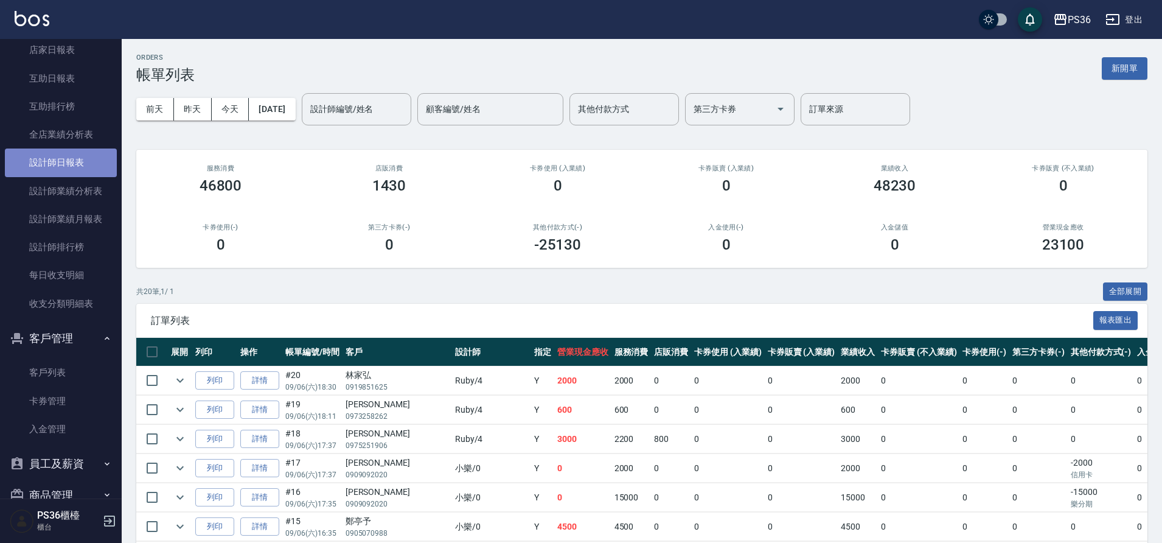
click at [83, 166] on link "設計師日報表" at bounding box center [61, 162] width 112 height 28
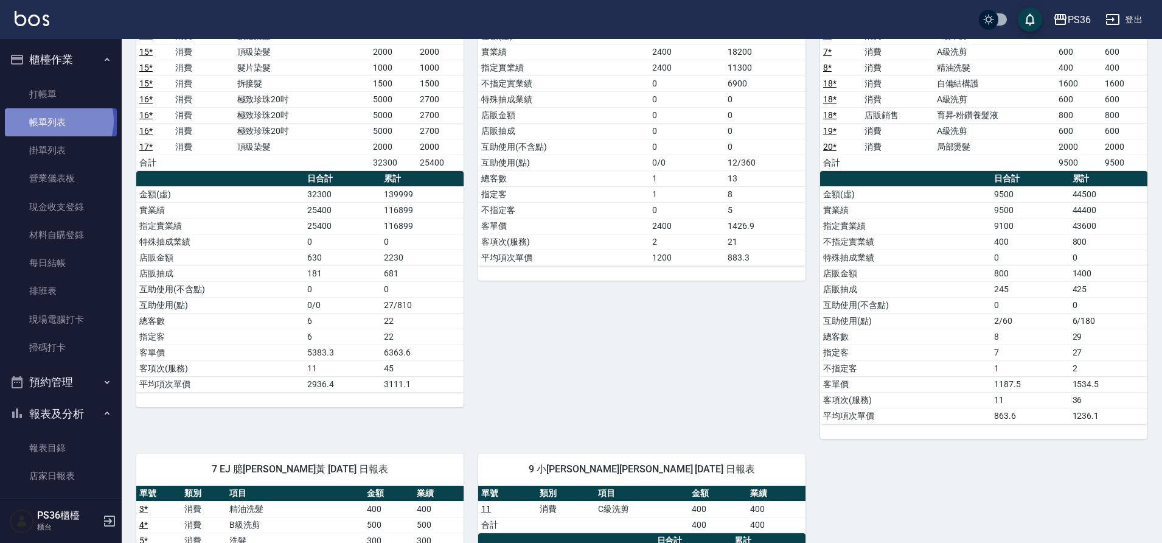
click at [57, 122] on link "帳單列表" at bounding box center [61, 122] width 112 height 28
click at [73, 116] on link "帳單列表" at bounding box center [61, 122] width 112 height 28
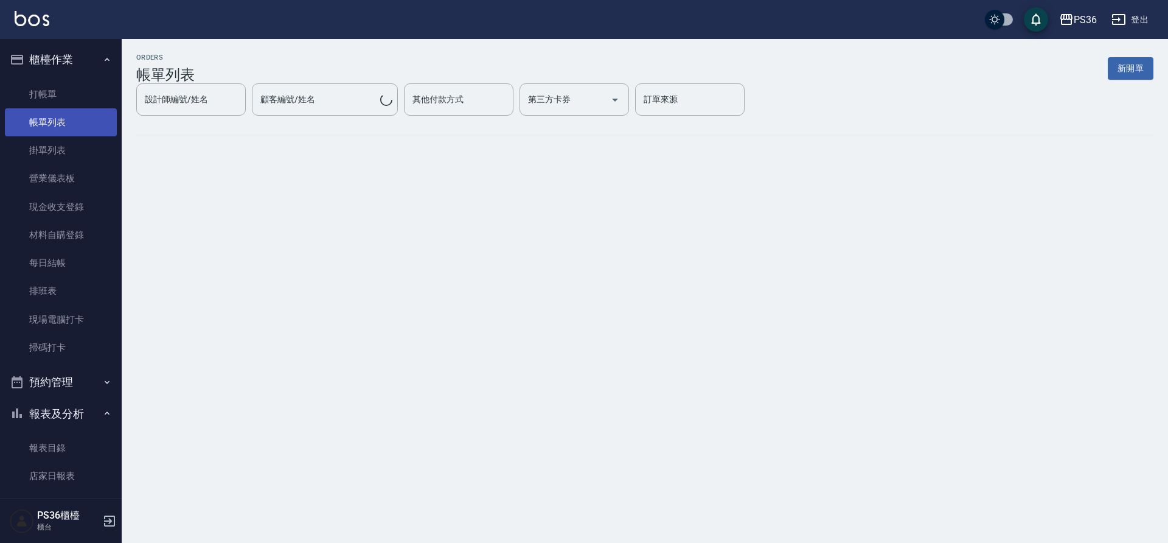
click at [65, 120] on link "帳單列表" at bounding box center [61, 122] width 112 height 28
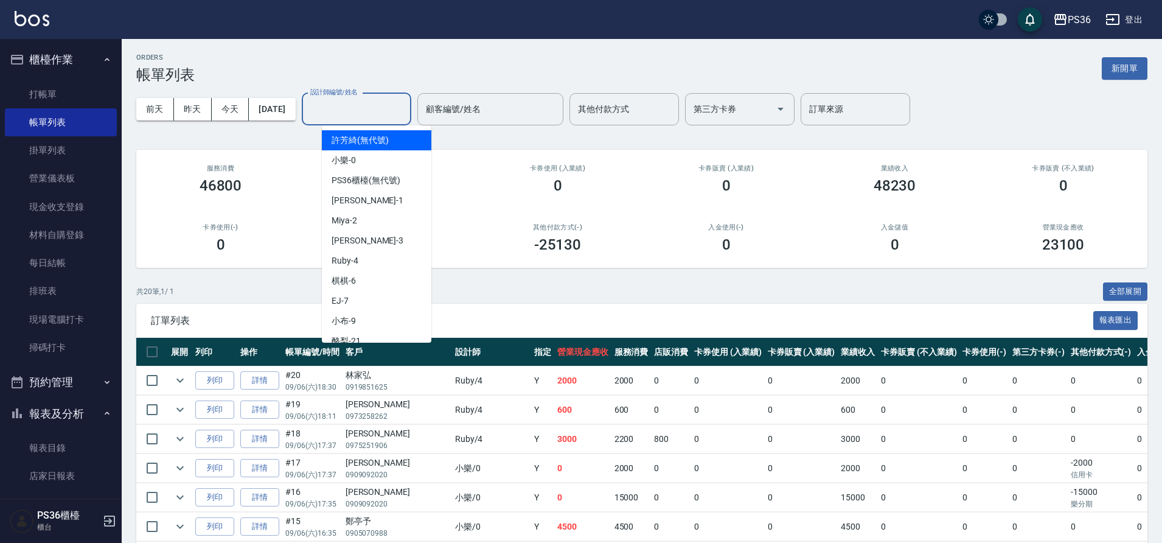
click at [380, 116] on input "設計師編號/姓名" at bounding box center [356, 109] width 99 height 21
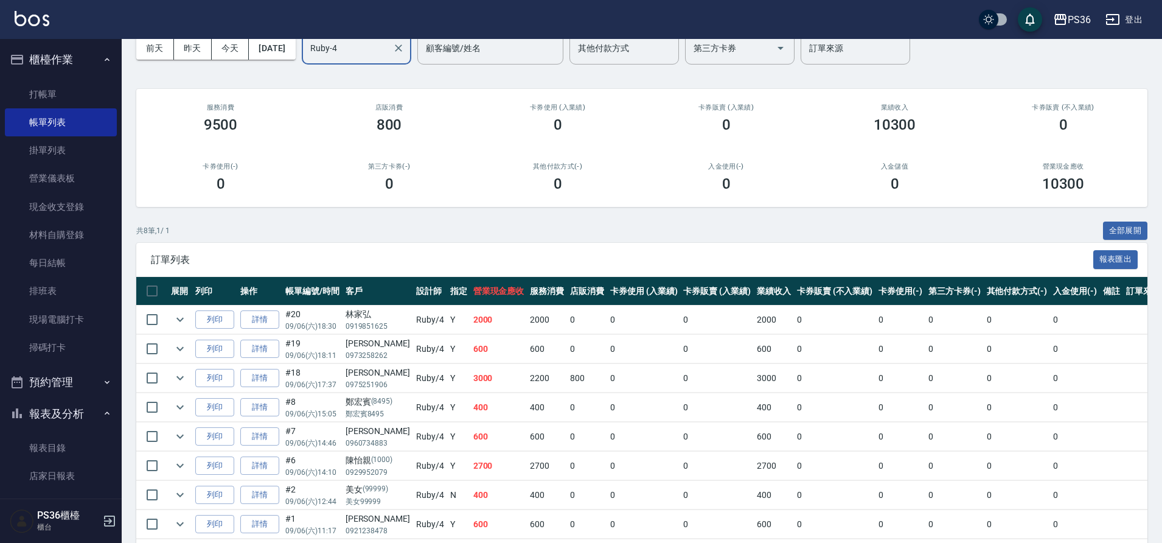
scroll to position [105, 0]
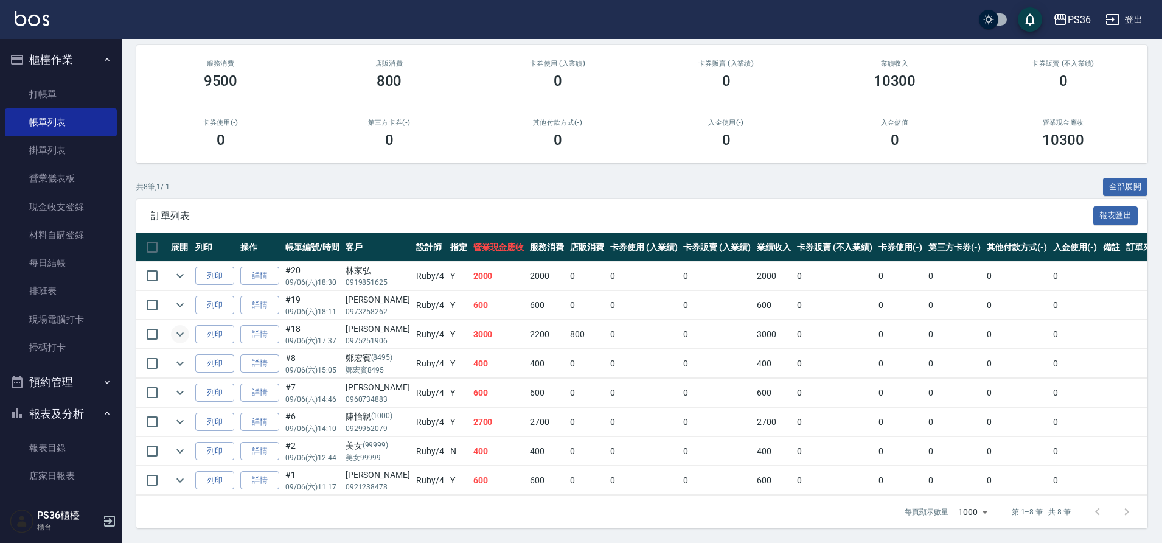
type input "Ruby-4"
click at [179, 335] on icon "expand row" at bounding box center [179, 334] width 7 height 4
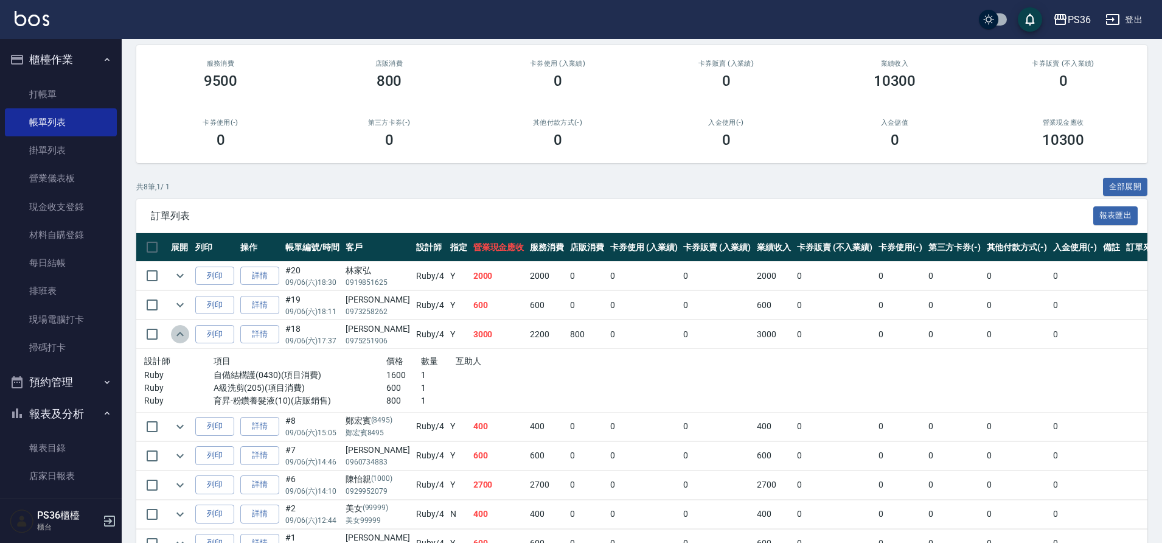
click at [179, 335] on icon "expand row" at bounding box center [180, 334] width 15 height 15
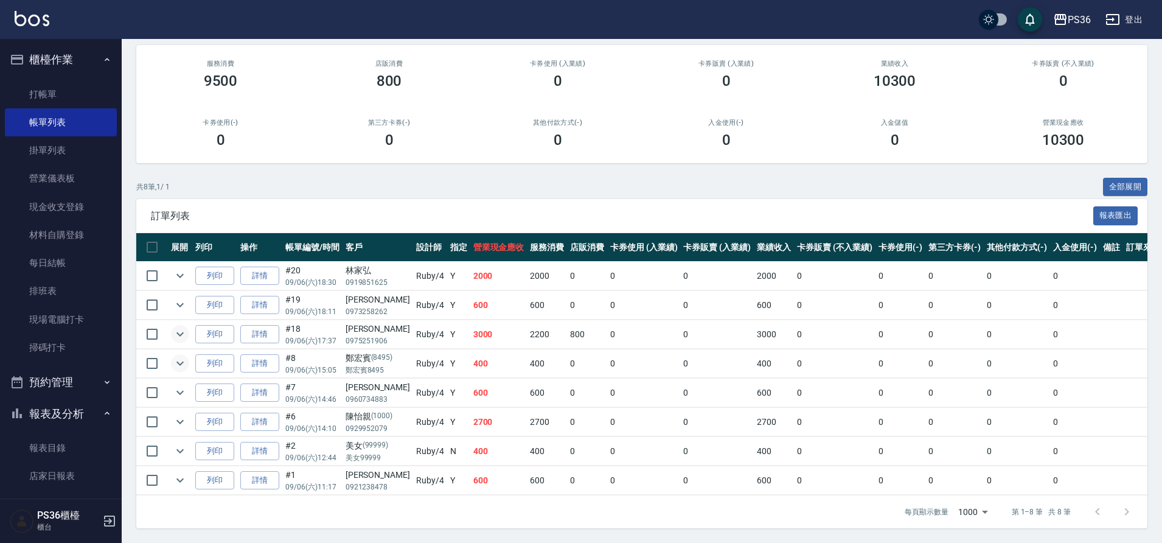
click at [179, 357] on icon "expand row" at bounding box center [180, 363] width 15 height 15
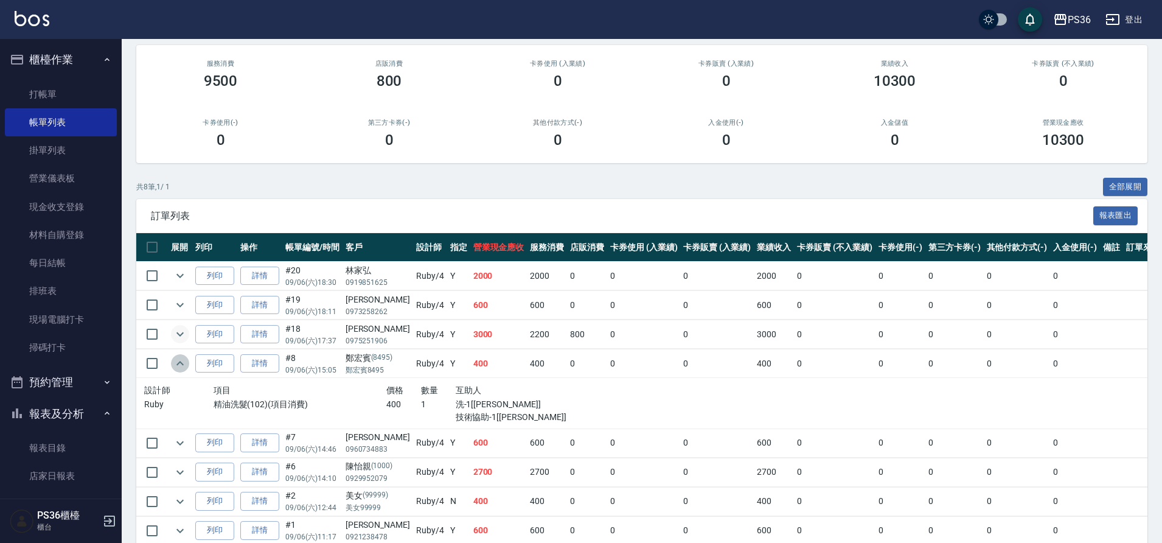
click at [179, 357] on icon "expand row" at bounding box center [180, 363] width 15 height 15
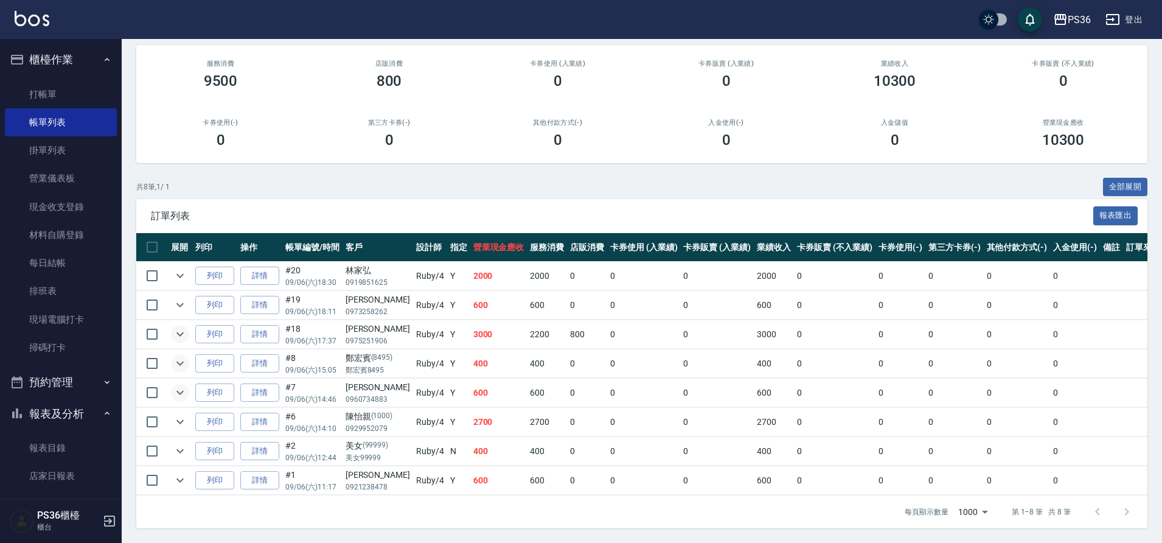
click at [177, 395] on icon "expand row" at bounding box center [180, 392] width 15 height 15
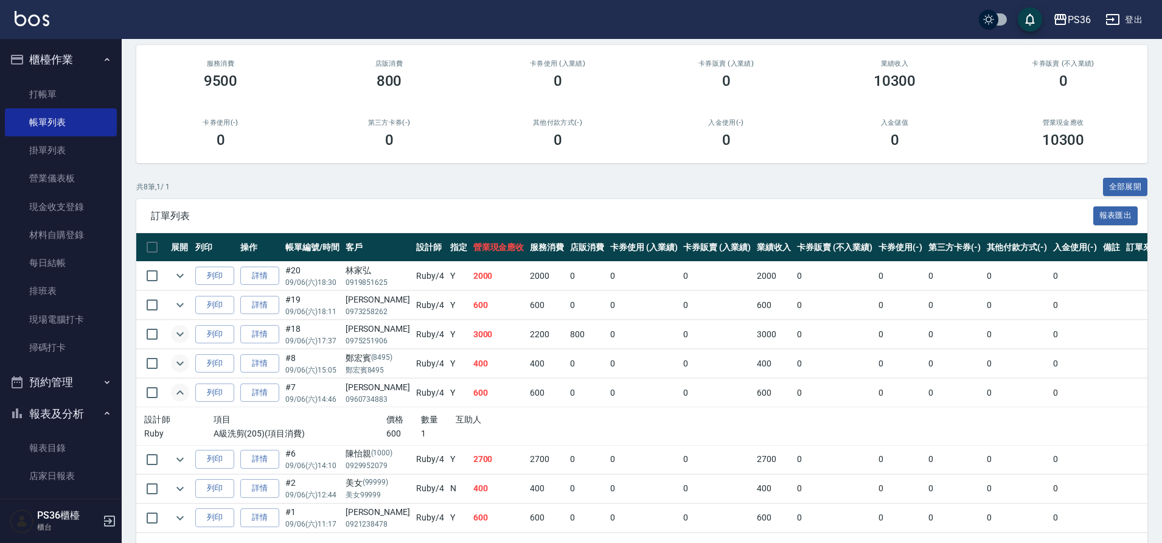
click at [177, 395] on icon "expand row" at bounding box center [180, 392] width 15 height 15
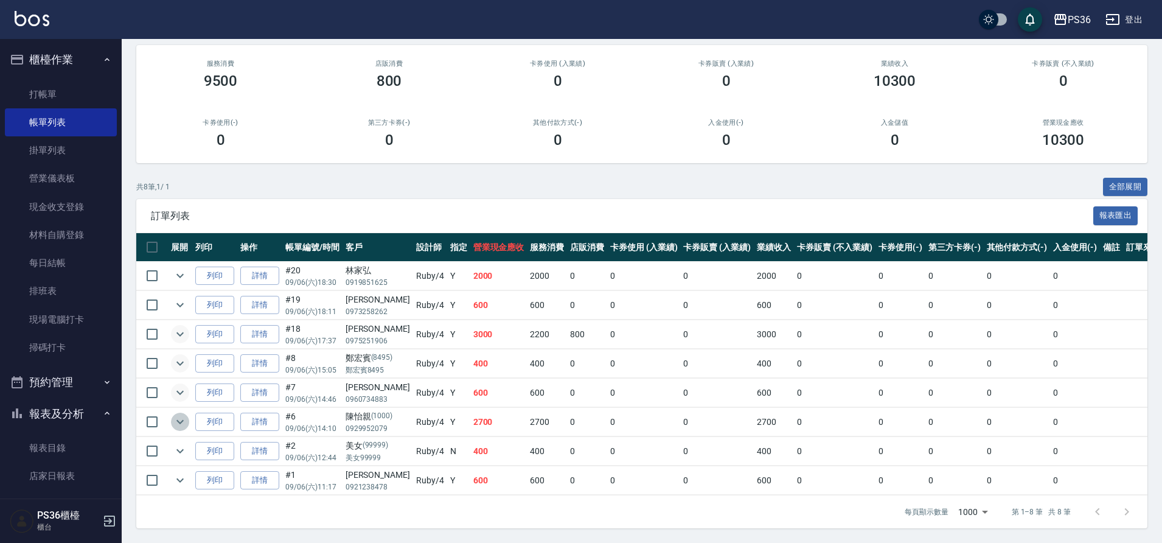
click at [174, 422] on icon "expand row" at bounding box center [180, 421] width 15 height 15
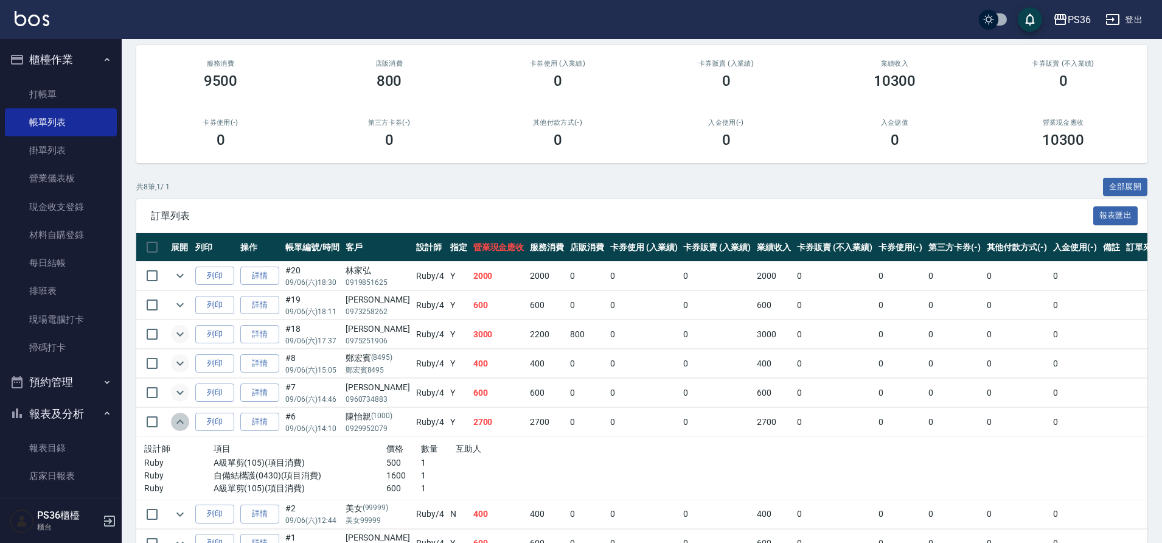
click at [174, 422] on icon "expand row" at bounding box center [180, 421] width 15 height 15
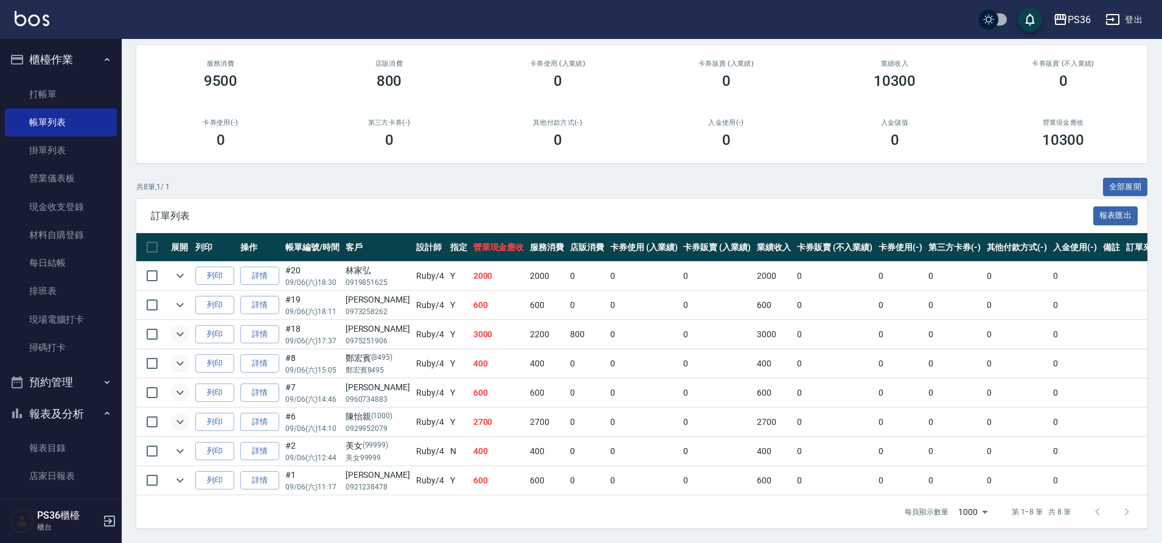
click at [174, 422] on icon "expand row" at bounding box center [180, 421] width 15 height 15
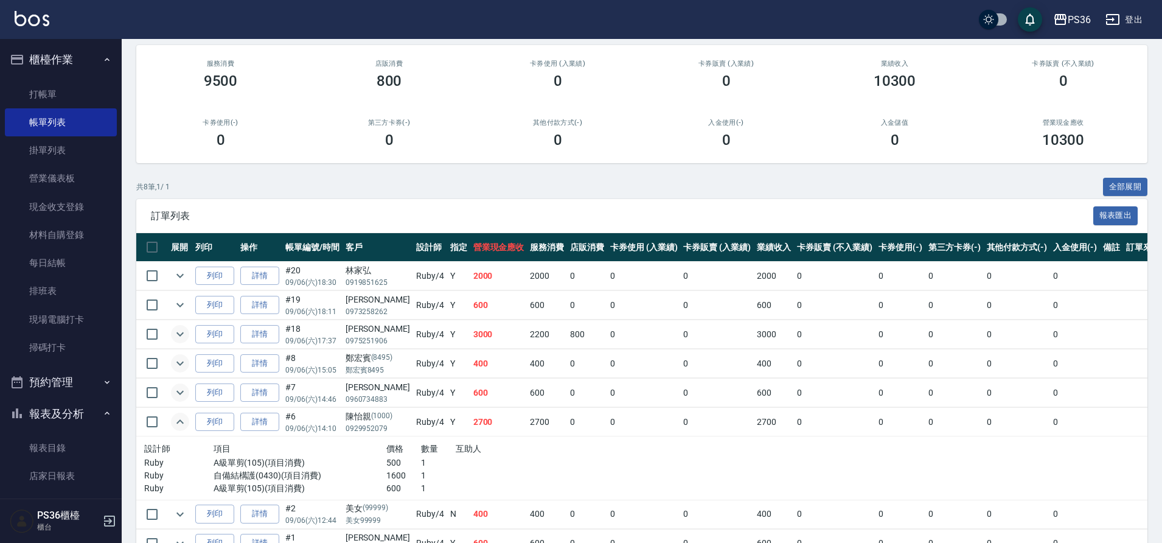
click at [174, 422] on icon "expand row" at bounding box center [180, 421] width 15 height 15
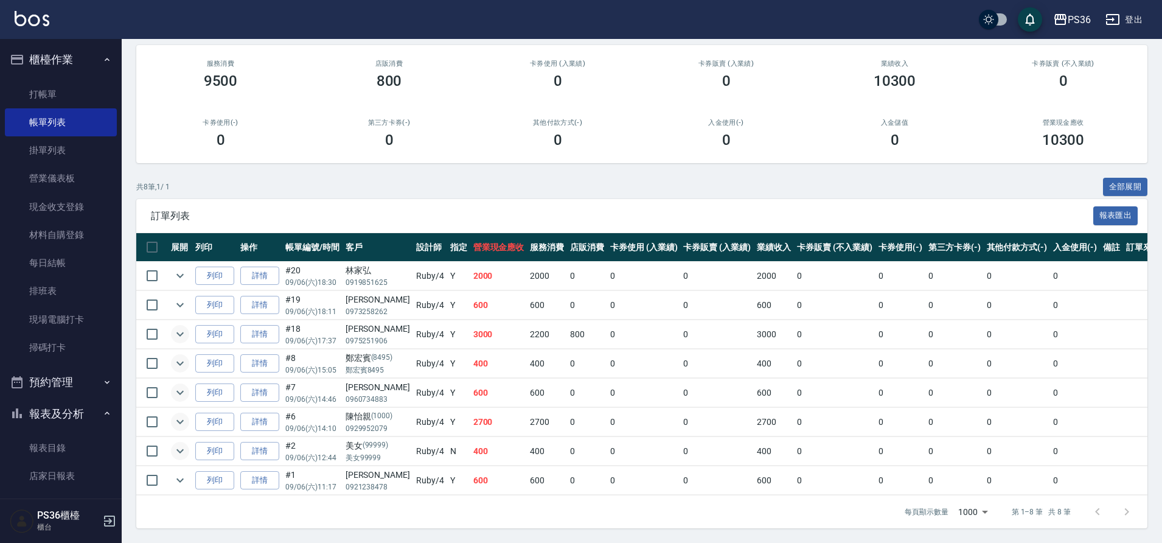
click at [175, 447] on icon "expand row" at bounding box center [180, 451] width 15 height 15
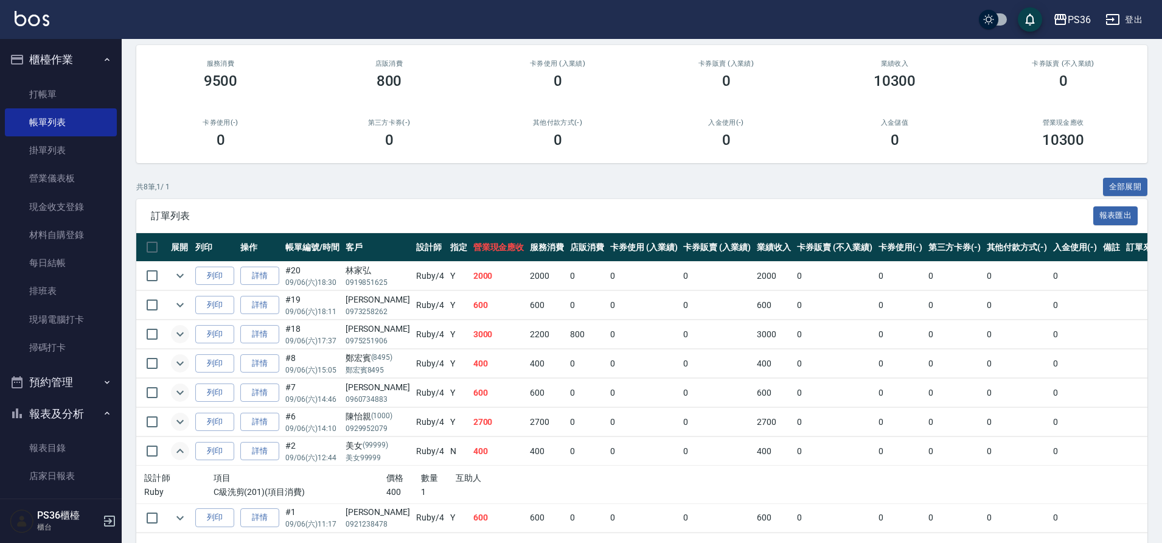
click at [175, 447] on icon "expand row" at bounding box center [180, 451] width 15 height 15
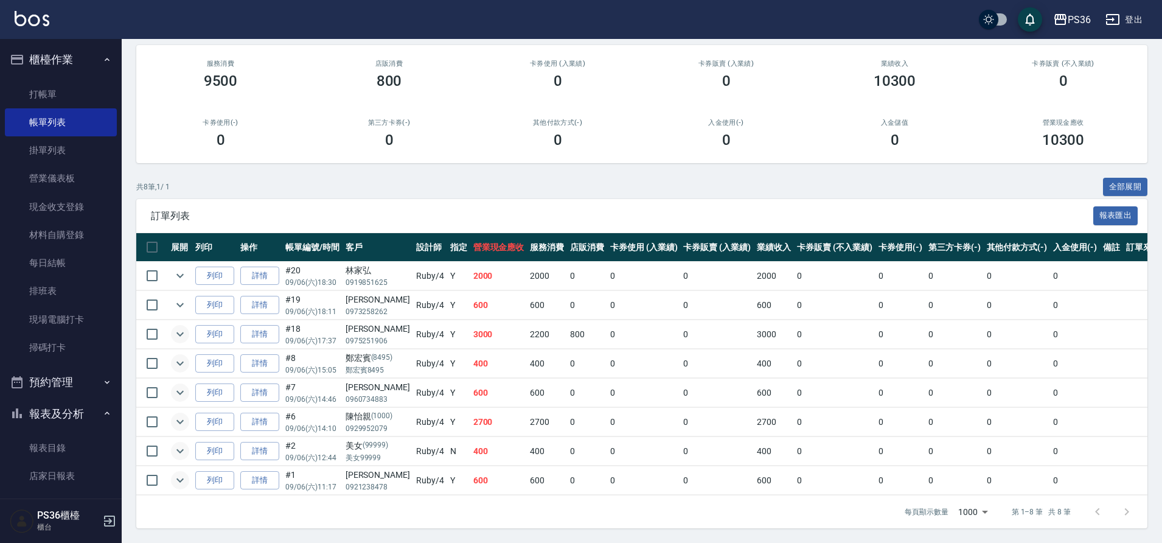
click at [175, 478] on icon "expand row" at bounding box center [180, 480] width 15 height 15
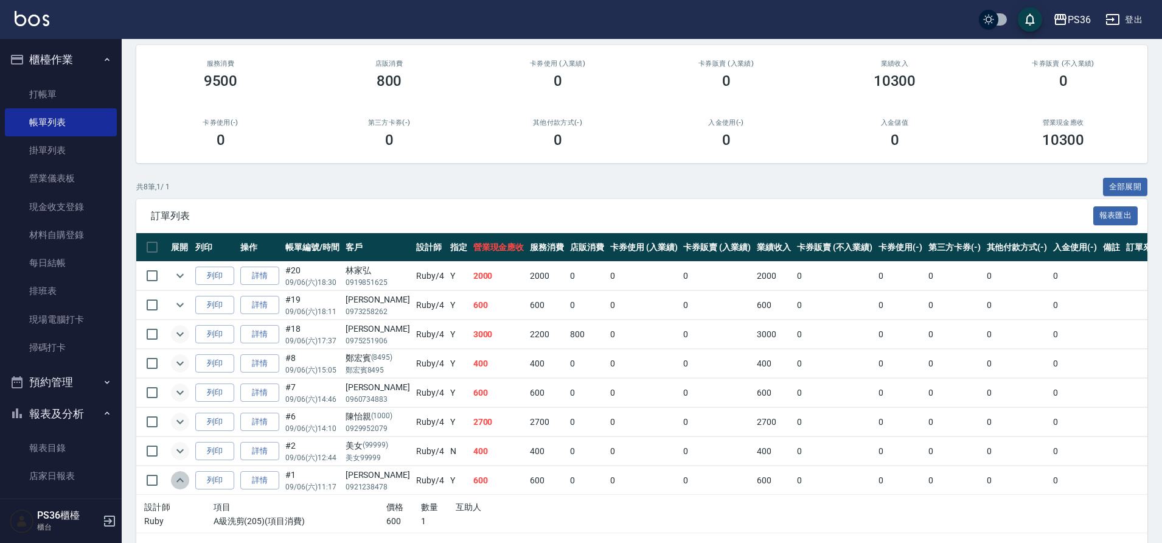
click at [175, 478] on icon "expand row" at bounding box center [180, 480] width 15 height 15
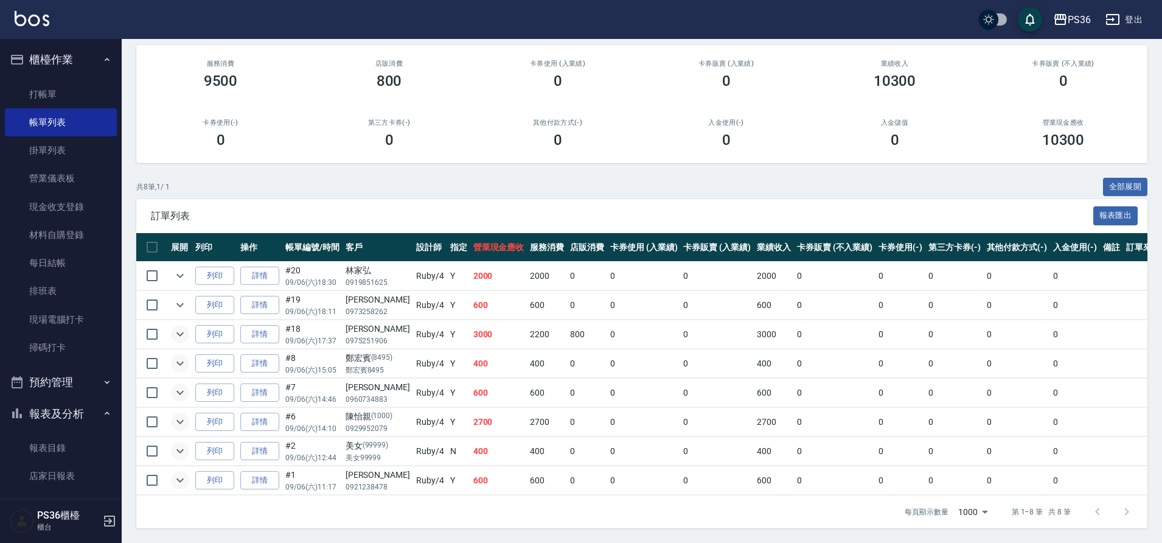
click at [184, 448] on icon "expand row" at bounding box center [180, 451] width 15 height 15
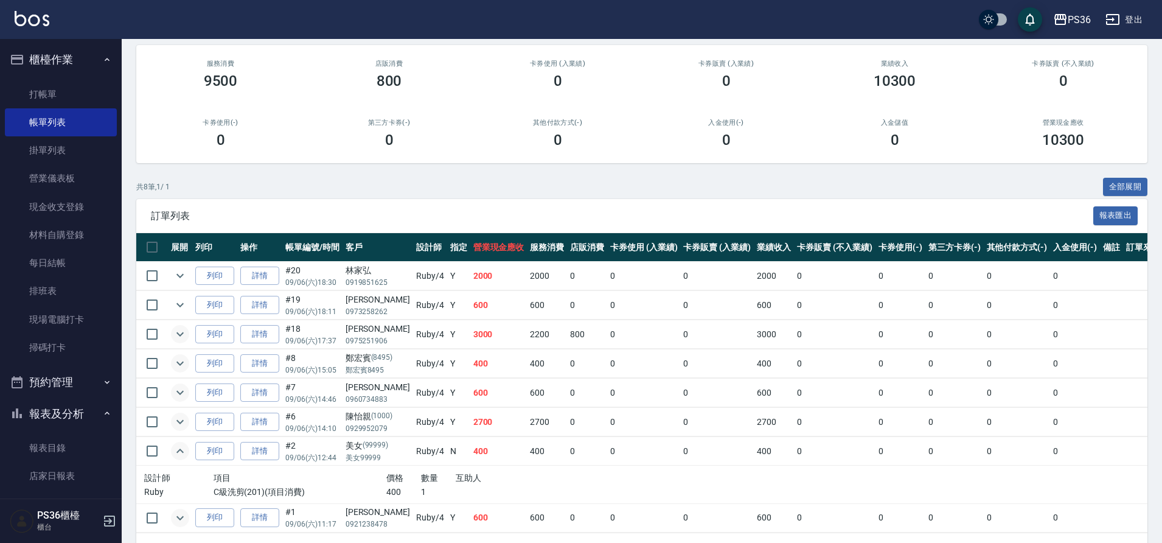
click at [183, 450] on icon "expand row" at bounding box center [180, 451] width 15 height 15
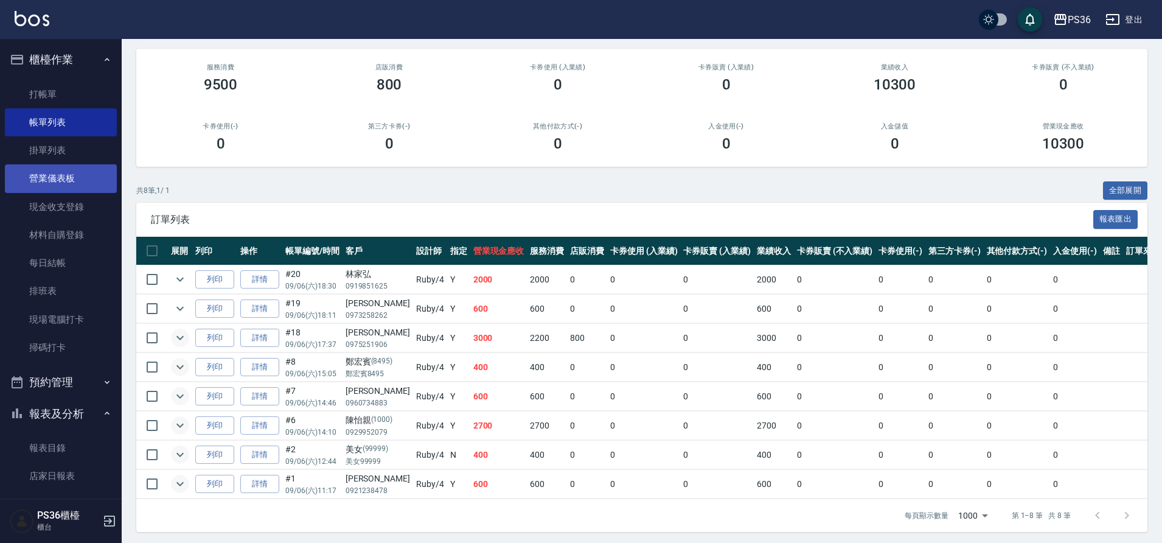
scroll to position [0, 0]
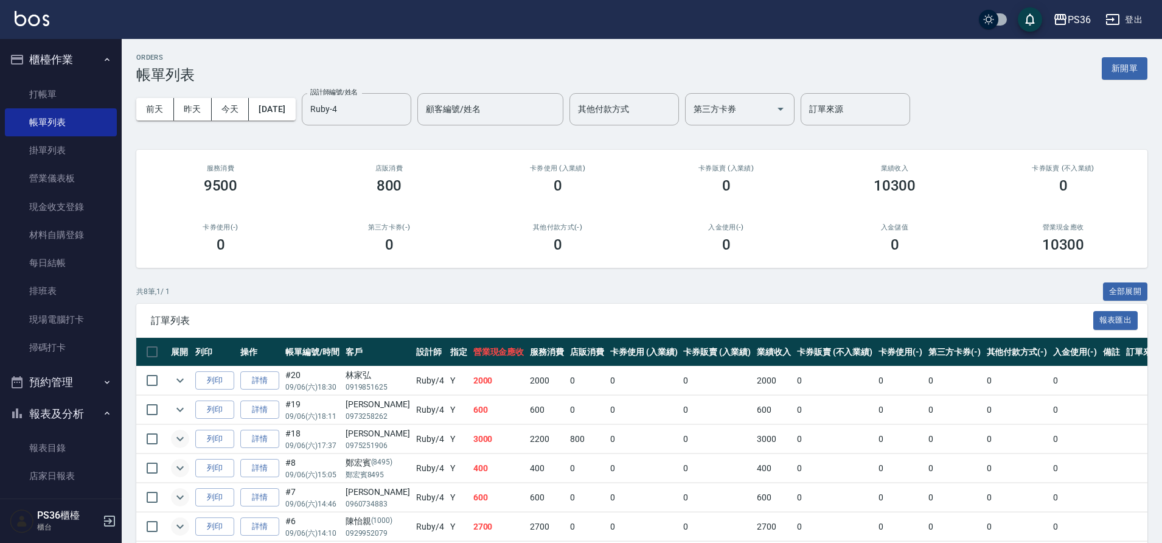
click at [58, 75] on ul "打帳單 帳單列表 掛單列表 營業儀表板 現金收支登錄 材料自購登錄 每日結帳 排班表 現場電腦打卡 掃碼打卡" at bounding box center [61, 220] width 112 height 291
click at [65, 100] on link "打帳單" at bounding box center [61, 94] width 112 height 28
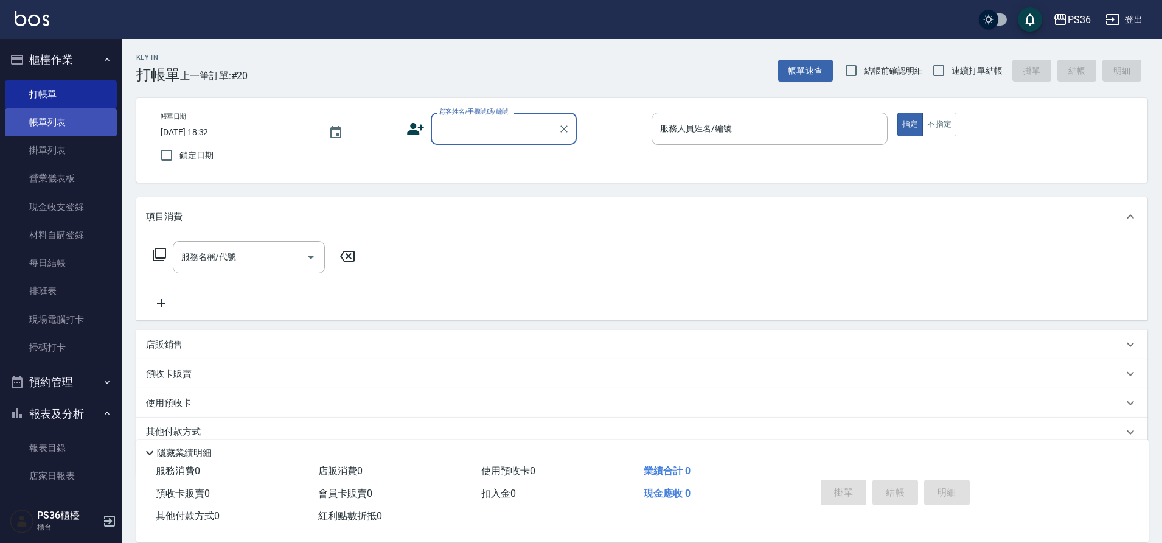
click at [68, 128] on link "帳單列表" at bounding box center [61, 122] width 112 height 28
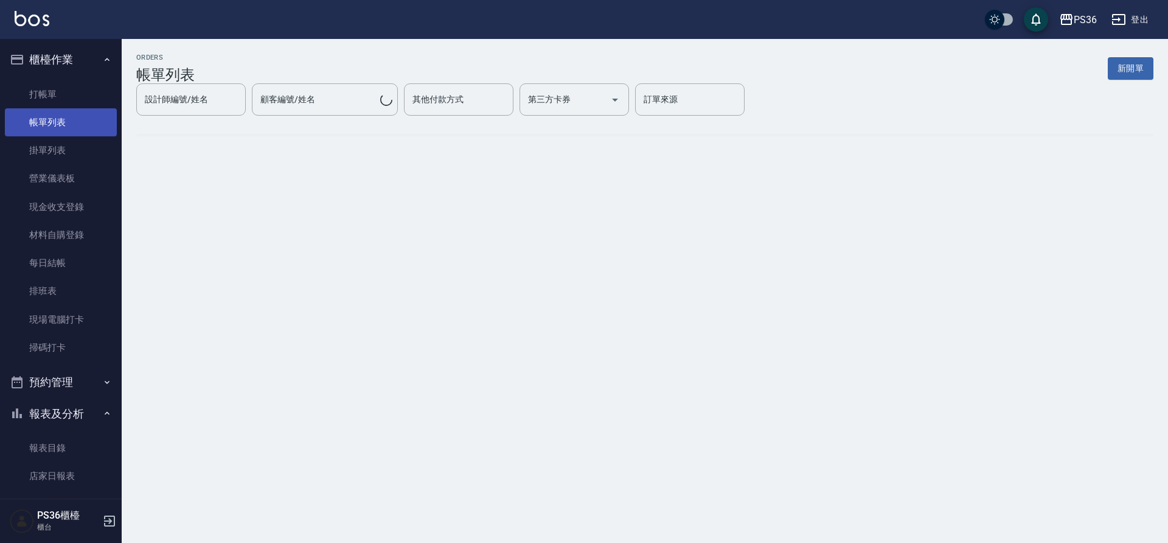
click at [35, 116] on link "帳單列表" at bounding box center [61, 122] width 112 height 28
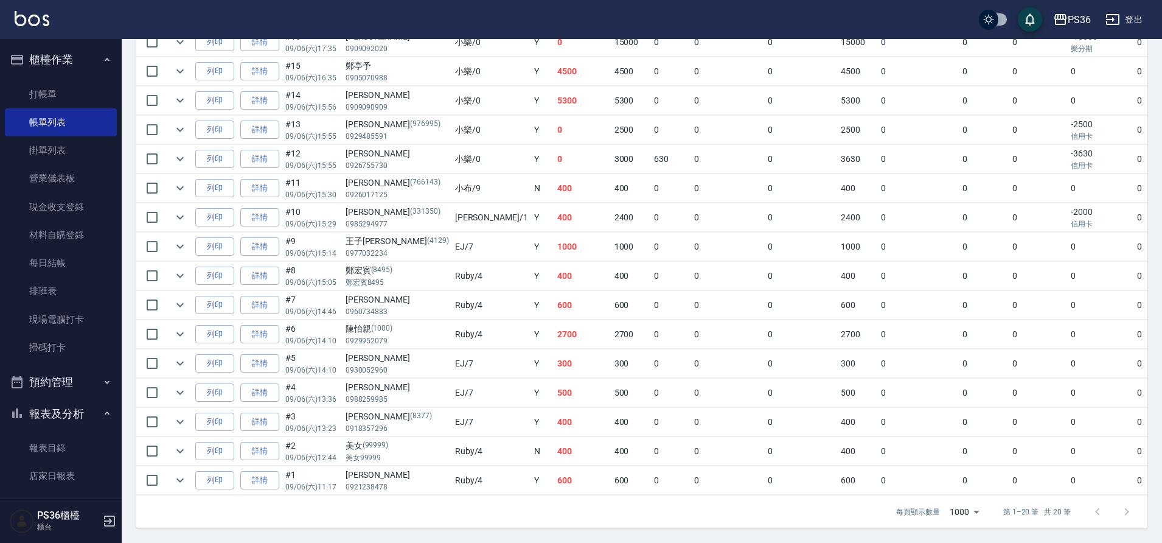
scroll to position [466, 0]
click at [155, 263] on input "checkbox" at bounding box center [152, 276] width 26 height 26
checkbox input "true"
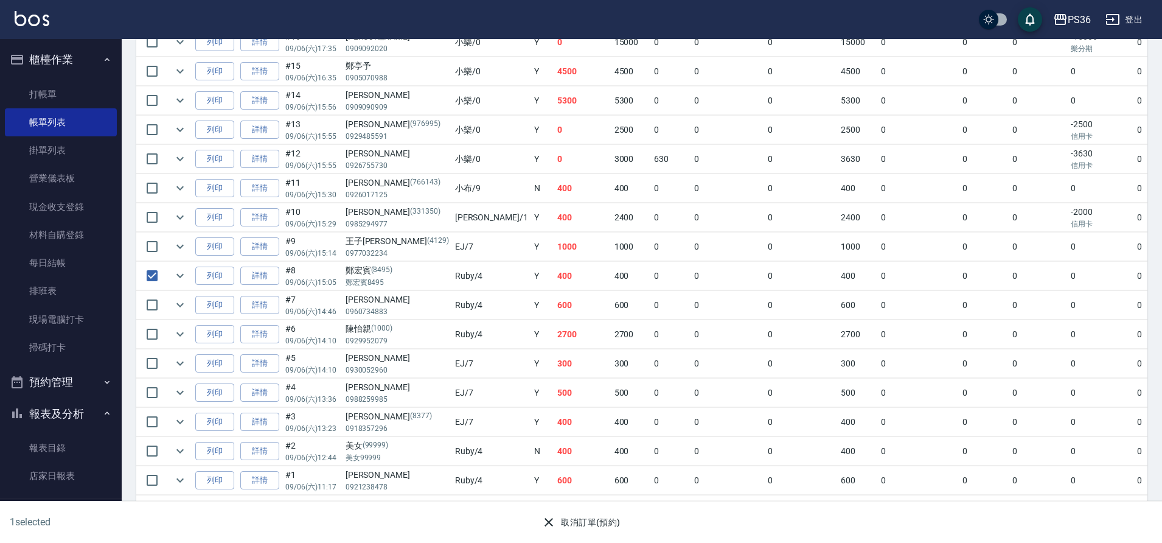
click at [588, 526] on button "取消訂單(預約)" at bounding box center [581, 522] width 88 height 23
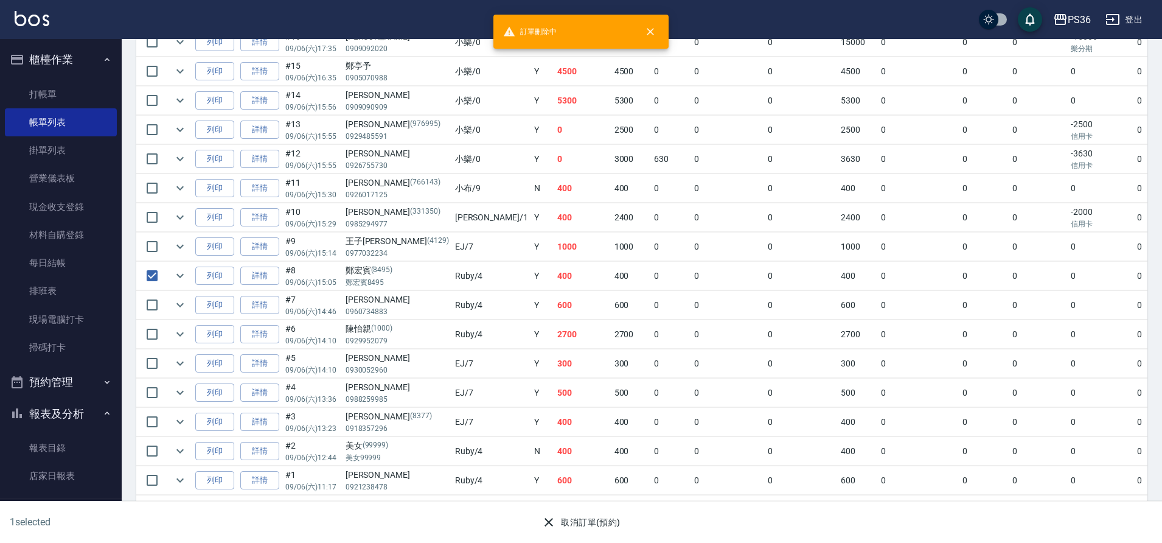
scroll to position [0, 0]
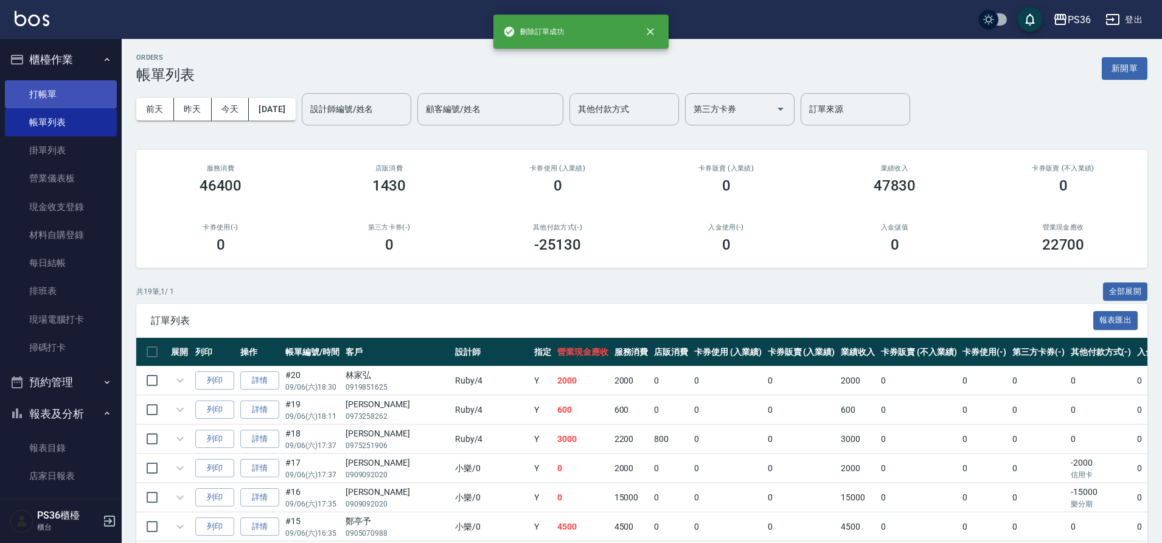
click at [58, 92] on link "打帳單" at bounding box center [61, 94] width 112 height 28
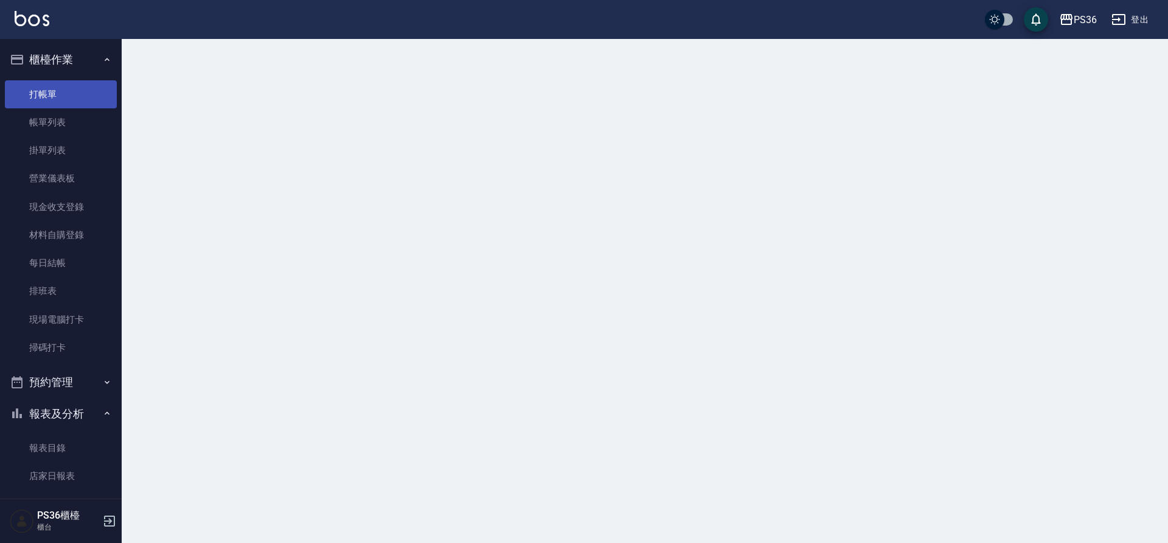
click at [58, 92] on link "打帳單" at bounding box center [61, 94] width 112 height 28
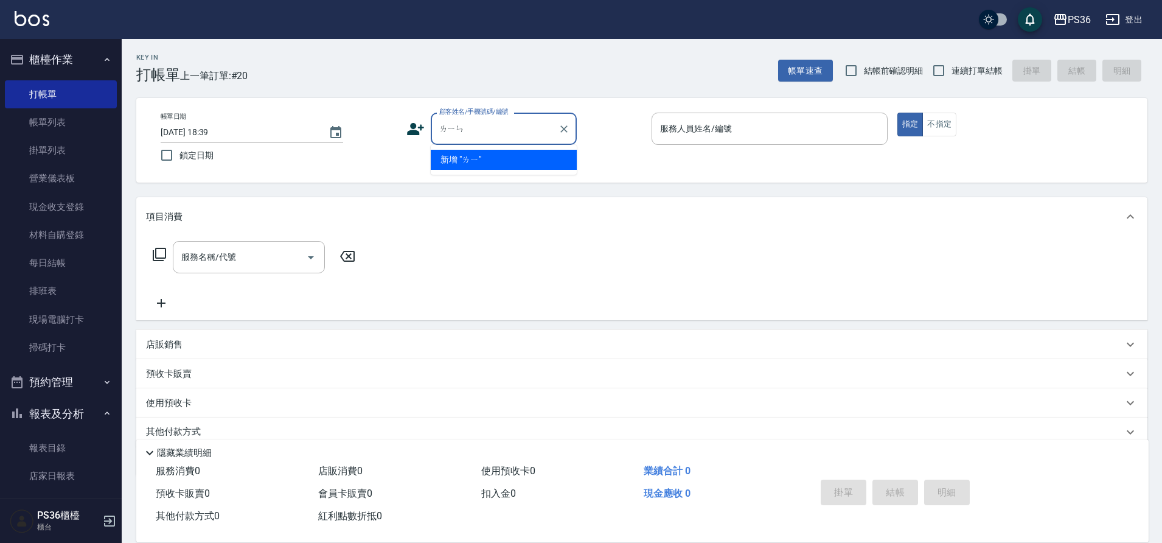
type input "林"
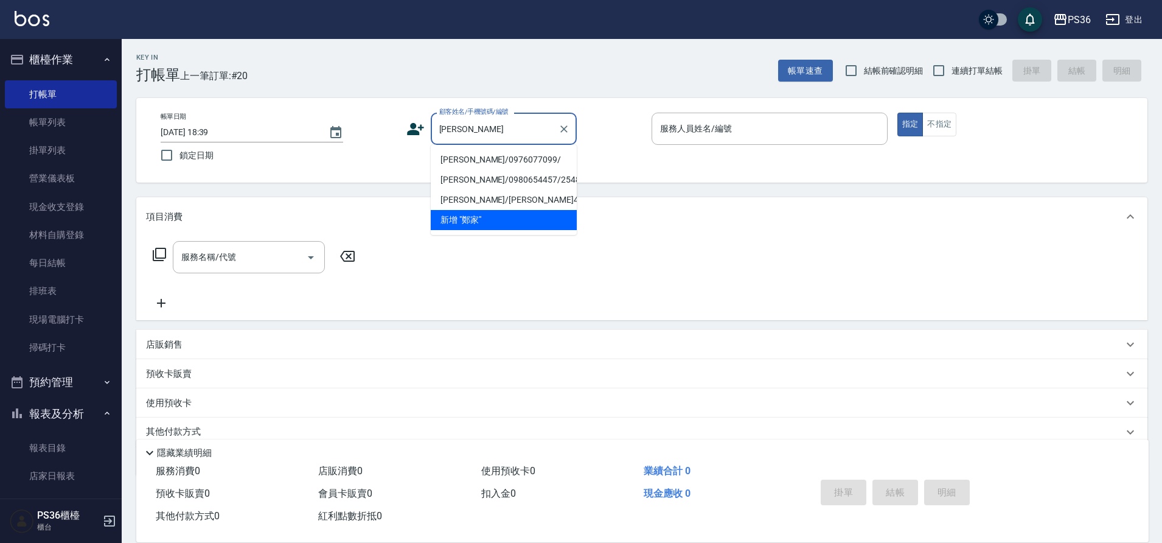
click at [487, 161] on li "[PERSON_NAME]/0976077099/" at bounding box center [504, 160] width 146 height 20
type input "[PERSON_NAME]/0976077099/"
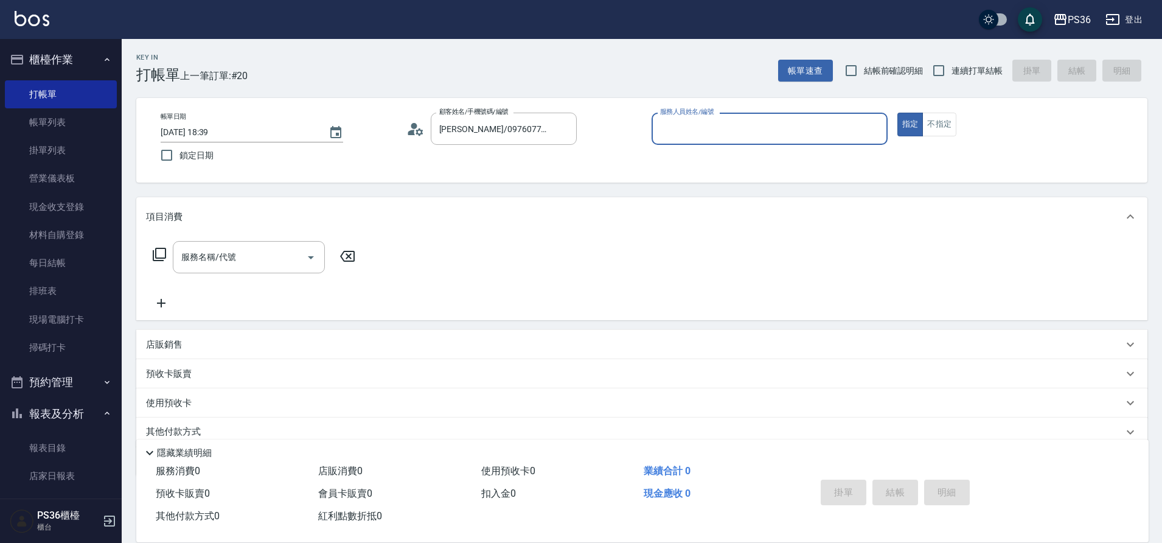
type input "Ruby-4"
click at [217, 257] on div "服務名稱/代號 服務名稱/代號" at bounding box center [249, 257] width 152 height 32
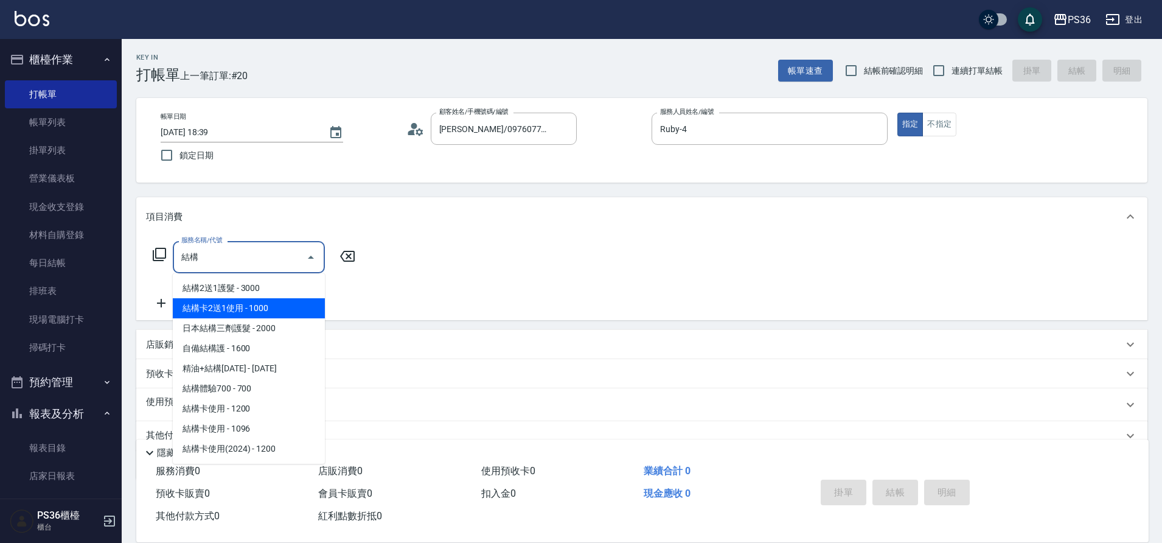
click at [231, 310] on span "結構卡2送1使用 - 1000" at bounding box center [249, 308] width 152 height 20
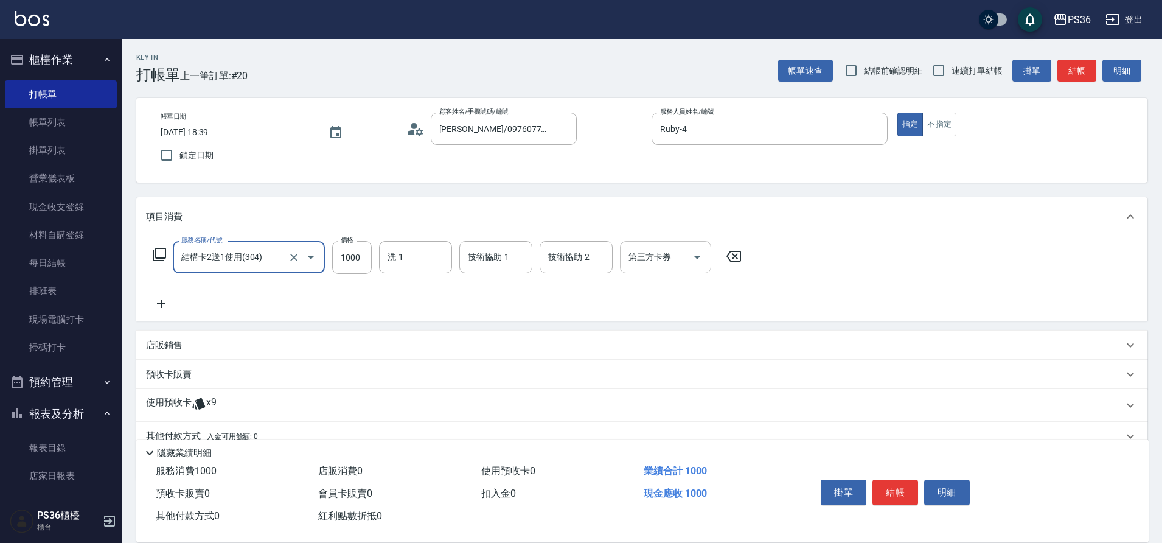
click at [693, 260] on icon "Open" at bounding box center [697, 257] width 15 height 15
type input "結構卡2送1使用(304)"
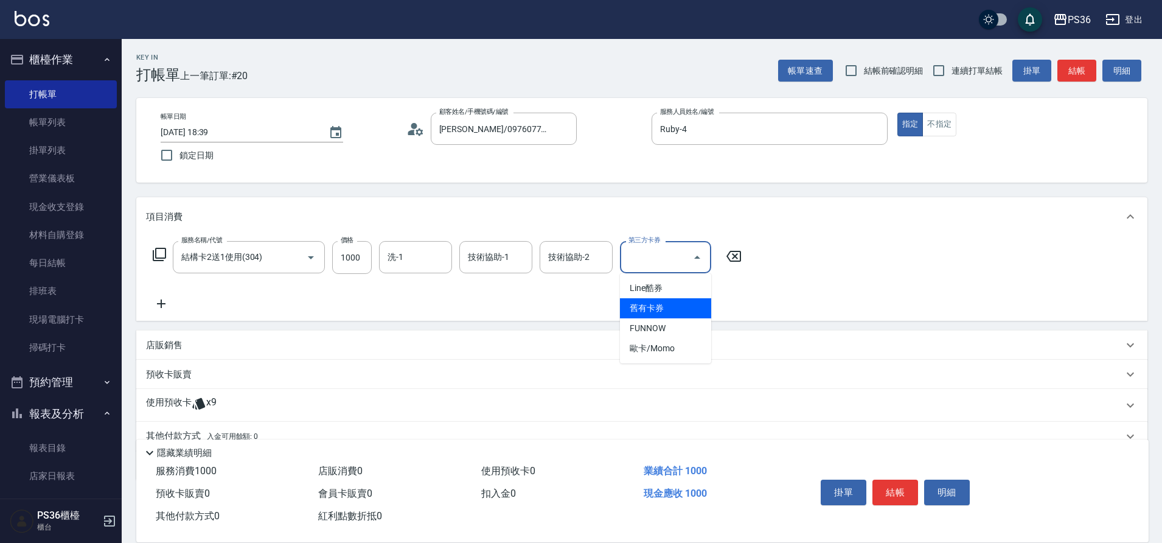
click at [654, 308] on span "舊有卡券" at bounding box center [665, 308] width 91 height 20
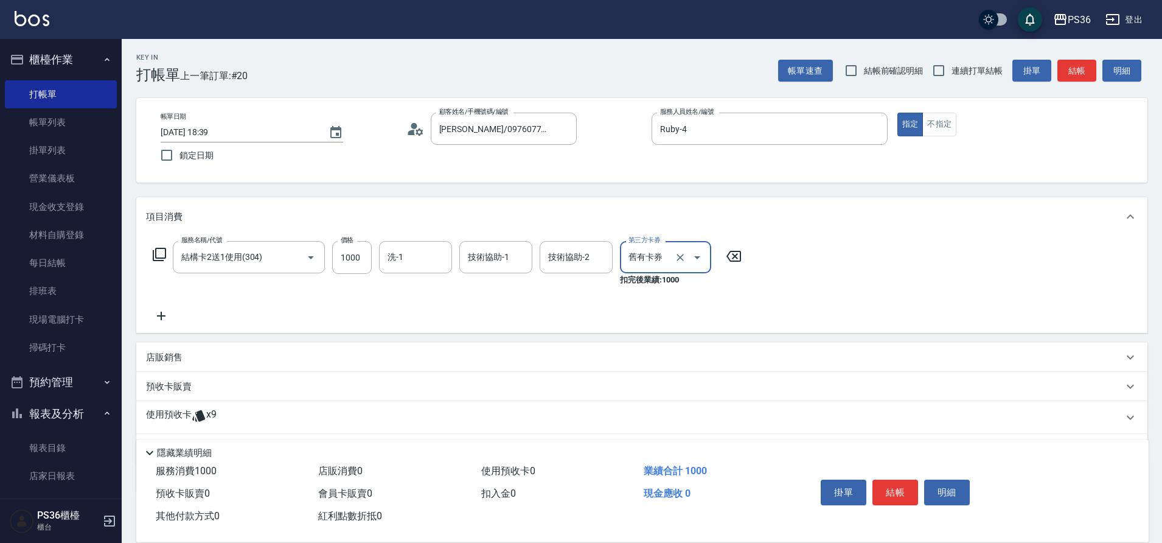
type input "舊有卡券"
click at [889, 489] on button "結帳" at bounding box center [896, 492] width 46 height 26
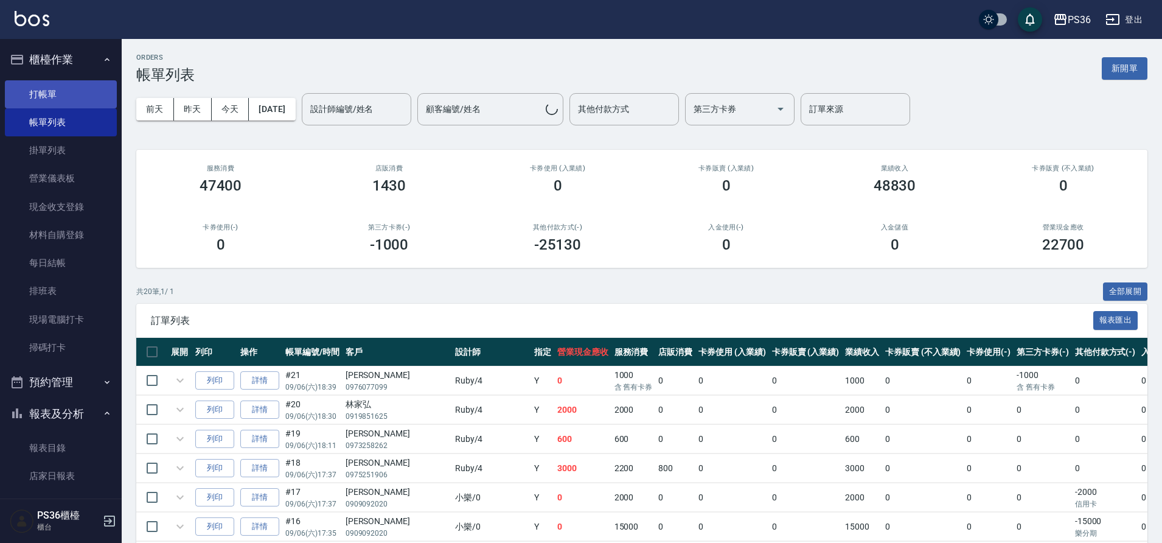
click at [56, 93] on link "打帳單" at bounding box center [61, 94] width 112 height 28
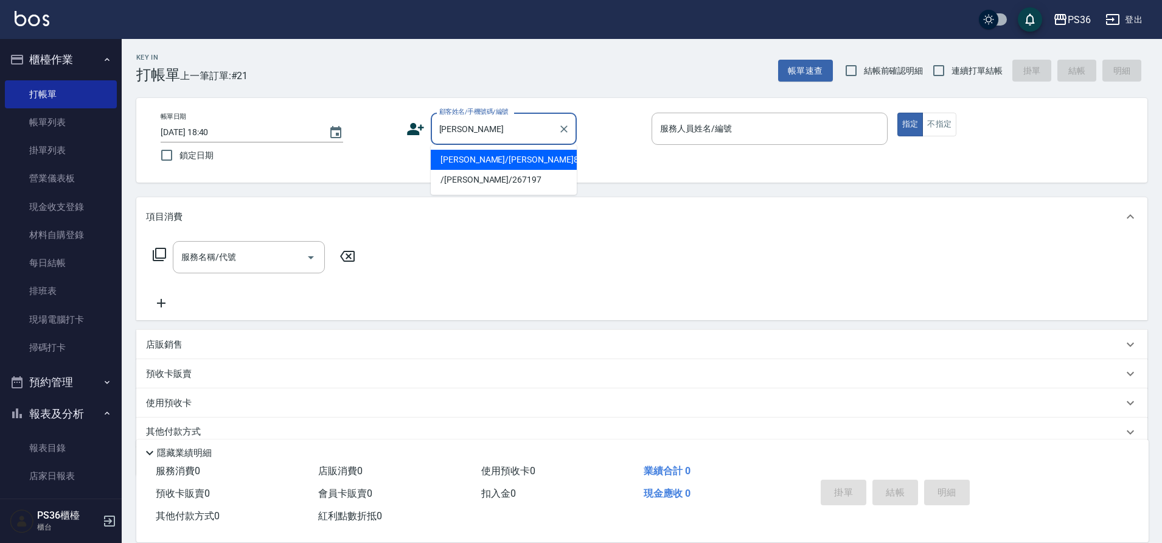
click at [518, 161] on li "[PERSON_NAME]/[PERSON_NAME]8495/8495" at bounding box center [504, 160] width 146 height 20
type input "[PERSON_NAME]/[PERSON_NAME]8495/8495"
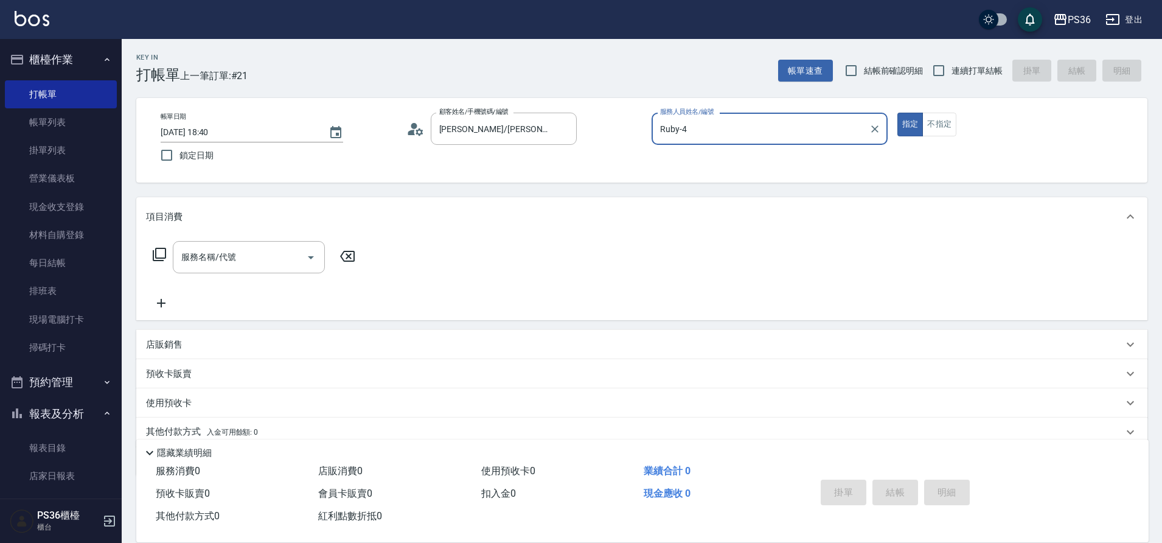
type input "Ruby-4"
click at [277, 259] on input "服務名稱/代號" at bounding box center [239, 256] width 123 height 21
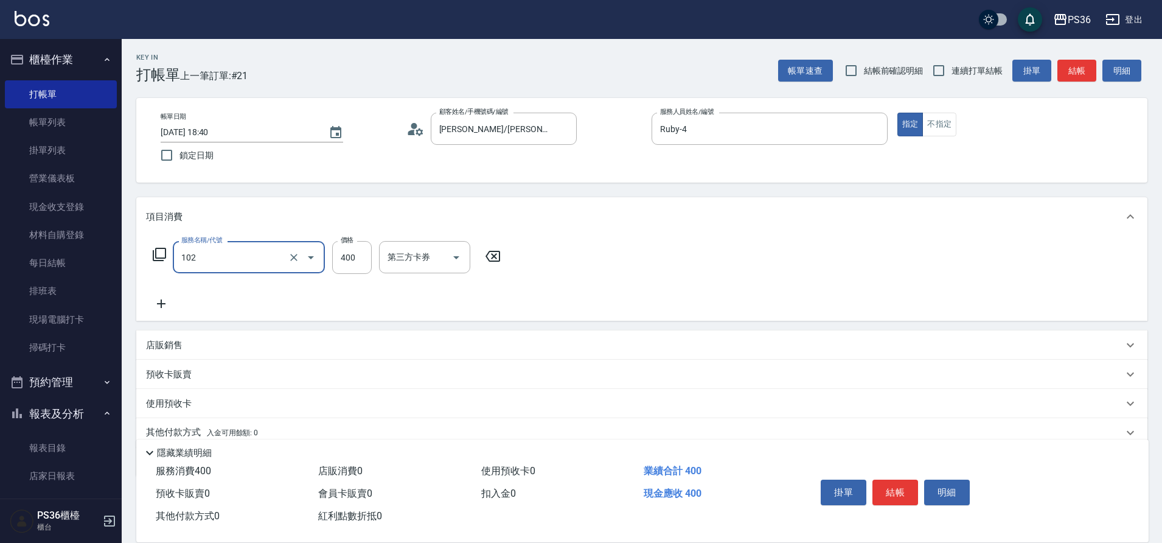
type input "精油洗髮(102)"
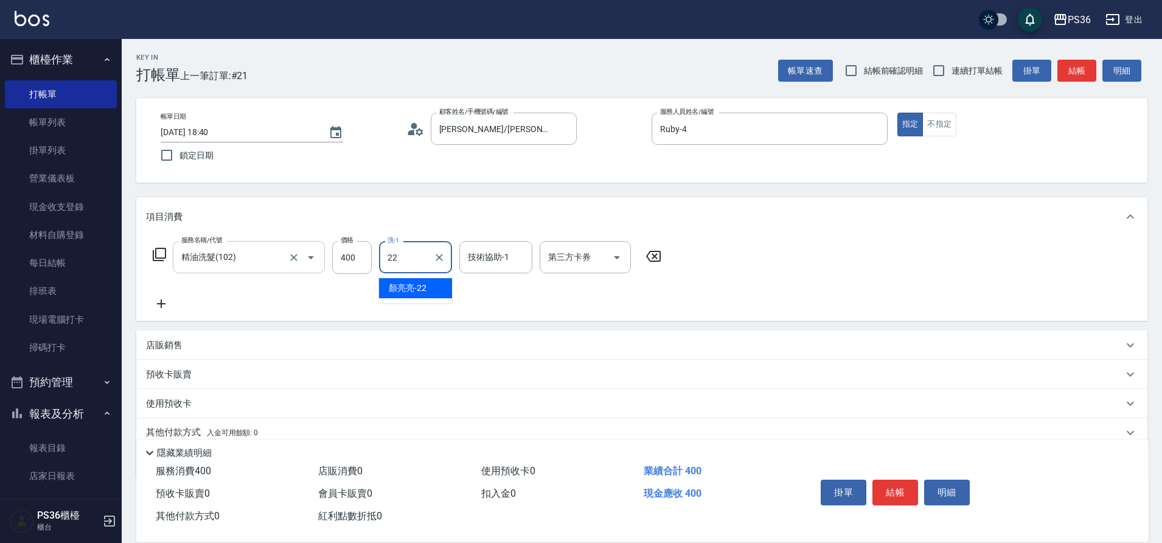
type input "[PERSON_NAME]-22"
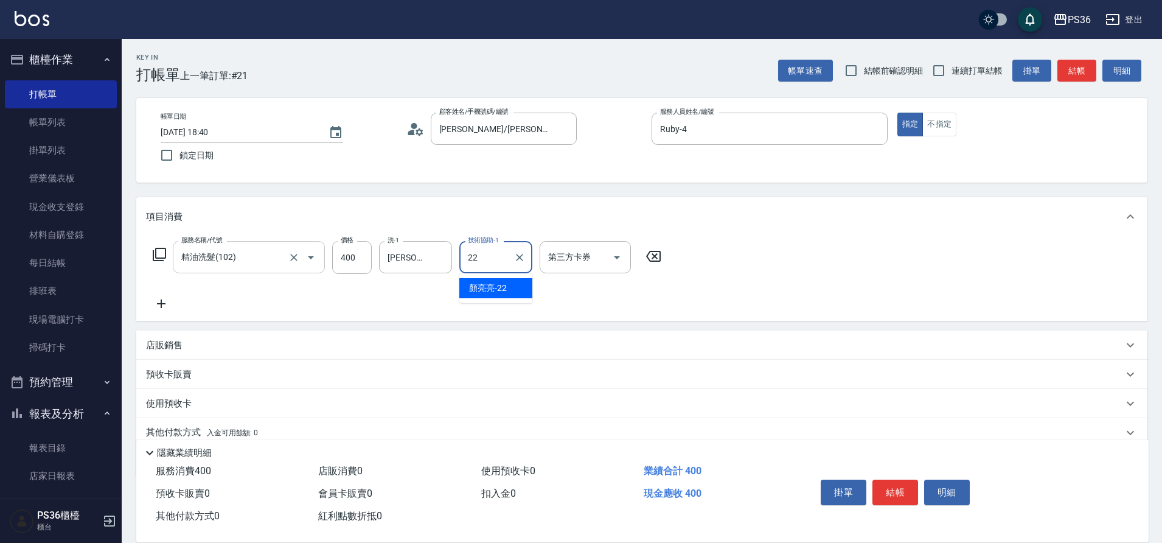
type input "[PERSON_NAME]-22"
click at [912, 492] on button "結帳" at bounding box center [896, 492] width 46 height 26
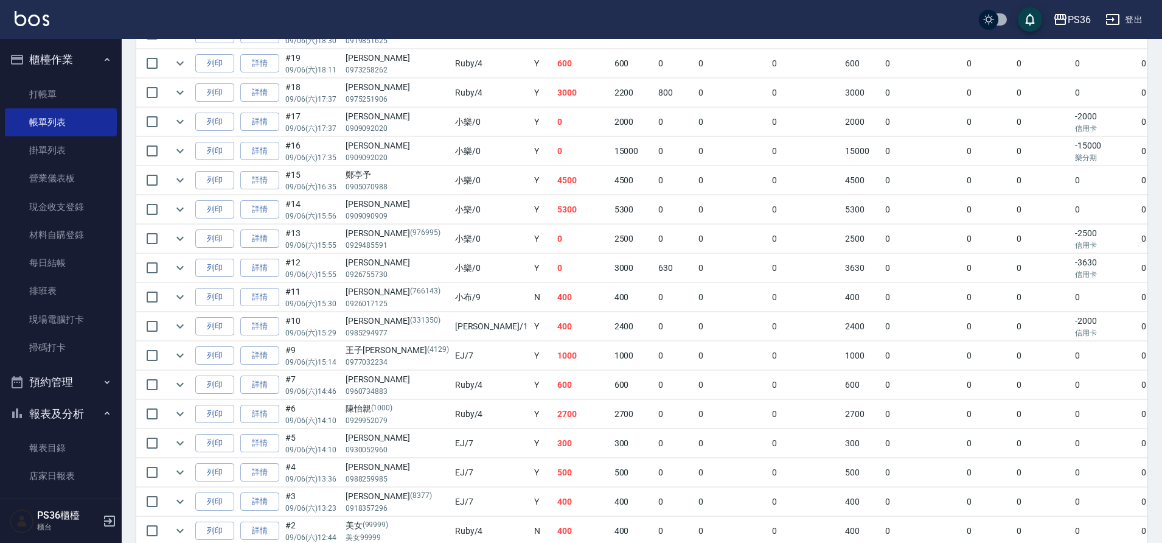
scroll to position [426, 0]
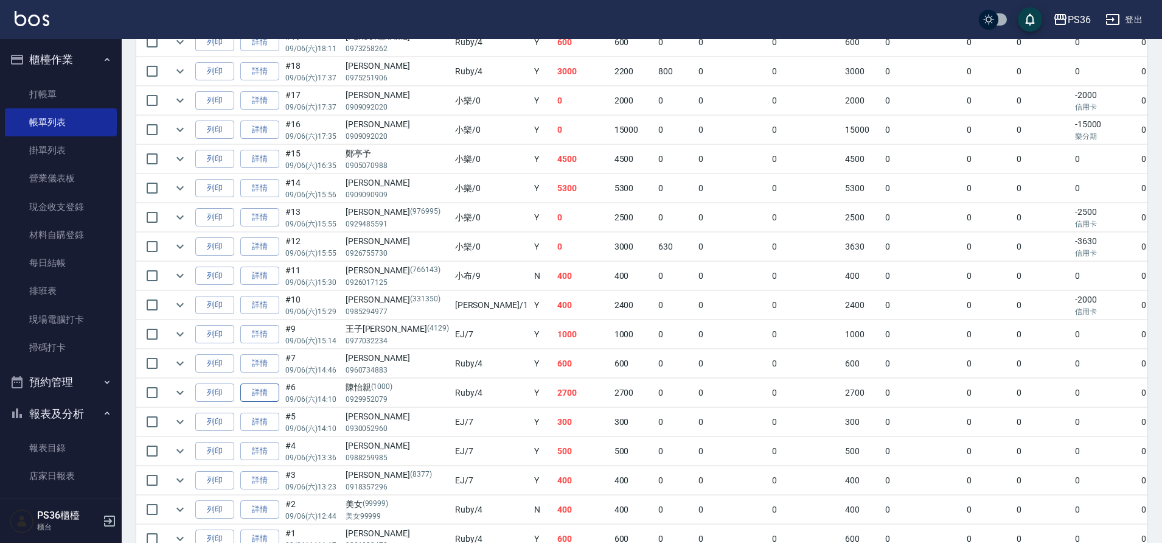
click at [255, 390] on link "詳情" at bounding box center [259, 392] width 39 height 19
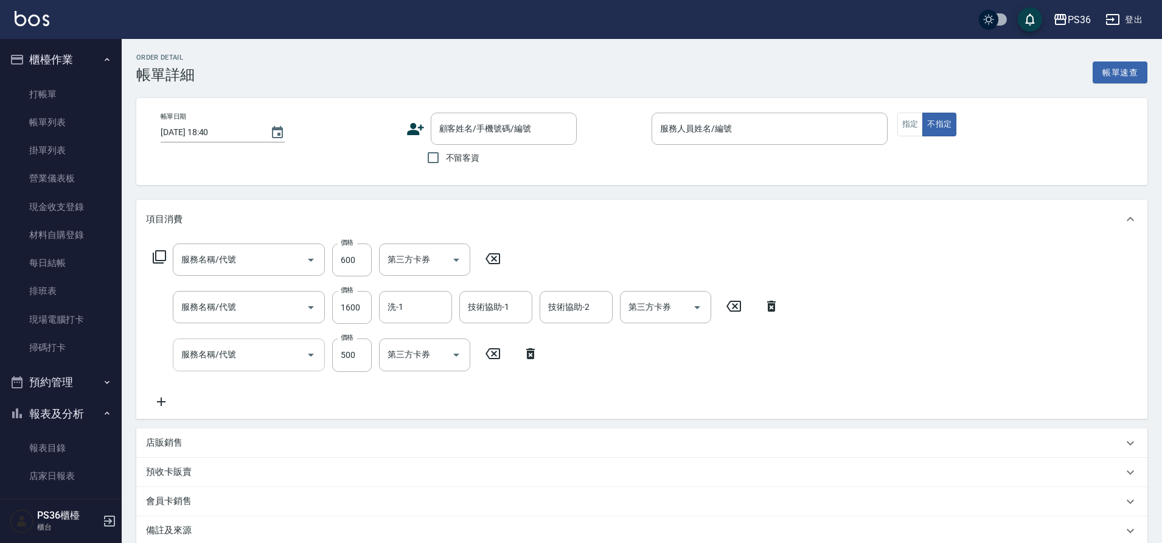
type input "[DATE] 14:10"
type input "Ruby-4"
type input "陳怡親/0929952079/1000"
type input "A級單剪(105)"
type input "自備結構護(0430)"
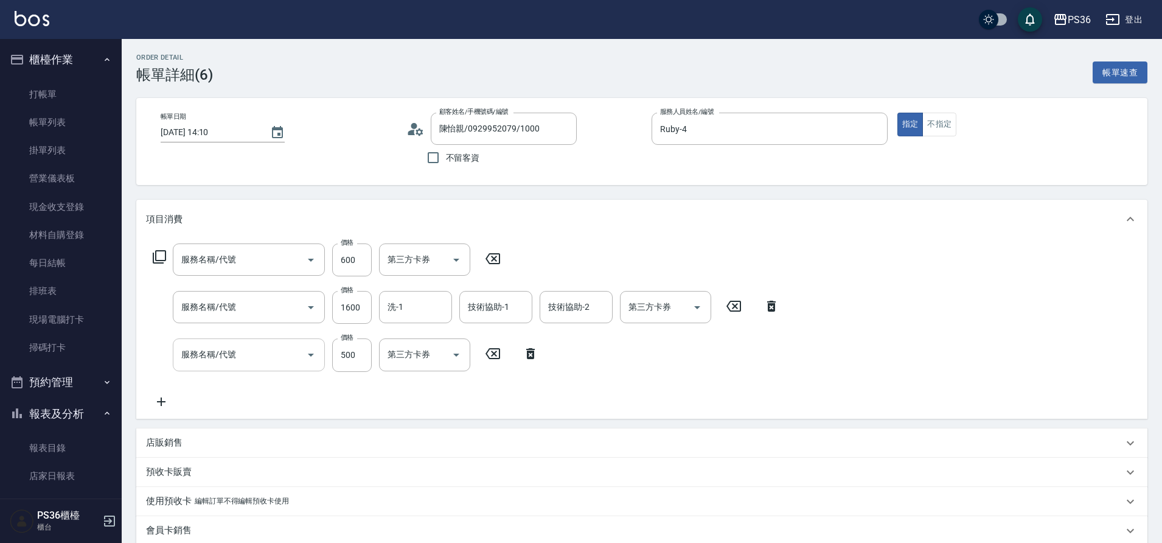
type input "A級單剪(105)"
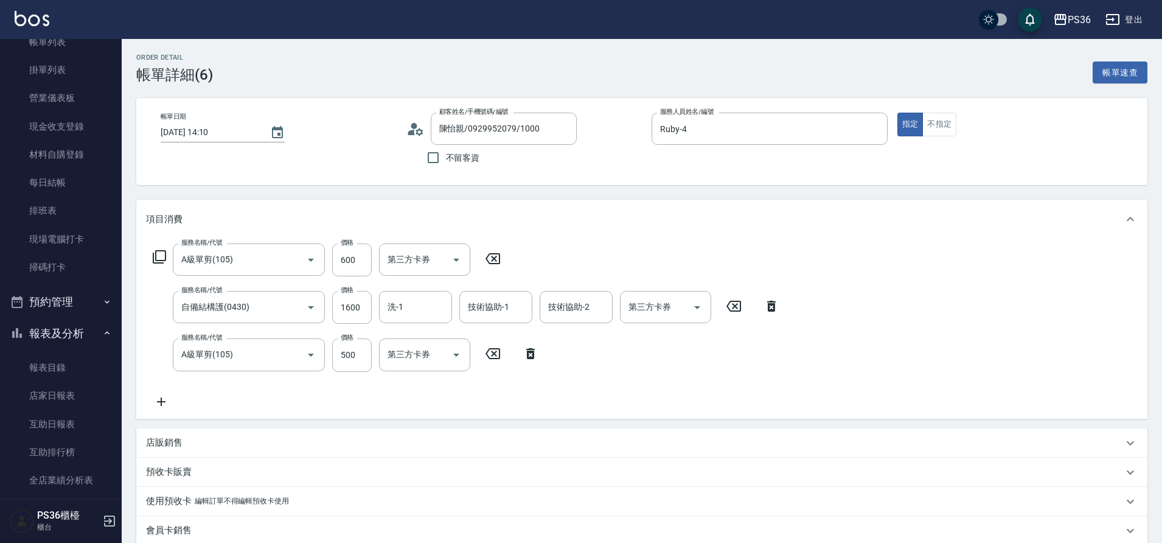
scroll to position [243, 0]
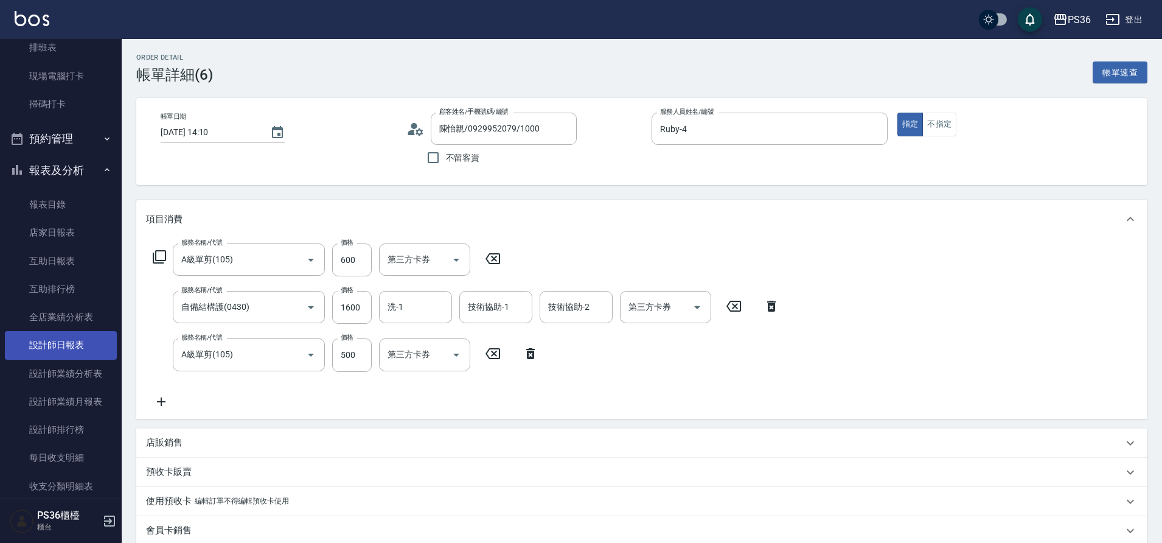
click at [80, 354] on link "設計師日報表" at bounding box center [61, 345] width 112 height 28
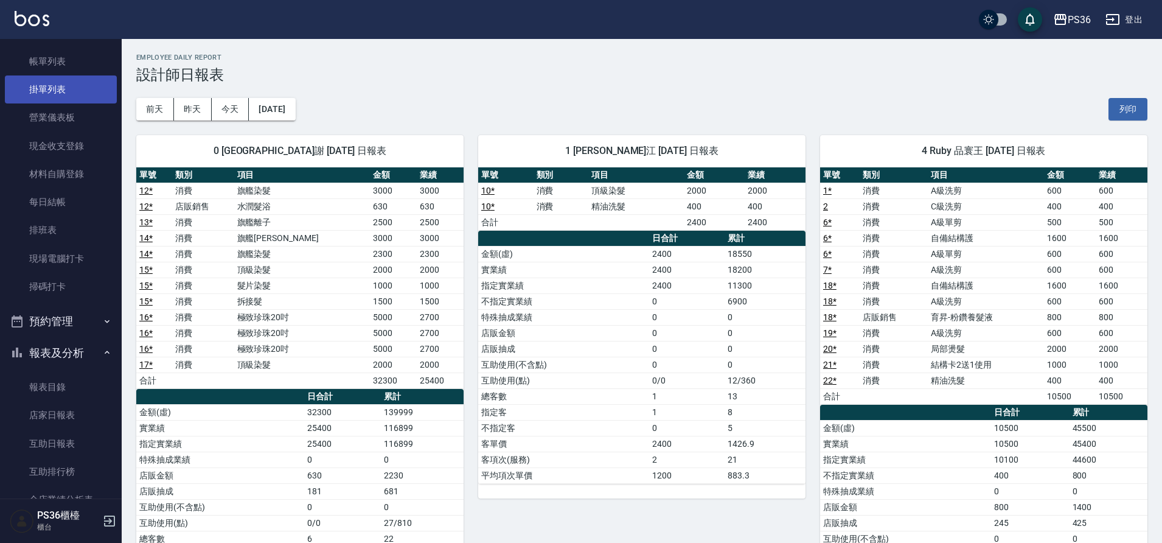
click at [64, 93] on link "掛單列表" at bounding box center [61, 89] width 112 height 28
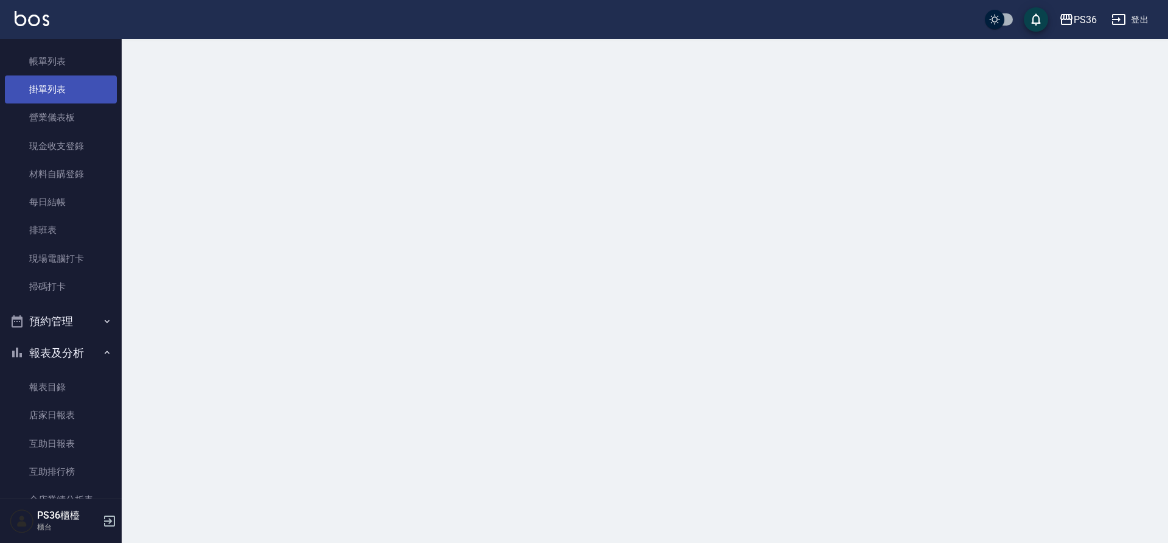
scroll to position [30, 0]
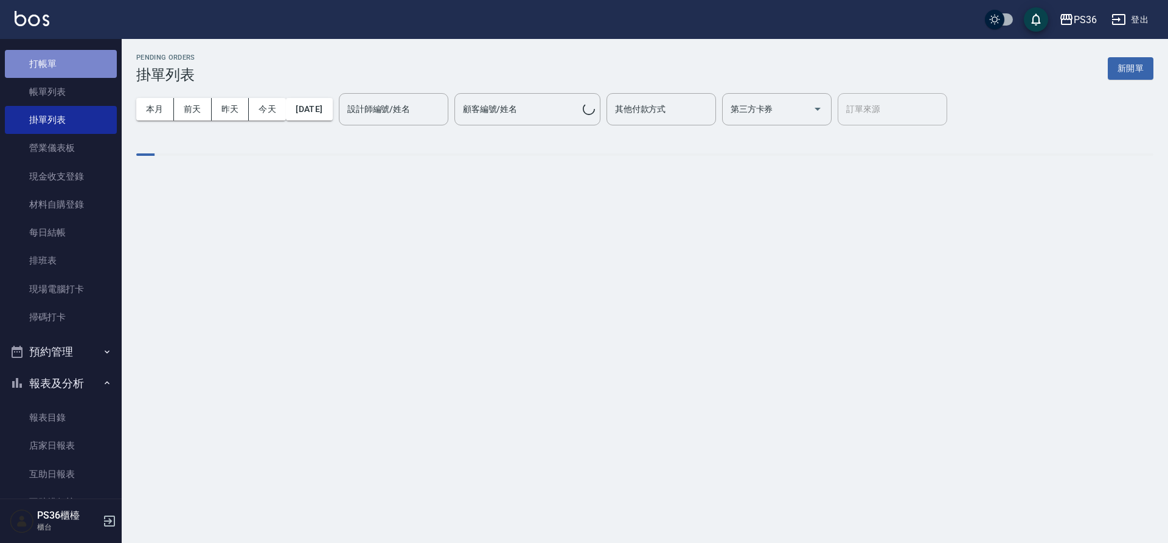
click at [63, 78] on link "打帳單" at bounding box center [61, 64] width 112 height 28
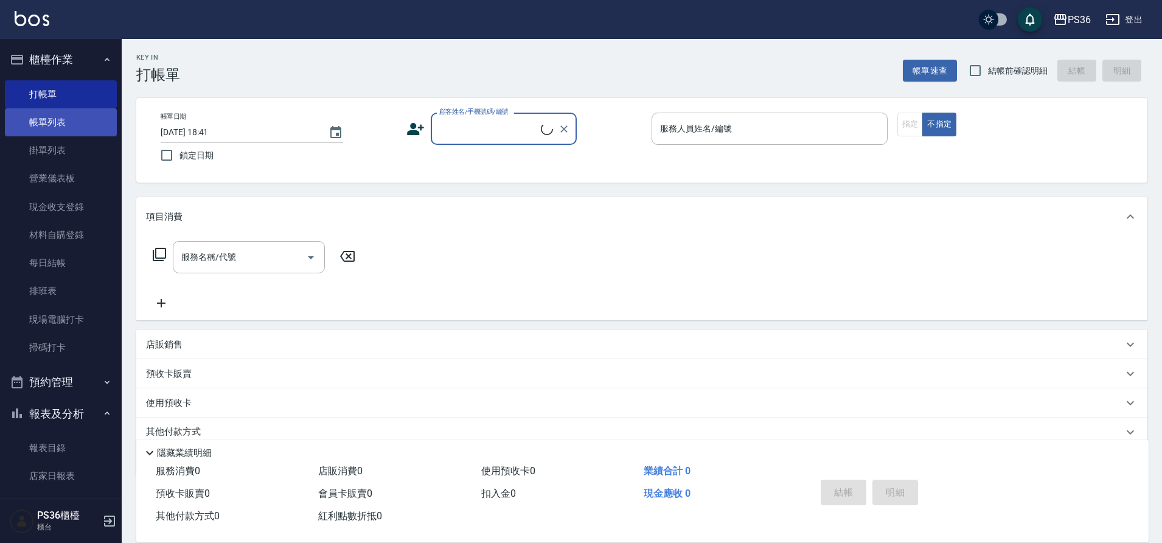
click at [63, 114] on link "帳單列表" at bounding box center [61, 122] width 112 height 28
click at [43, 125] on link "帳單列表" at bounding box center [61, 122] width 112 height 28
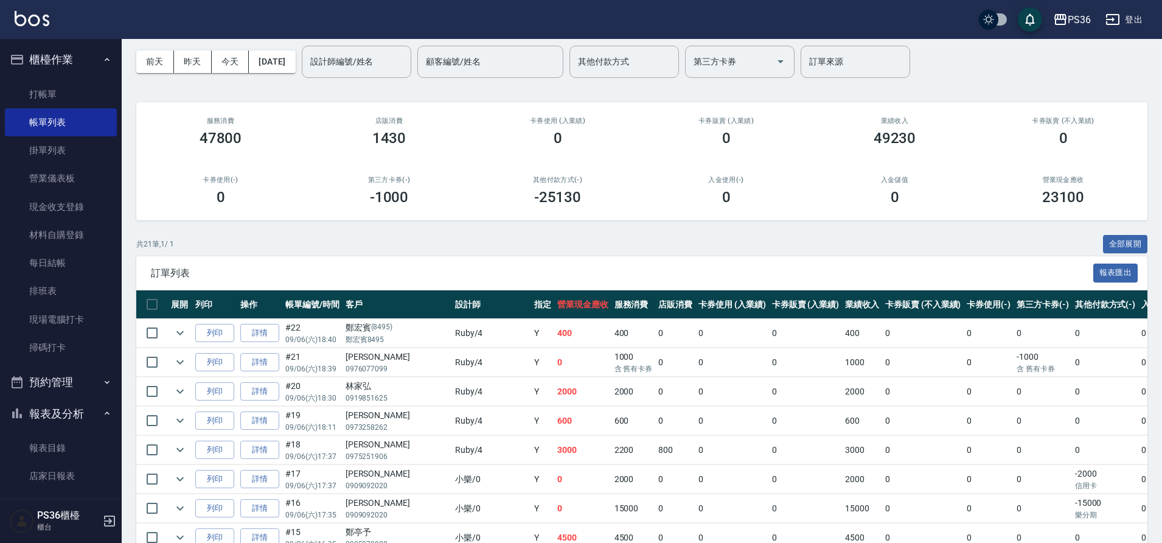
scroll to position [122, 0]
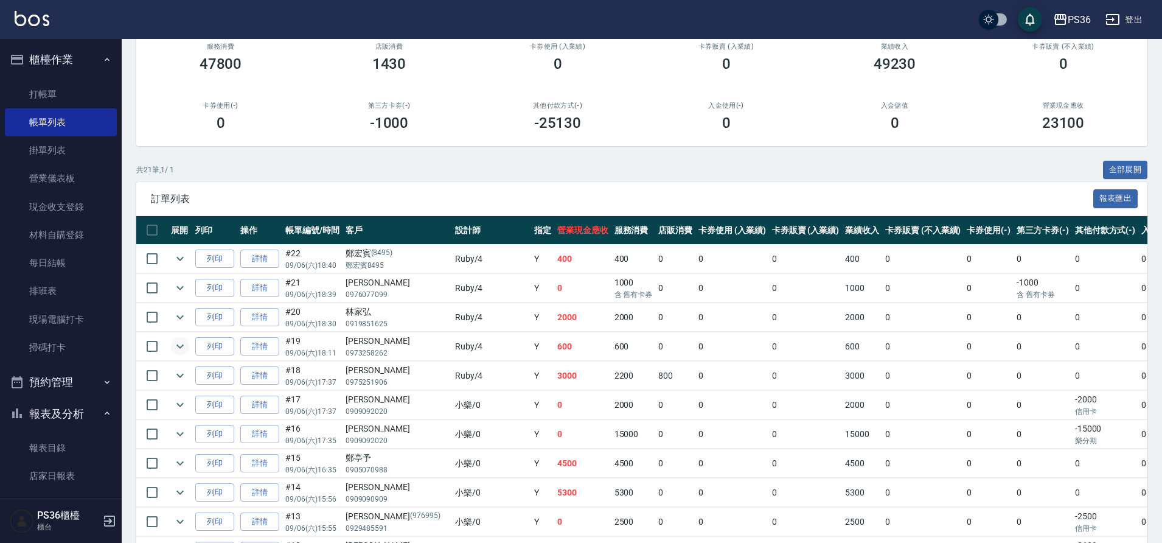
click at [175, 344] on icon "expand row" at bounding box center [180, 346] width 15 height 15
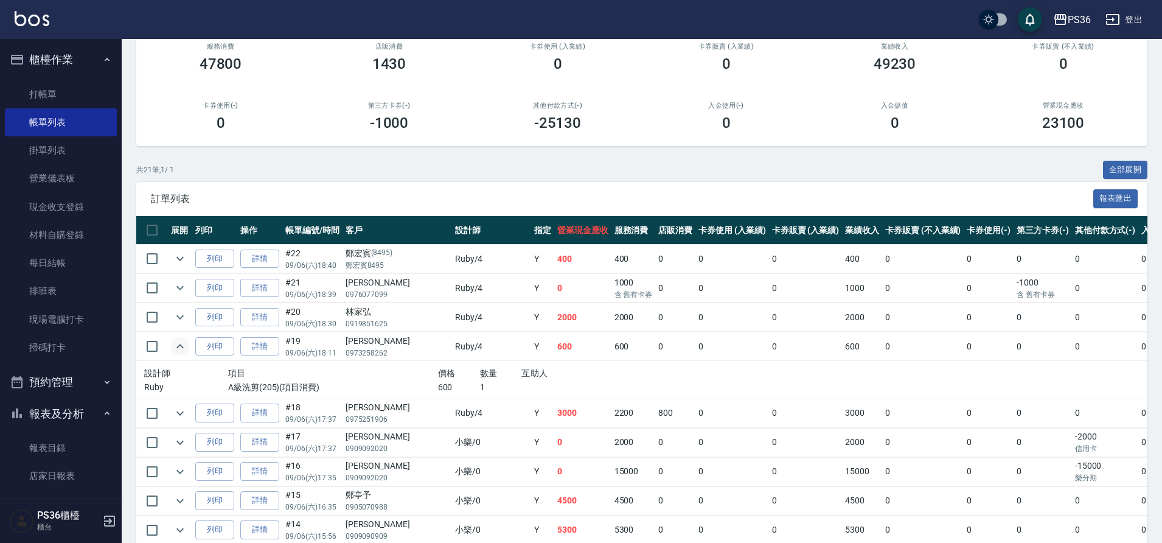
click at [175, 344] on icon "expand row" at bounding box center [180, 346] width 15 height 15
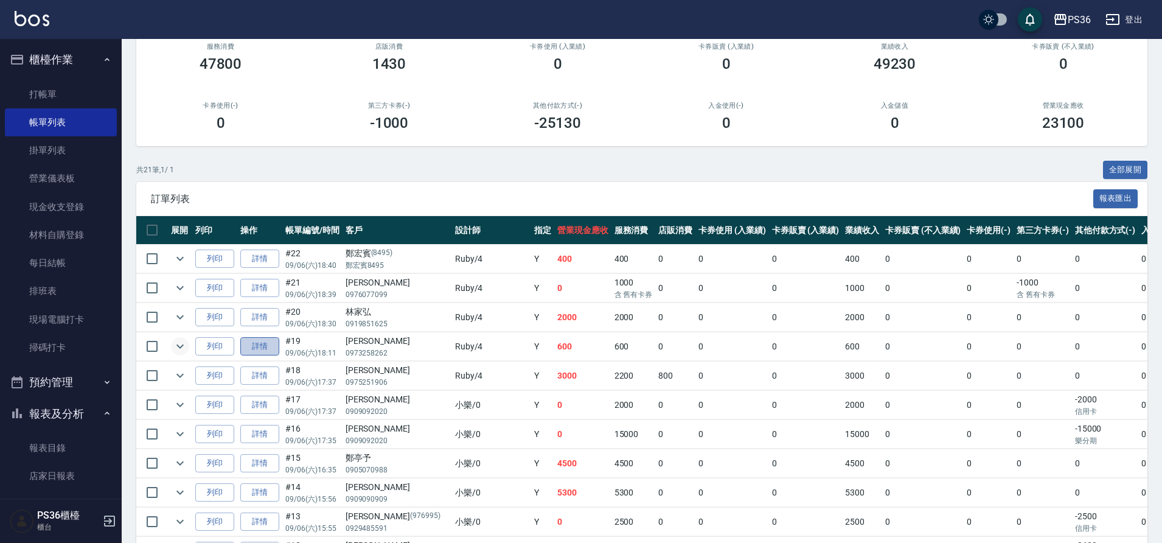
click at [265, 346] on link "詳情" at bounding box center [259, 346] width 39 height 19
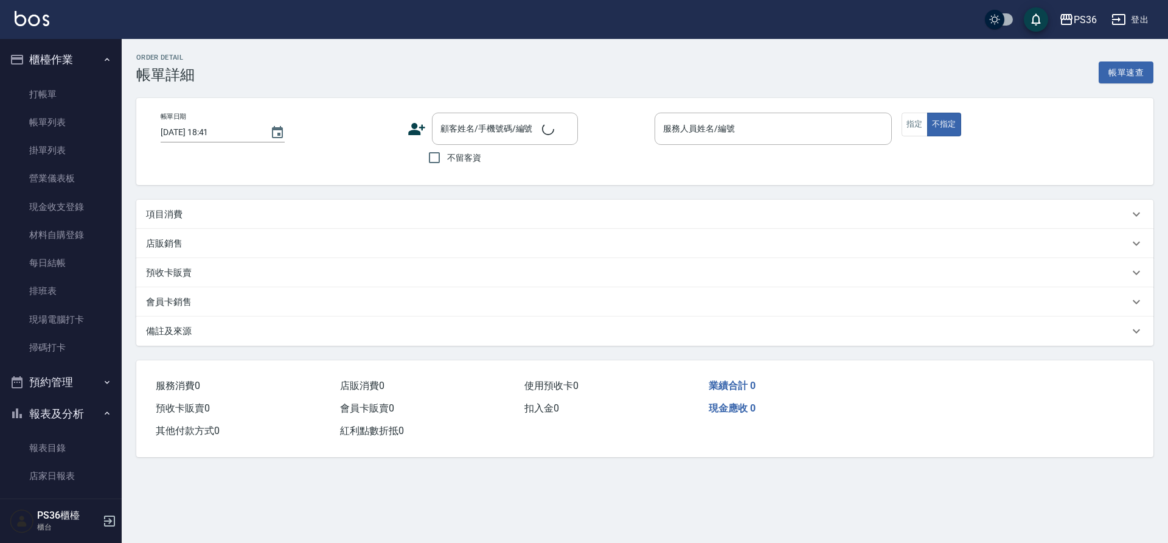
type input "[DATE] 18:11"
type input "Ruby-4"
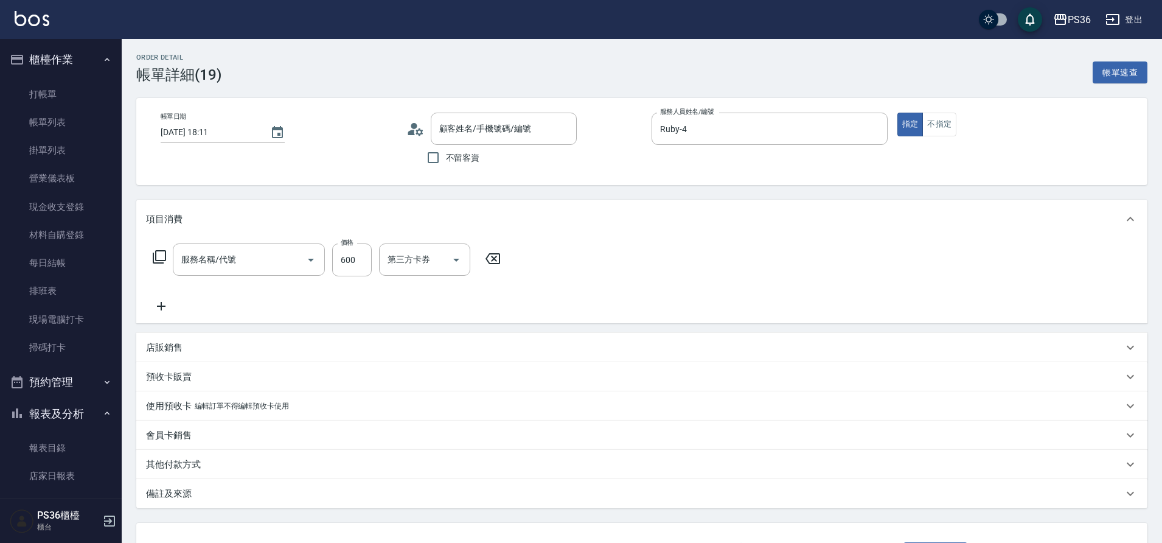
type input "[PERSON_NAME]/0973258262/"
type input "A級洗剪(205)"
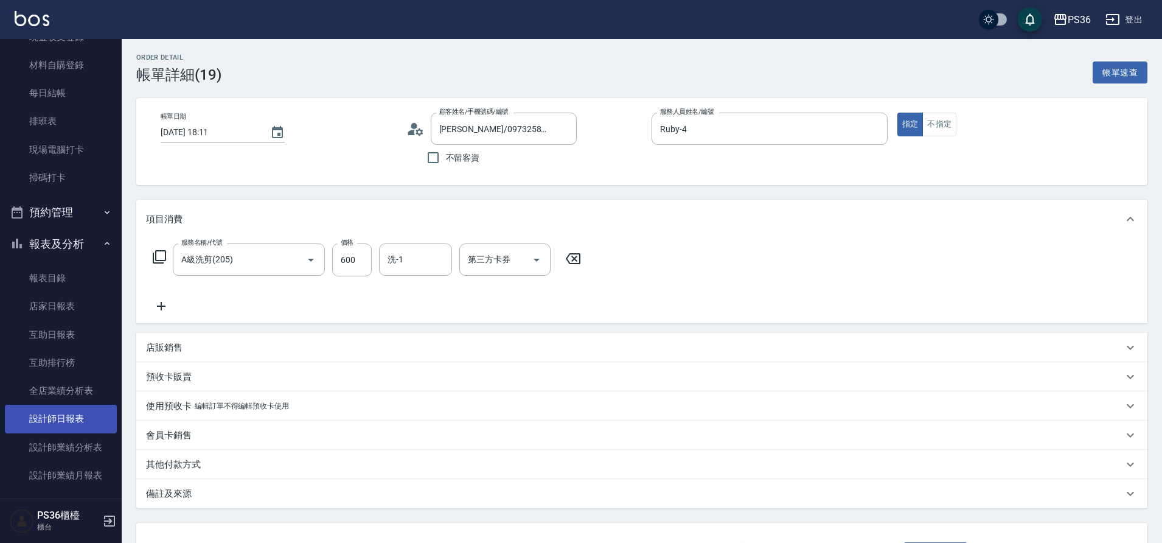
scroll to position [183, 0]
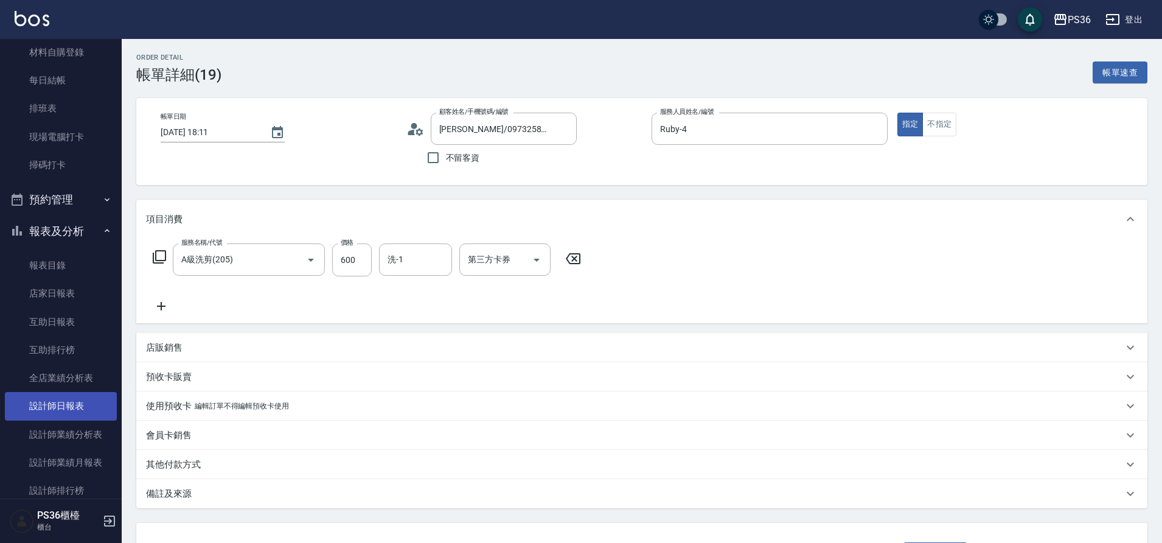
click at [72, 410] on link "設計師日報表" at bounding box center [61, 406] width 112 height 28
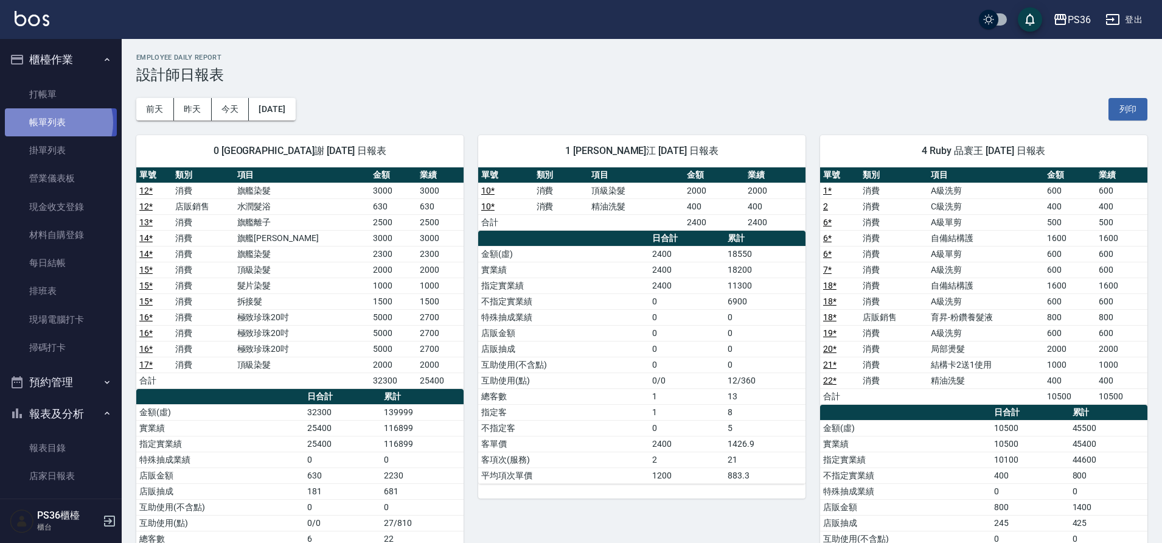
click at [56, 123] on link "帳單列表" at bounding box center [61, 122] width 112 height 28
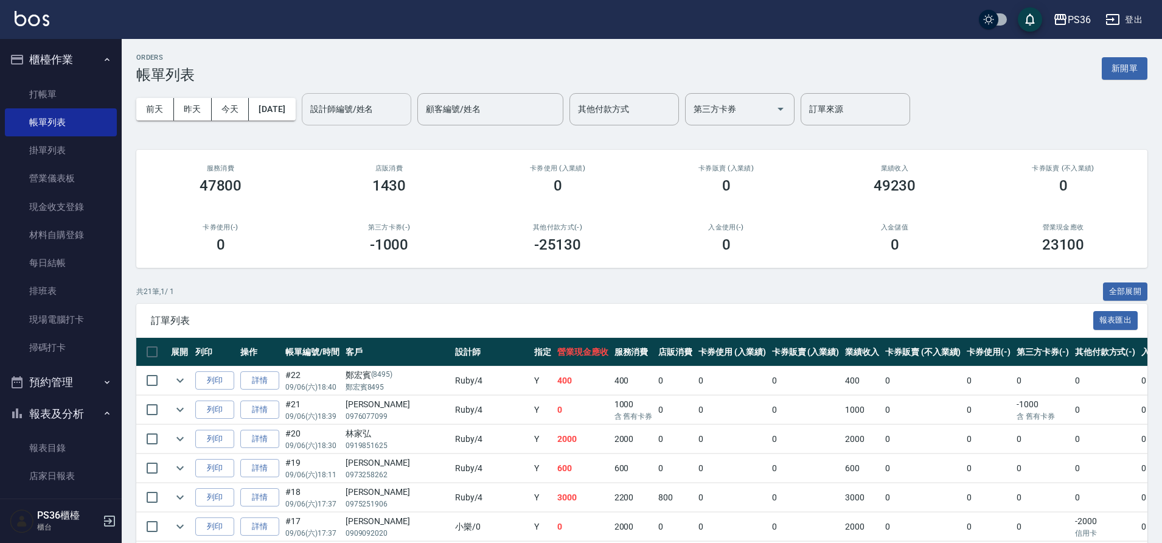
click at [386, 105] on input "設計師編號/姓名" at bounding box center [356, 109] width 99 height 21
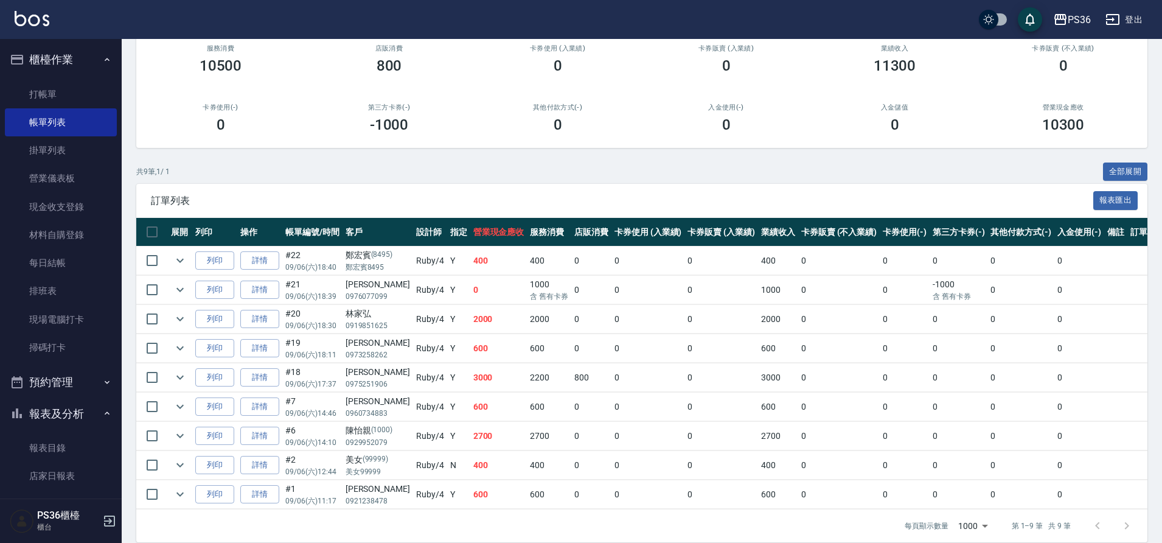
scroll to position [144, 0]
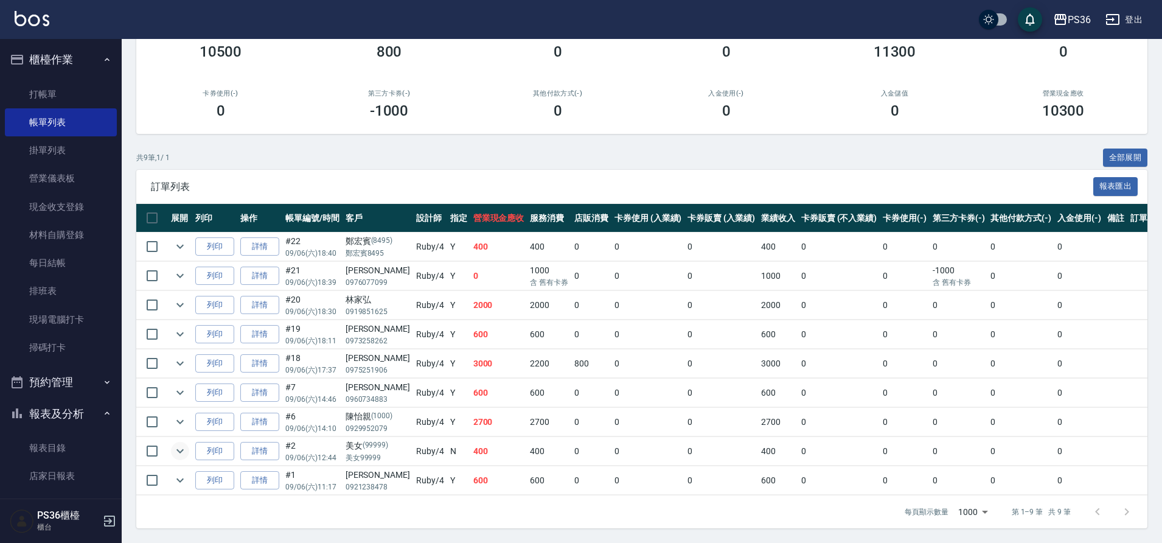
type input "Ruby-4"
click at [180, 444] on icon "expand row" at bounding box center [180, 451] width 15 height 15
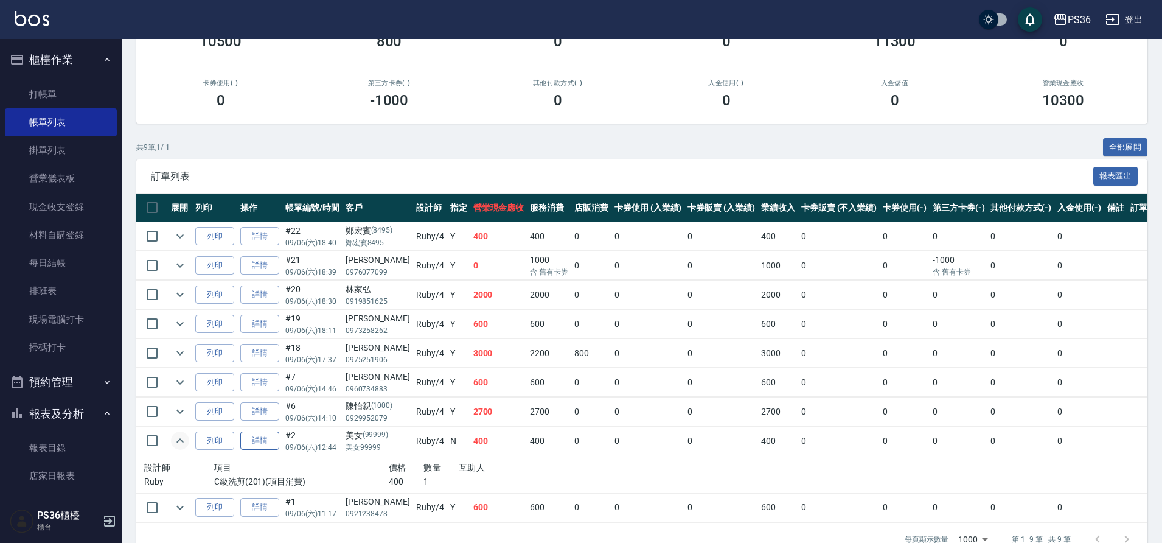
click at [255, 447] on link "詳情" at bounding box center [259, 440] width 39 height 19
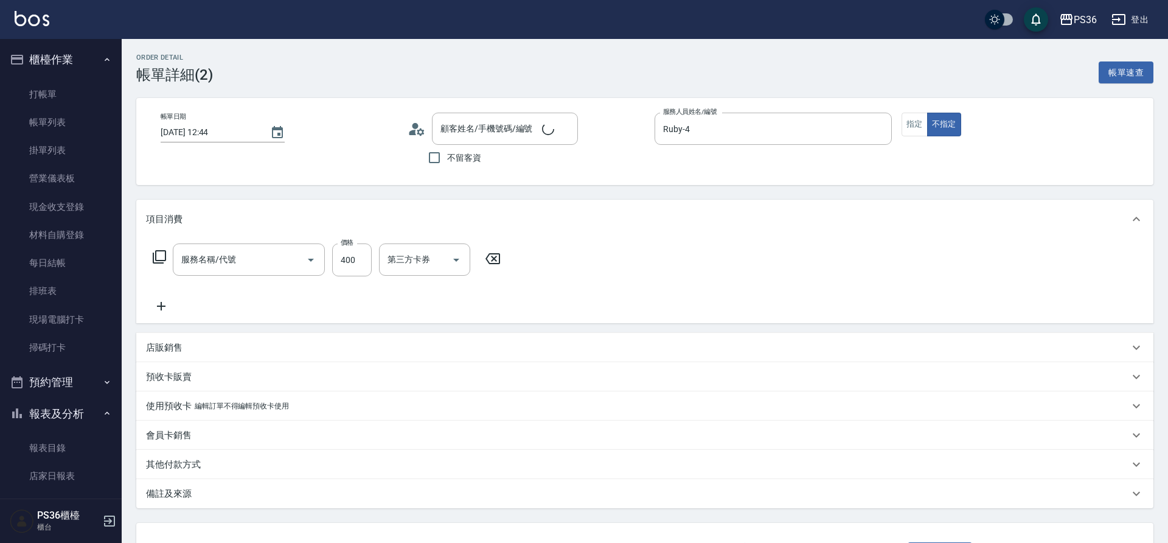
type input "[DATE] 12:44"
type input "Ruby-4"
type input "美女/美女99999/99999"
type input "C級洗剪(201)"
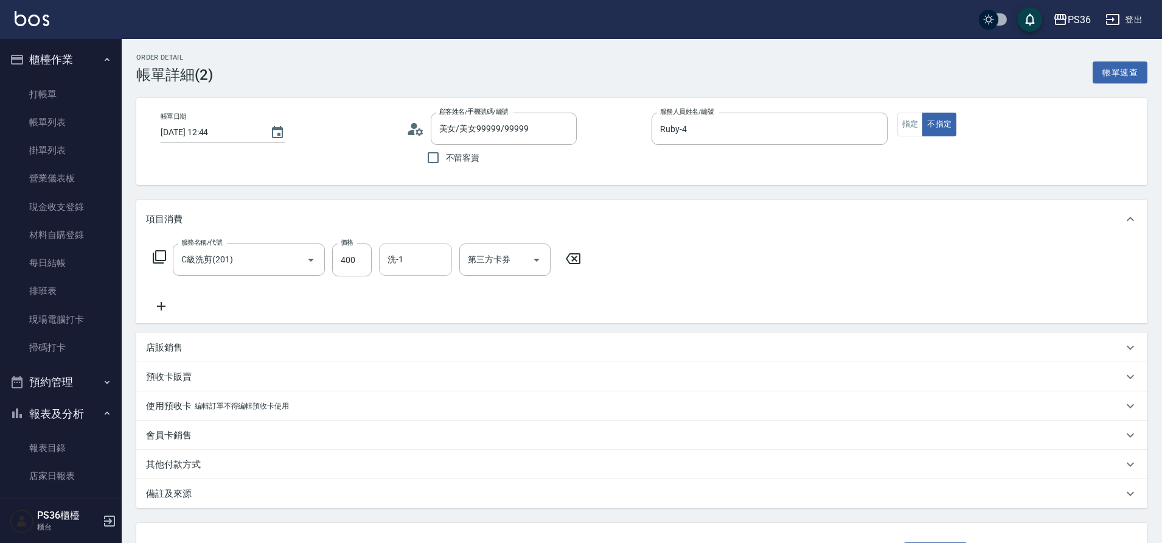
click at [436, 265] on input "洗-1" at bounding box center [416, 259] width 62 height 21
type input "[PERSON_NAME]-22"
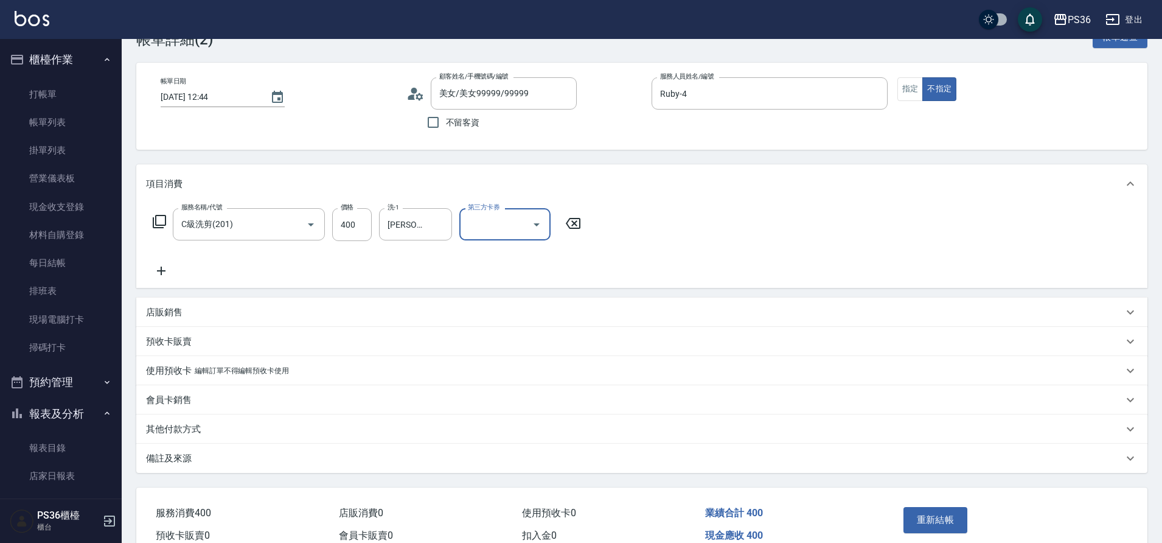
scroll to position [97, 0]
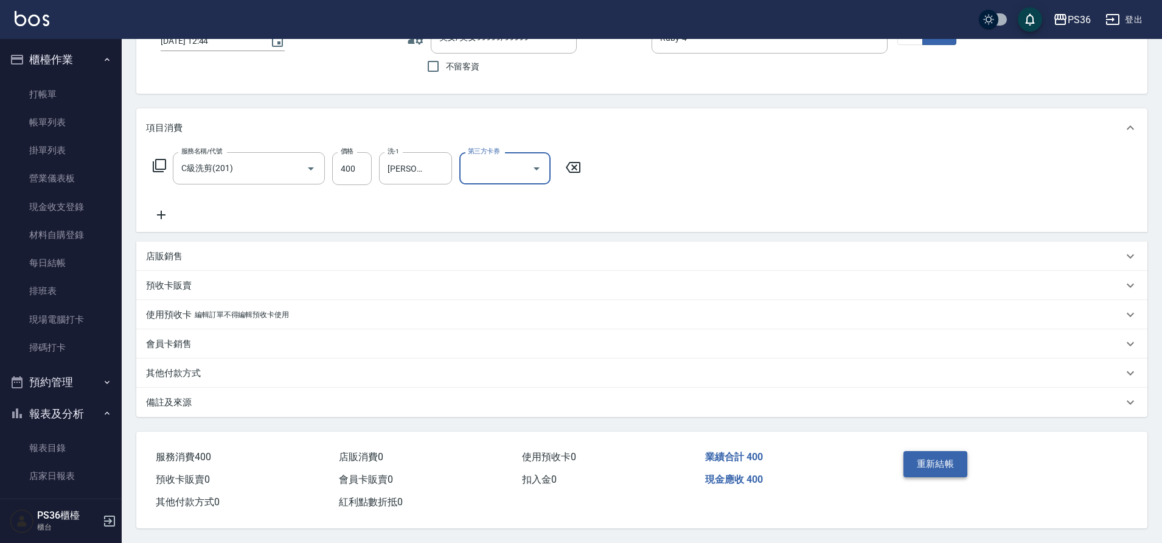
click at [947, 464] on button "重新結帳" at bounding box center [936, 464] width 65 height 26
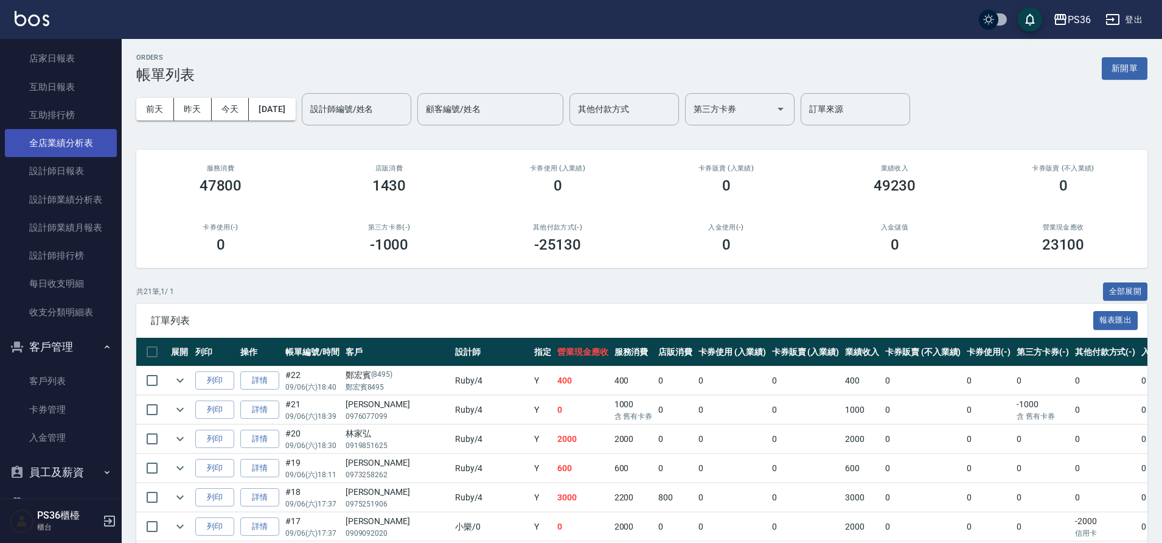
scroll to position [426, 0]
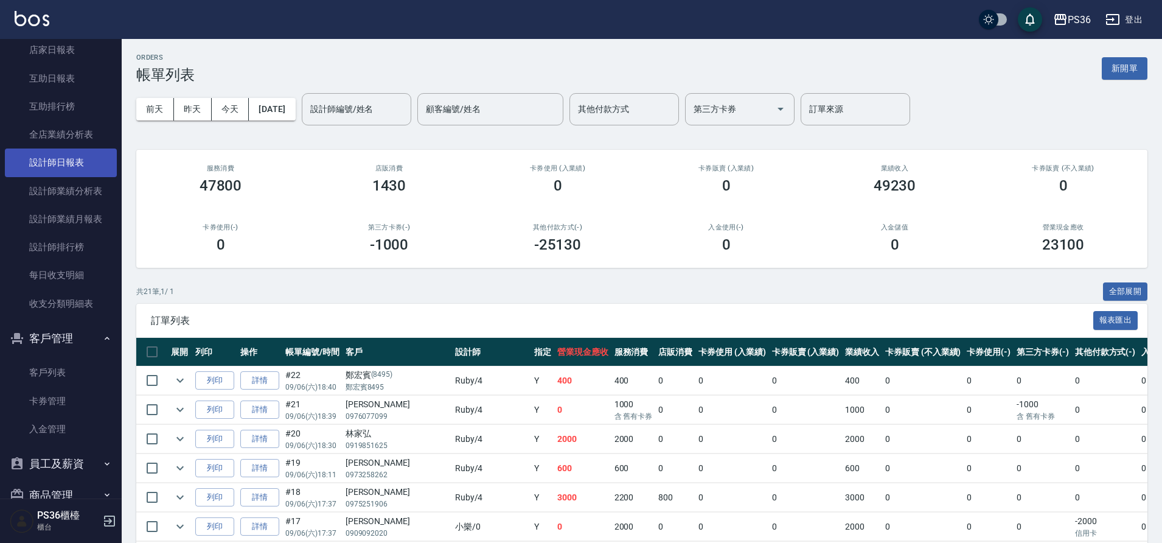
click at [86, 151] on link "設計師日報表" at bounding box center [61, 162] width 112 height 28
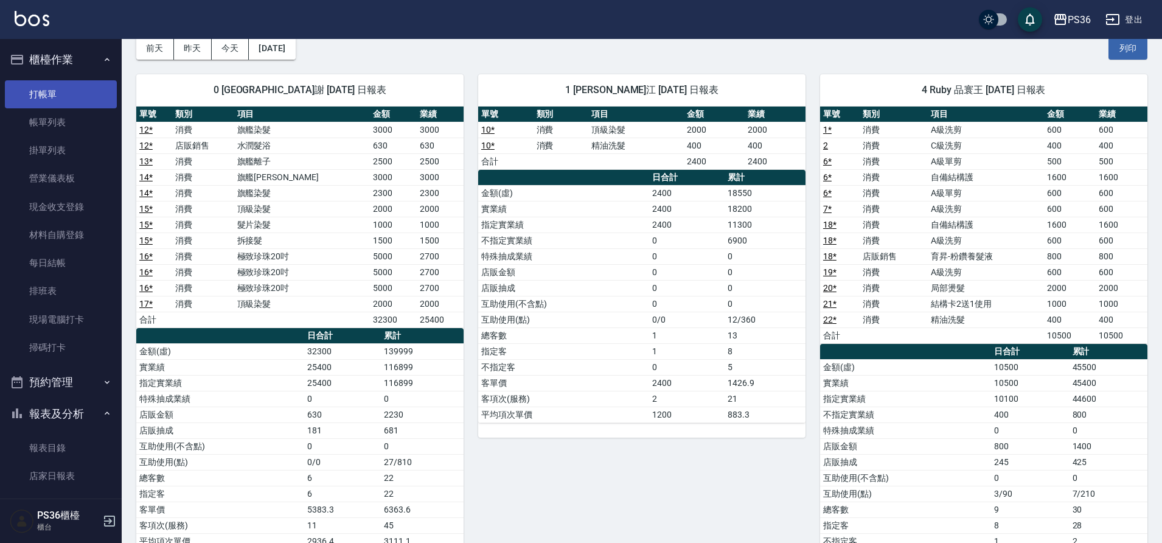
click at [55, 104] on link "打帳單" at bounding box center [61, 94] width 112 height 28
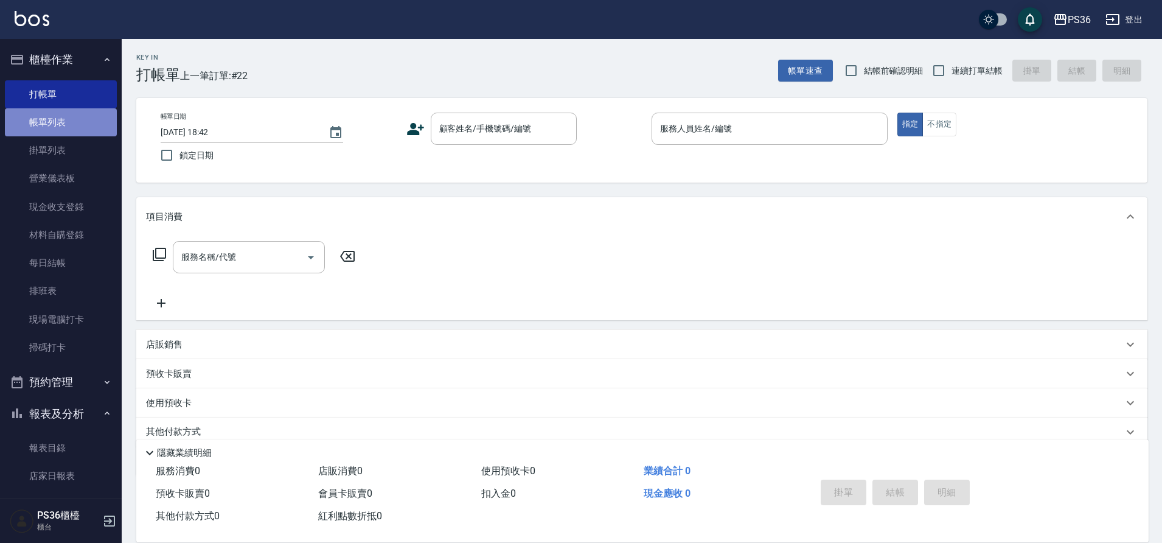
click at [69, 119] on link "帳單列表" at bounding box center [61, 122] width 112 height 28
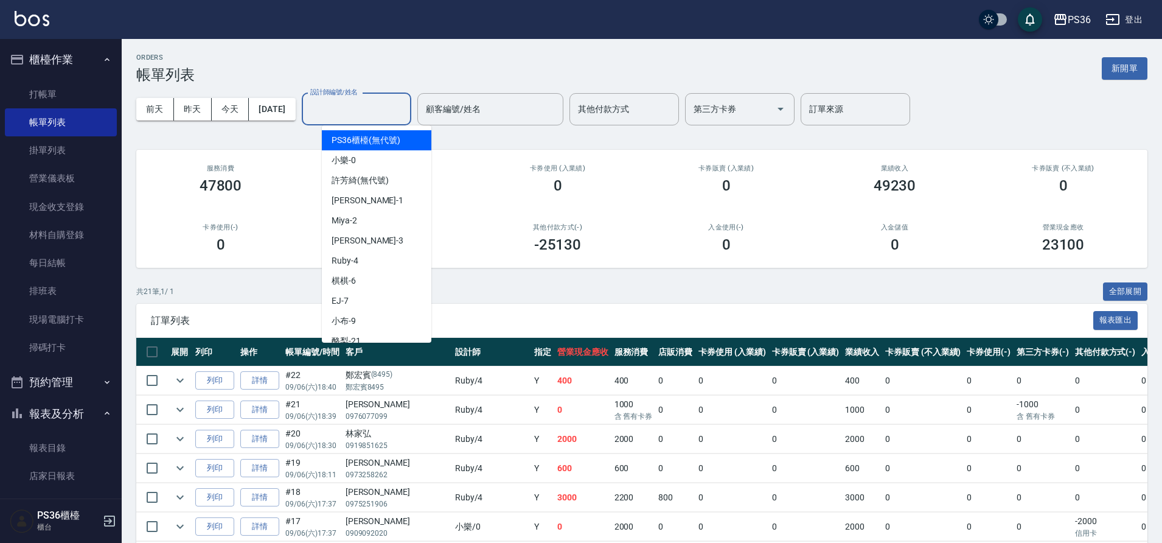
click at [383, 110] on input "設計師編號/姓名" at bounding box center [356, 109] width 99 height 21
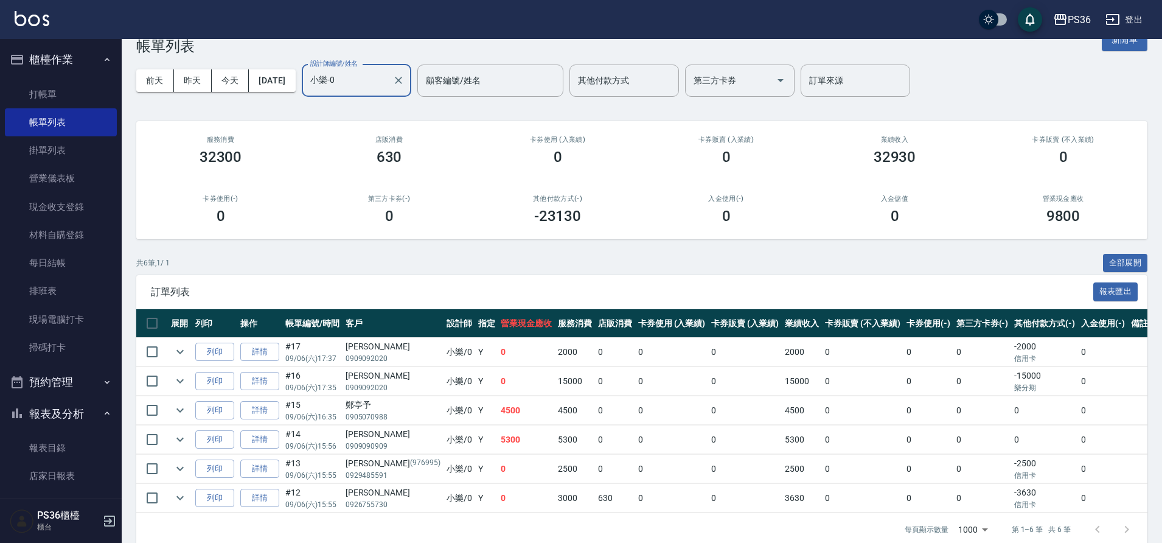
scroll to position [57, 0]
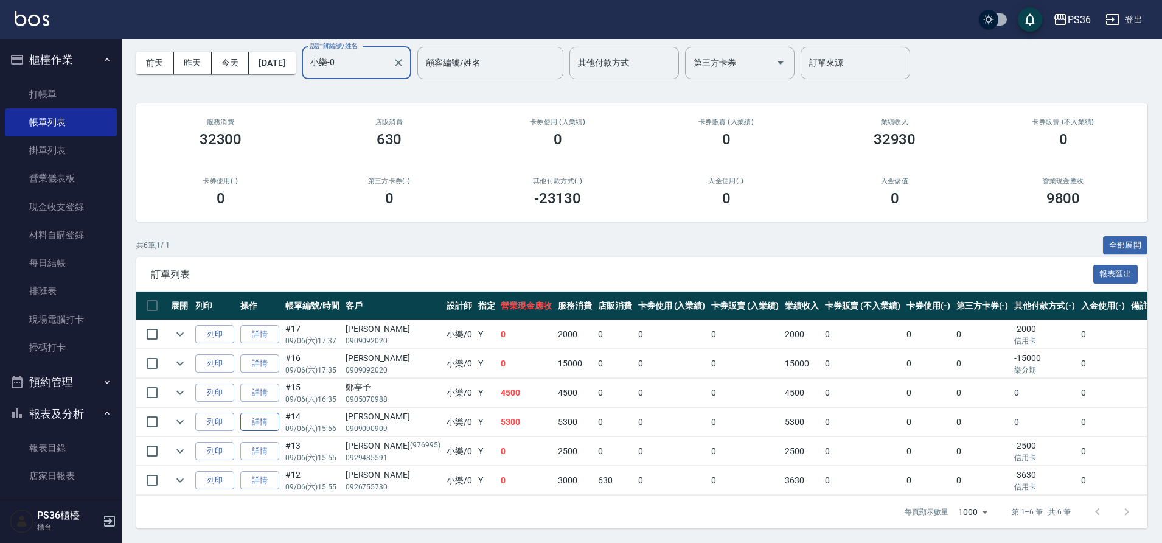
type input "小樂-0"
click at [270, 413] on link "詳情" at bounding box center [259, 422] width 39 height 19
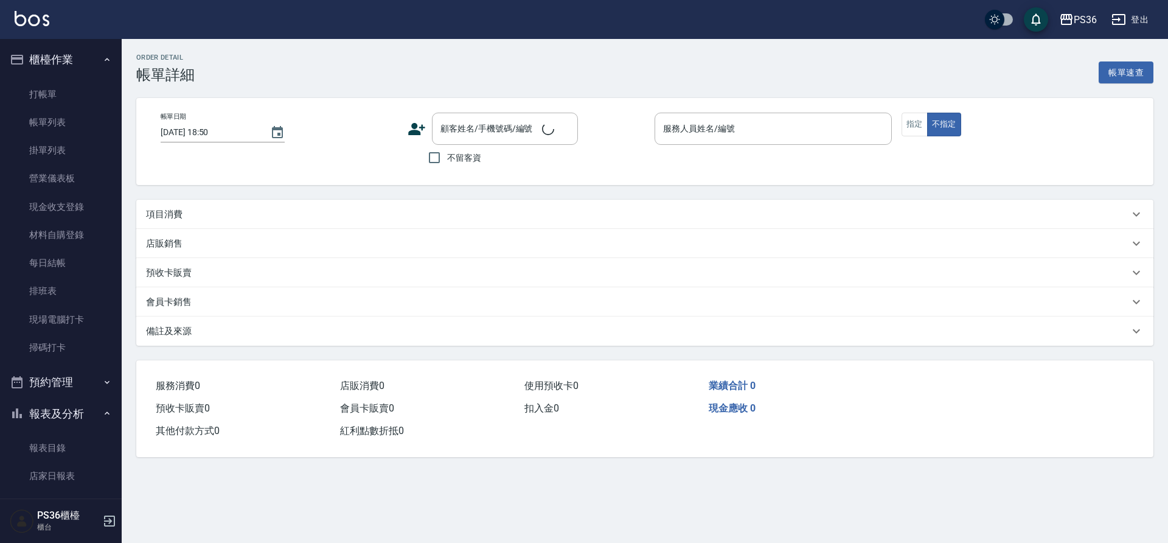
type input "[DATE] 15:56"
type input "小樂-0"
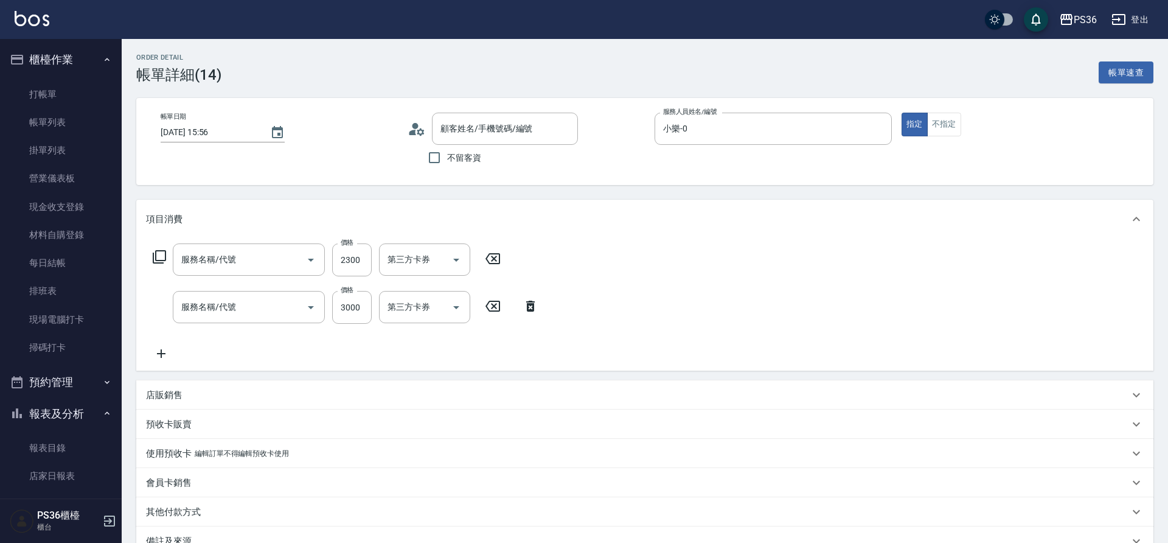
type input "[PERSON_NAME]/0909090909/"
type input "旗艦染髮(107)"
type input "旗艦溫朔(316)"
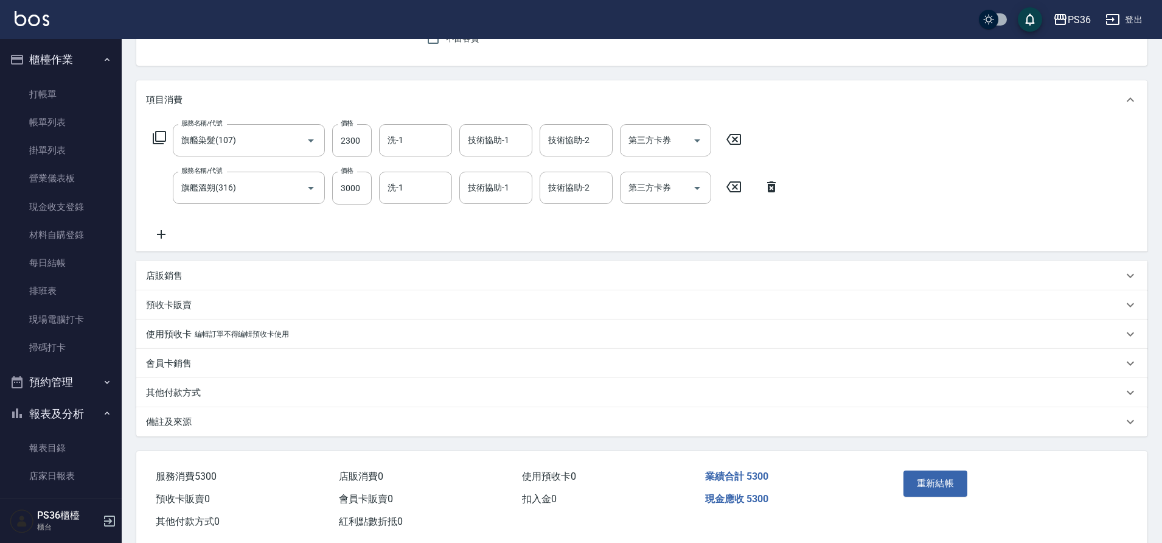
scroll to position [122, 0]
click at [183, 274] on div "店販銷售" at bounding box center [634, 273] width 977 height 13
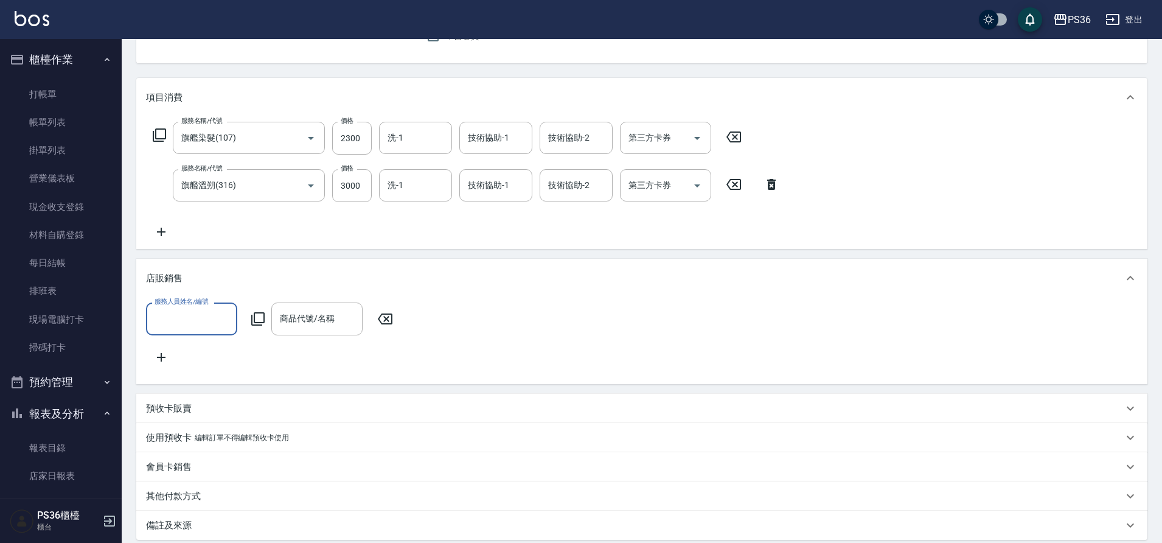
scroll to position [0, 0]
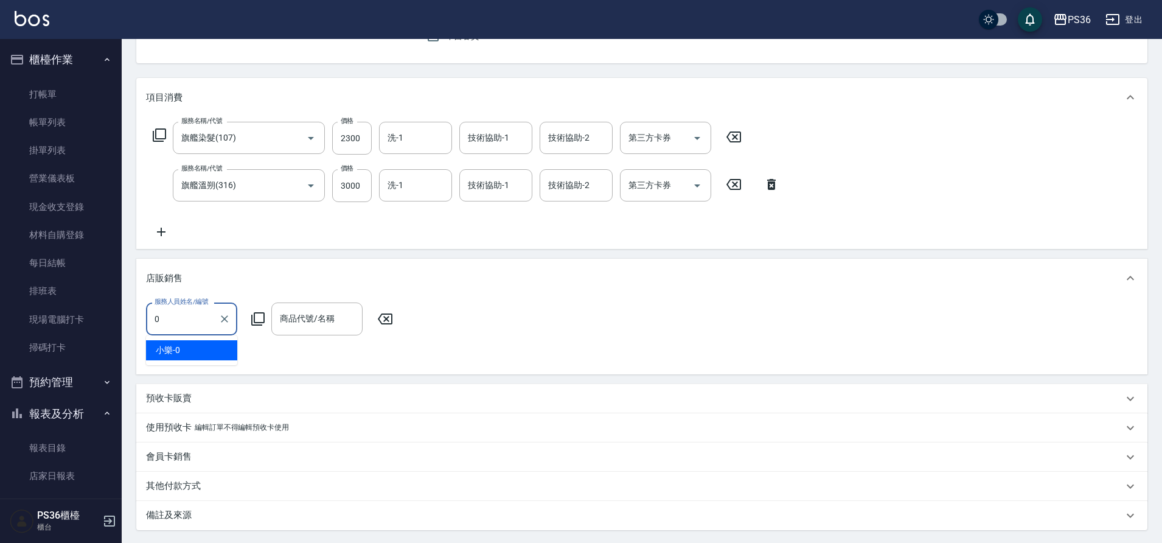
type input "小樂-0"
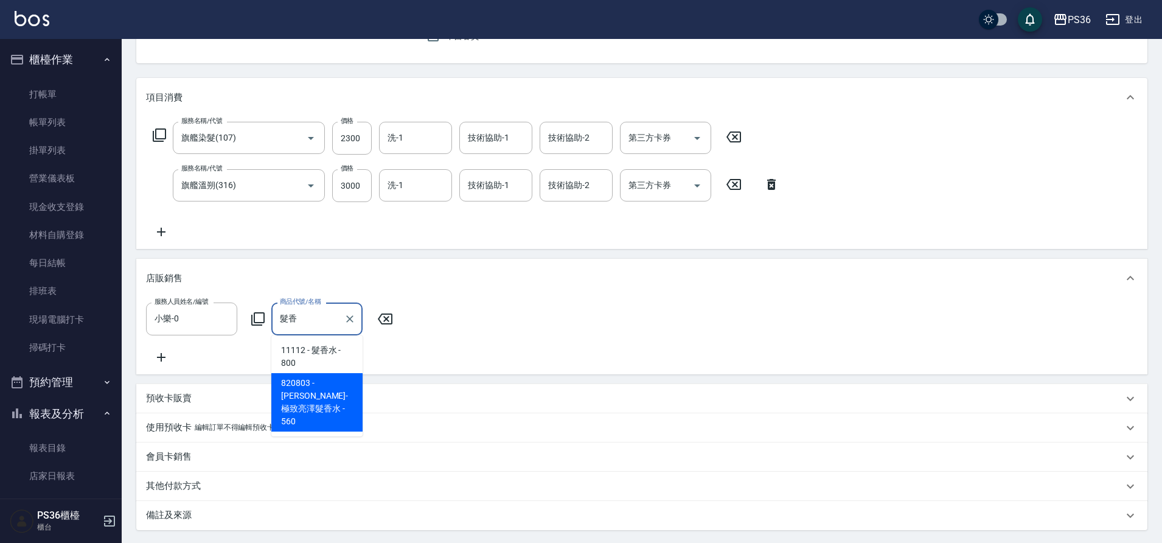
click at [346, 387] on span "820803 - [PERSON_NAME]-極致亮澤髮香水 - 560" at bounding box center [316, 402] width 91 height 58
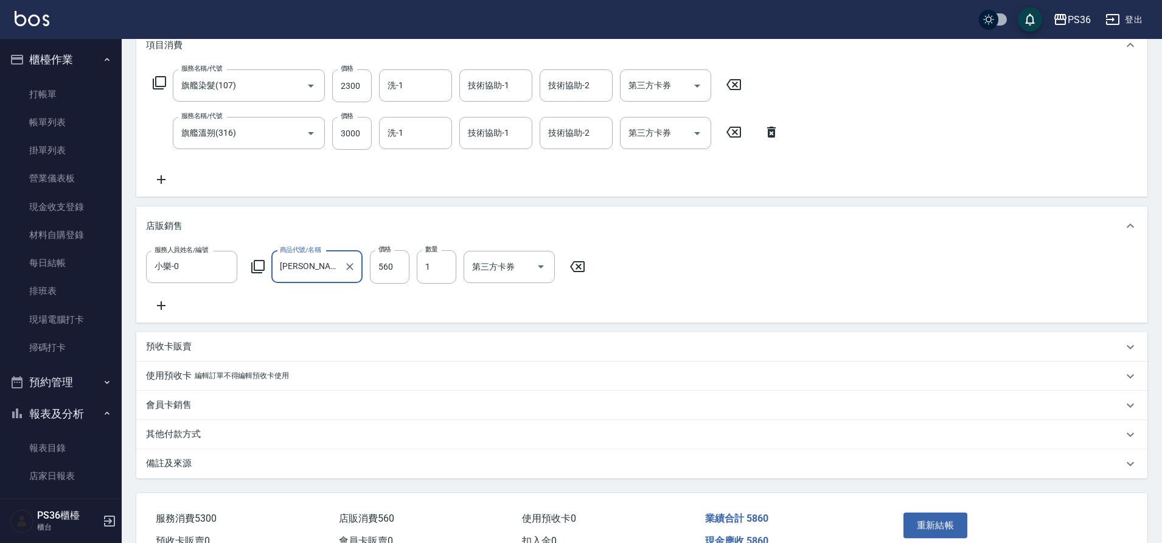
scroll to position [251, 0]
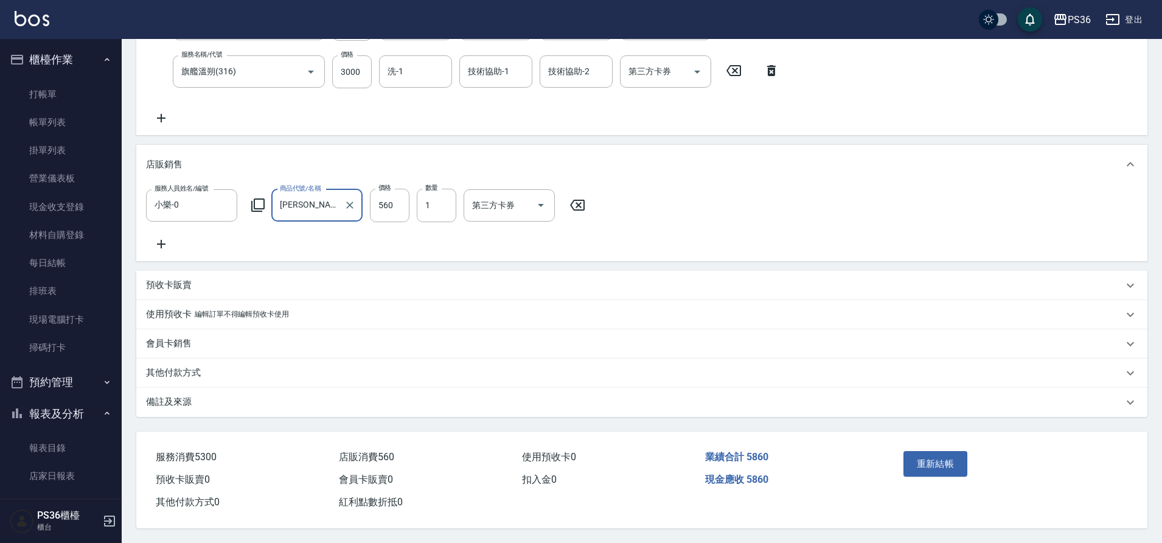
type input "[PERSON_NAME]-極致亮澤髮香水"
click at [181, 366] on p "其他付款方式" at bounding box center [173, 372] width 55 height 13
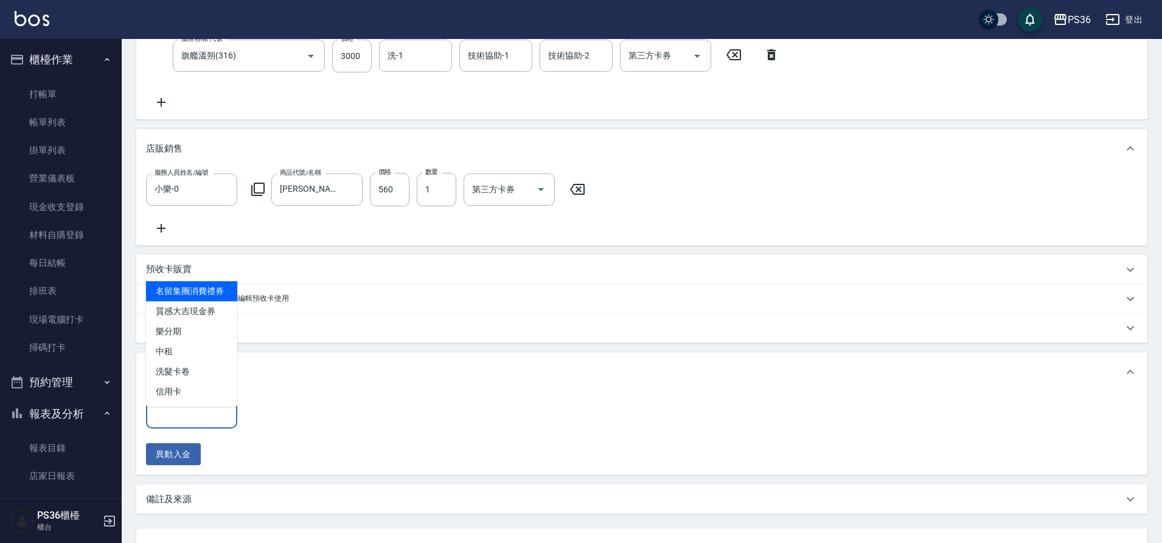
click at [214, 423] on input "其他付款方式" at bounding box center [192, 412] width 80 height 21
click at [212, 397] on span "信用卡" at bounding box center [191, 392] width 91 height 20
type input "信用卡"
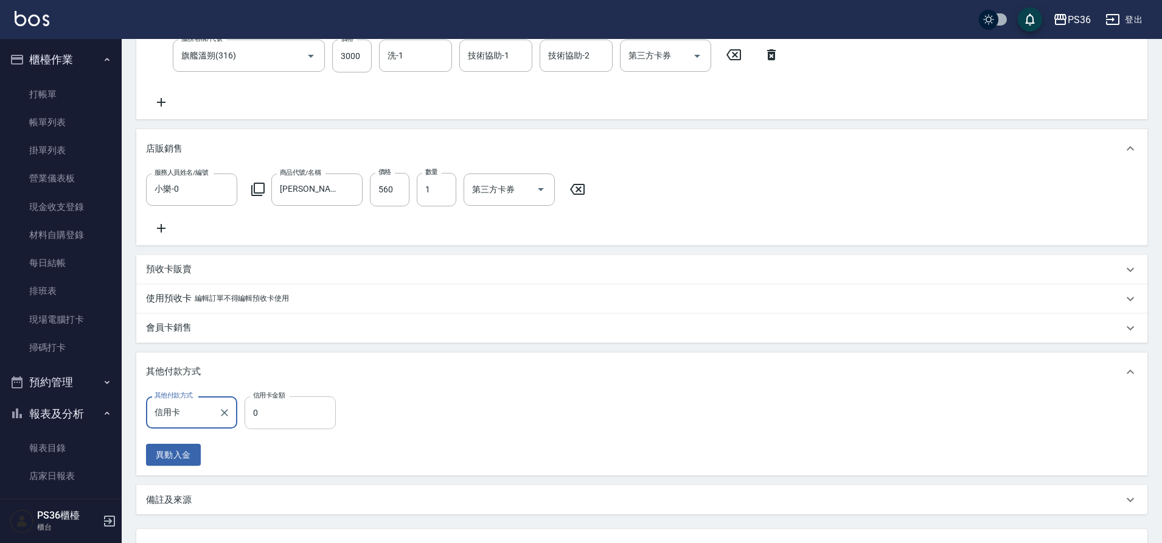
click at [268, 420] on input "0" at bounding box center [290, 412] width 91 height 33
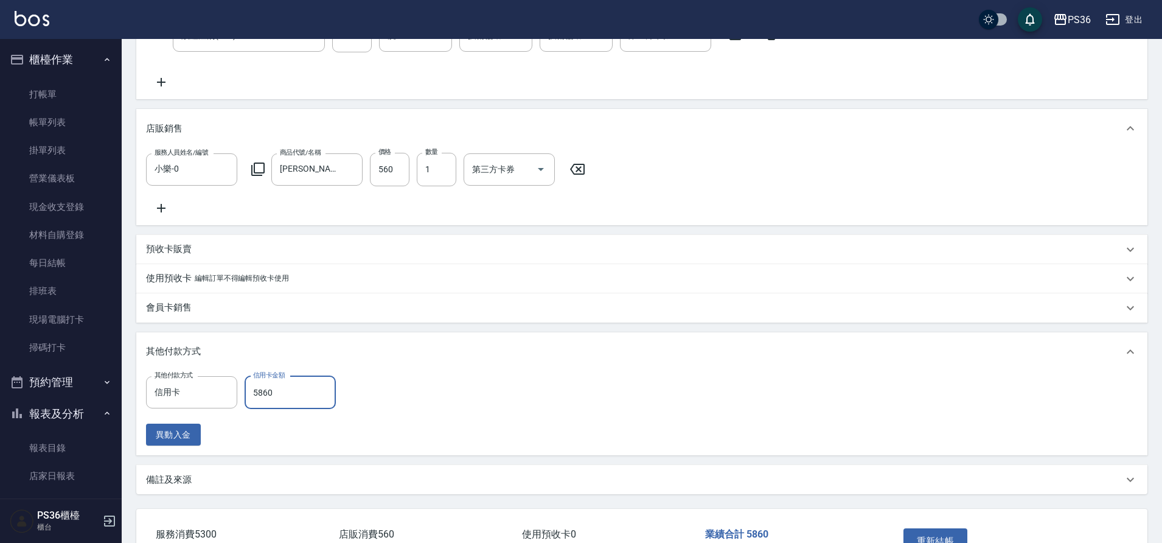
scroll to position [364, 0]
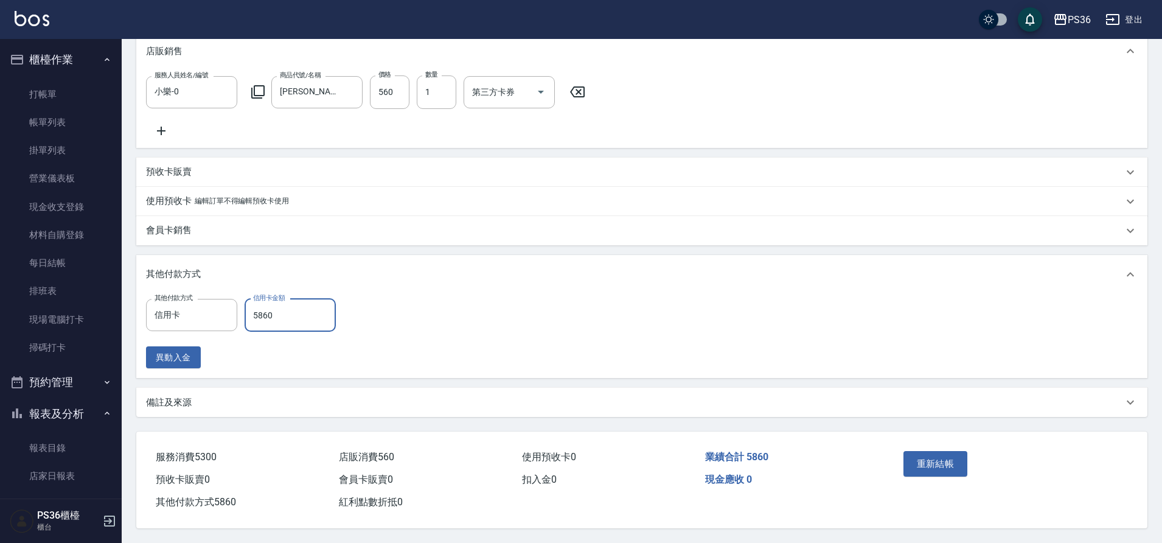
type input "5860"
click at [936, 446] on div "重新結帳" at bounding box center [954, 472] width 110 height 53
click at [929, 458] on button "重新結帳" at bounding box center [936, 464] width 65 height 26
